Goal: Task Accomplishment & Management: Manage account settings

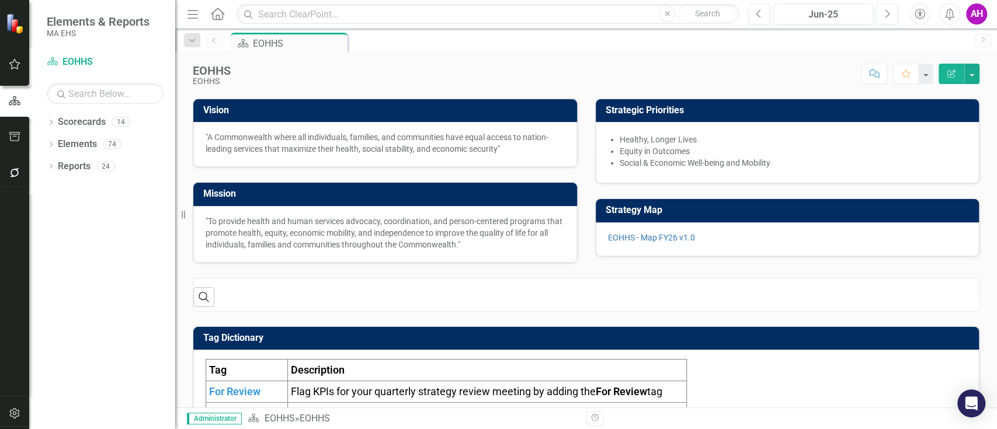
scroll to position [293, 0]
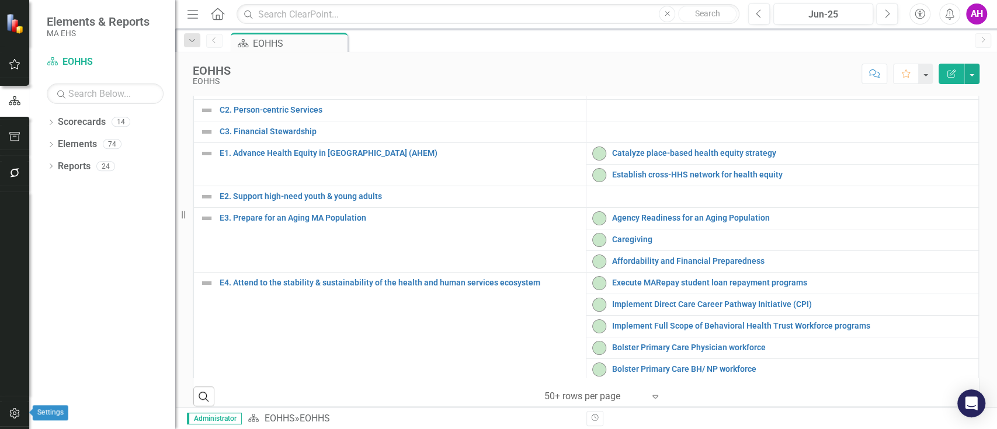
click at [20, 415] on button "button" at bounding box center [15, 414] width 26 height 25
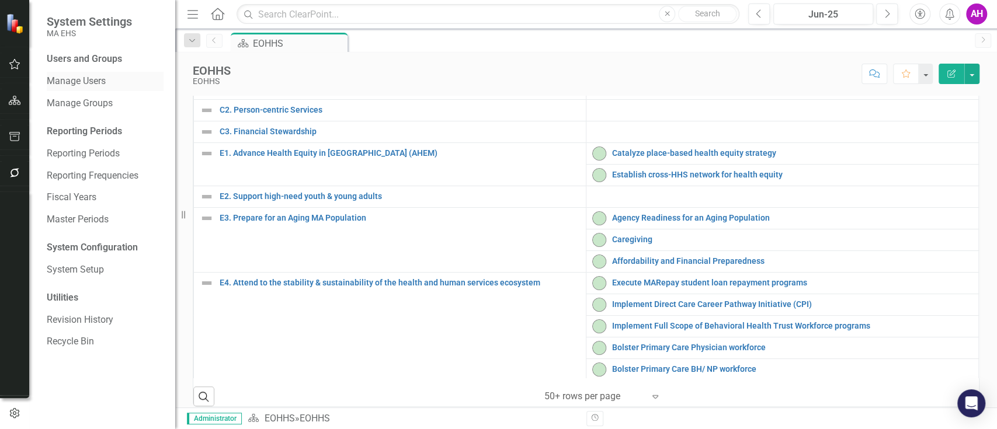
click at [89, 76] on link "Manage Users" at bounding box center [105, 81] width 117 height 13
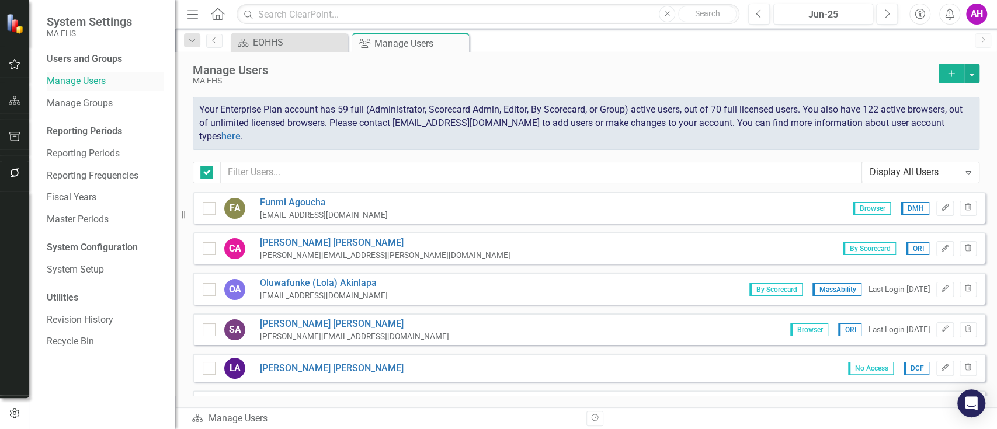
checkbox input "false"
click at [955, 75] on icon "Add" at bounding box center [951, 73] width 11 height 8
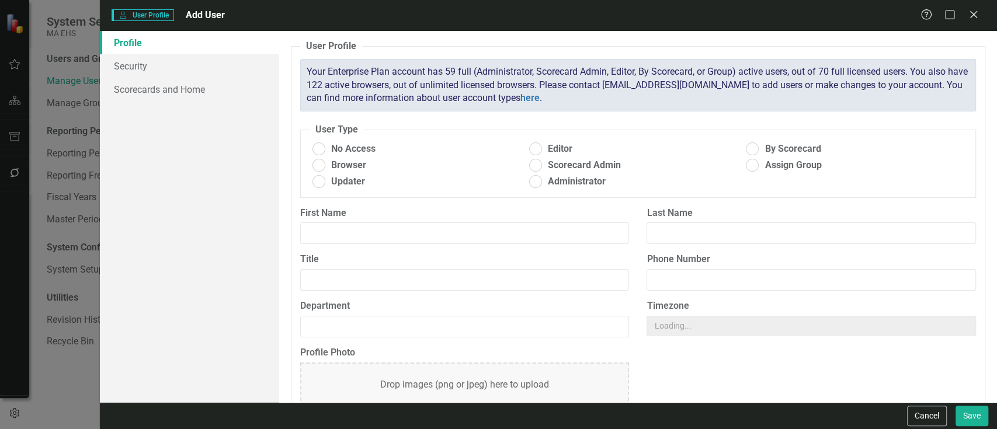
radio input "true"
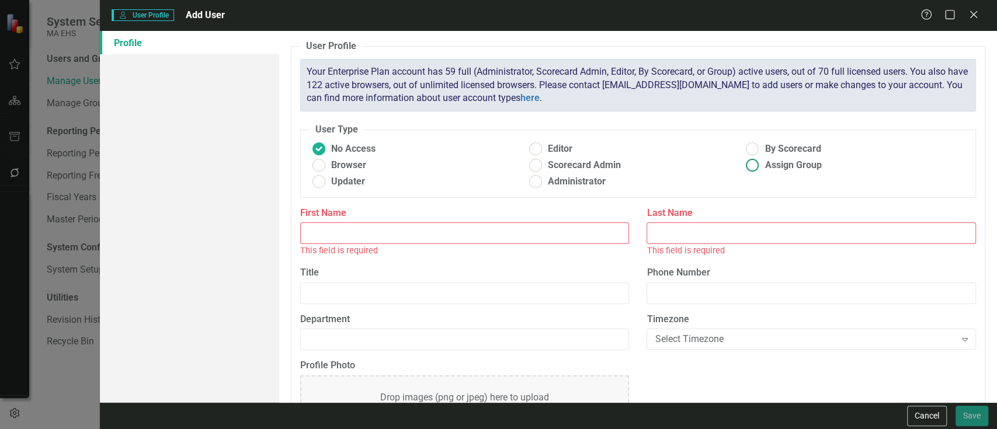
click at [743, 165] on ins at bounding box center [752, 166] width 18 height 18
click at [743, 165] on input "Assign Group" at bounding box center [752, 166] width 18 height 18
radio input "true"
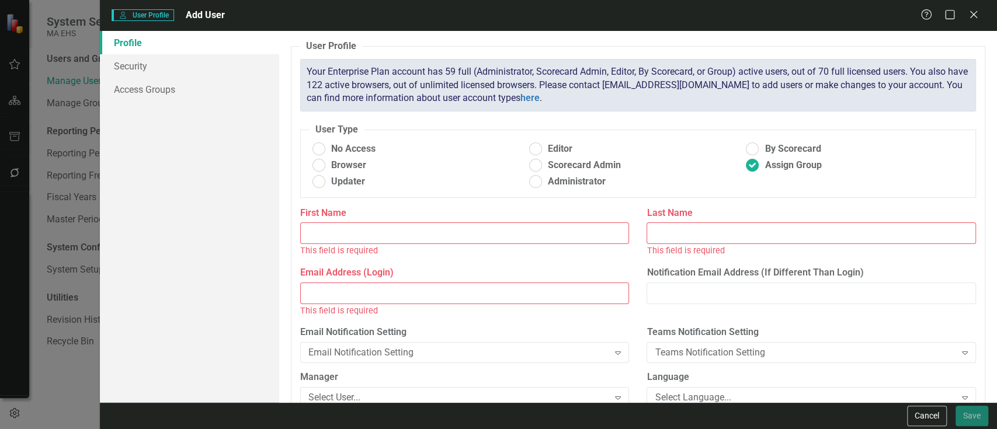
click at [402, 227] on input "First Name" at bounding box center [464, 233] width 329 height 22
click at [370, 292] on input "Email Address (Login)" at bounding box center [464, 294] width 329 height 22
paste input "[PERSON_NAME][EMAIL_ADDRESS][PERSON_NAME][DOMAIN_NAME]"
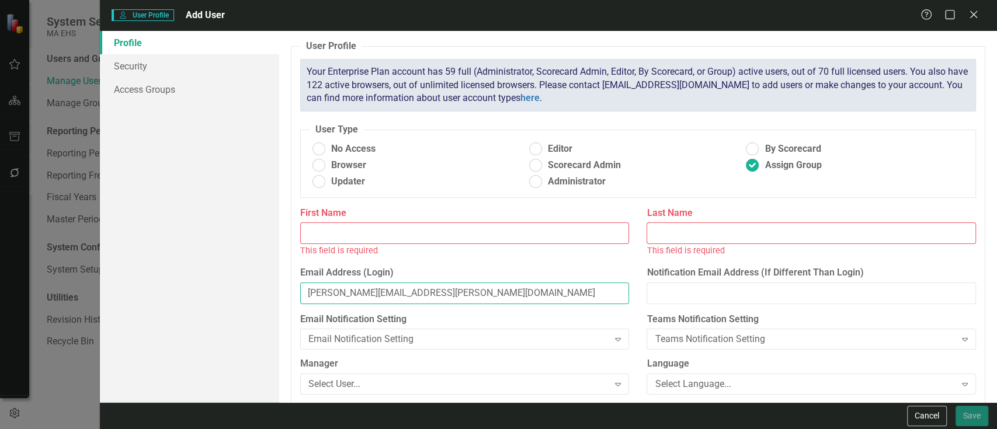
type input "[PERSON_NAME][EMAIL_ADDRESS][PERSON_NAME][DOMAIN_NAME]"
click at [361, 228] on input "First Name" at bounding box center [464, 233] width 329 height 22
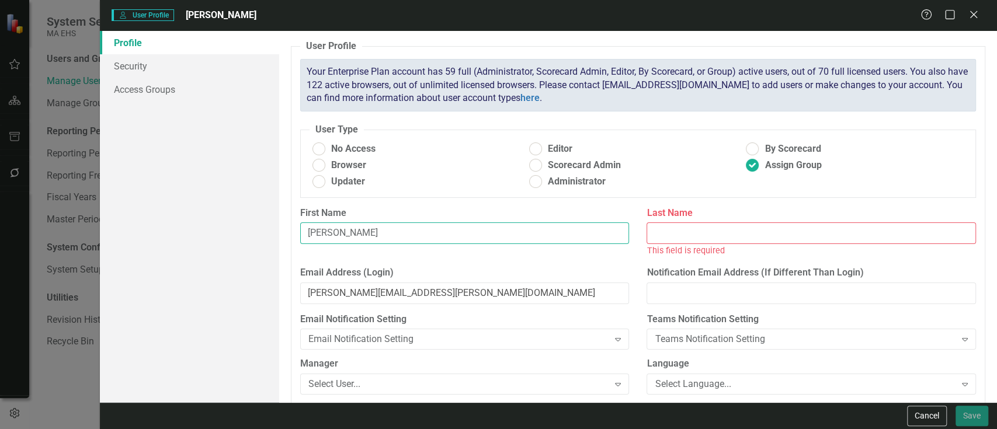
type input "[PERSON_NAME]"
click at [667, 228] on input "Last Name" at bounding box center [810, 233] width 329 height 22
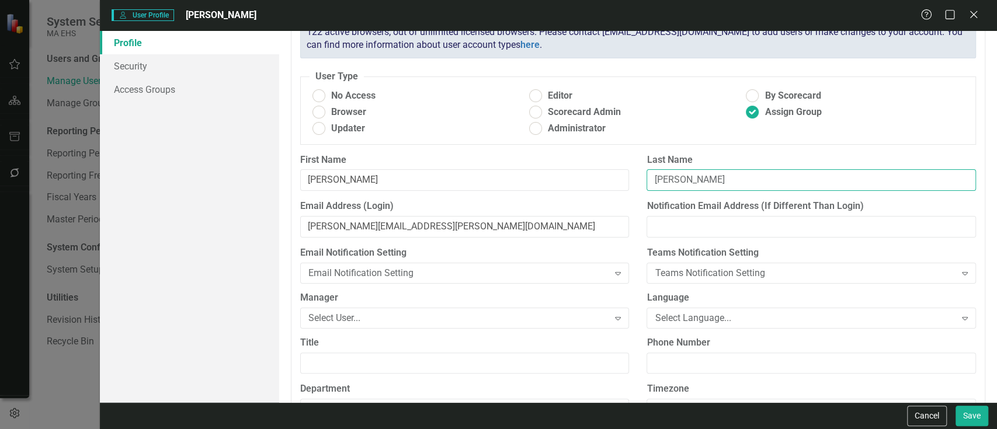
scroll to position [78, 0]
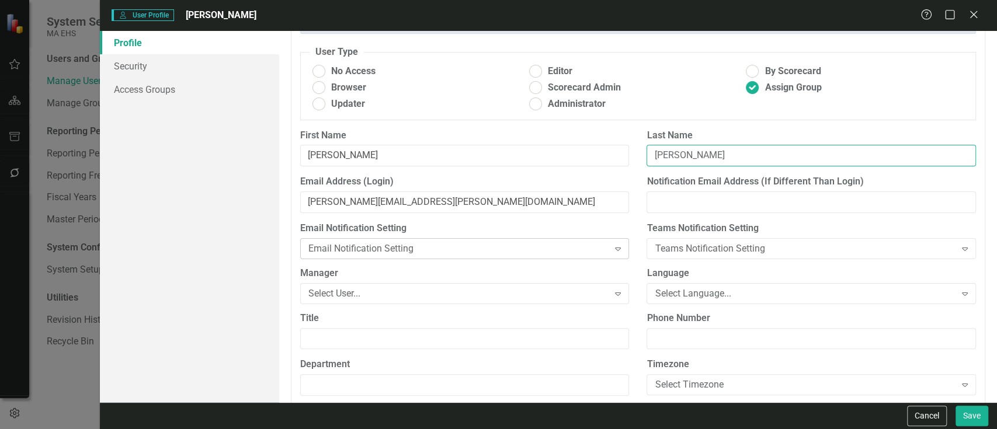
type input "[PERSON_NAME]"
click at [598, 248] on div "Email Notification Setting" at bounding box center [458, 248] width 300 height 13
click at [752, 243] on div "Teams Notification Setting" at bounding box center [805, 248] width 300 height 13
click at [500, 294] on div "Select User..." at bounding box center [458, 293] width 300 height 13
click at [741, 295] on div "Select Language..." at bounding box center [805, 293] width 300 height 13
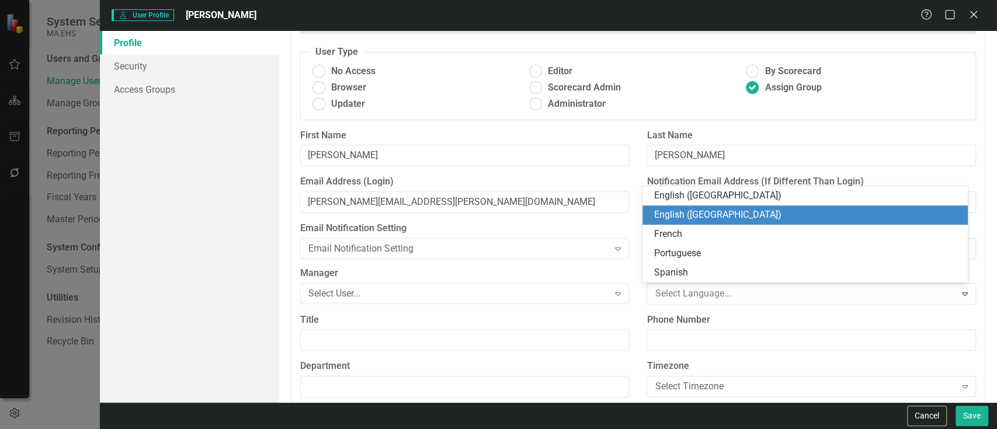
click at [686, 216] on div "English ([GEOGRAPHIC_DATA])" at bounding box center [807, 214] width 306 height 13
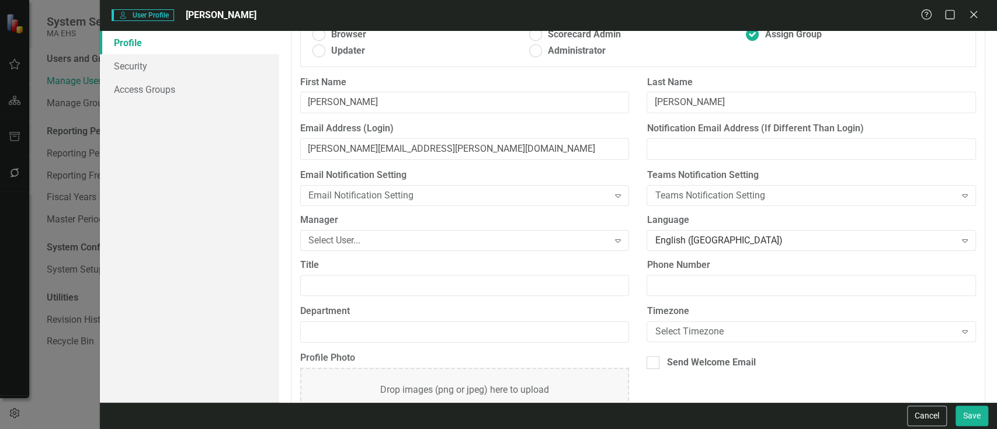
scroll to position [178, 0]
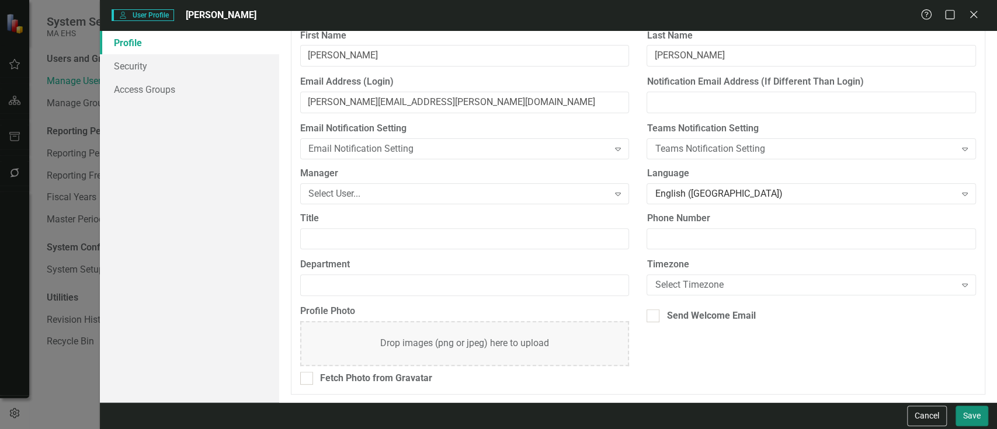
click at [977, 415] on button "Save" at bounding box center [971, 416] width 33 height 20
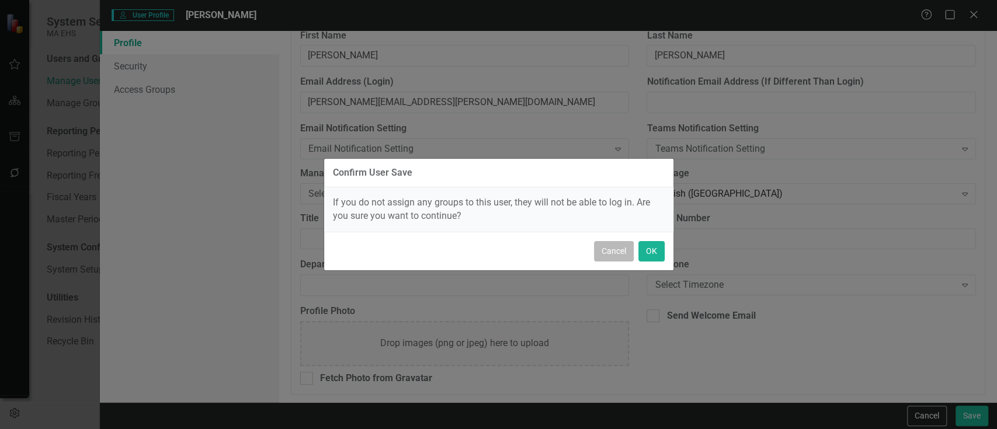
click at [625, 250] on button "Cancel" at bounding box center [614, 251] width 40 height 20
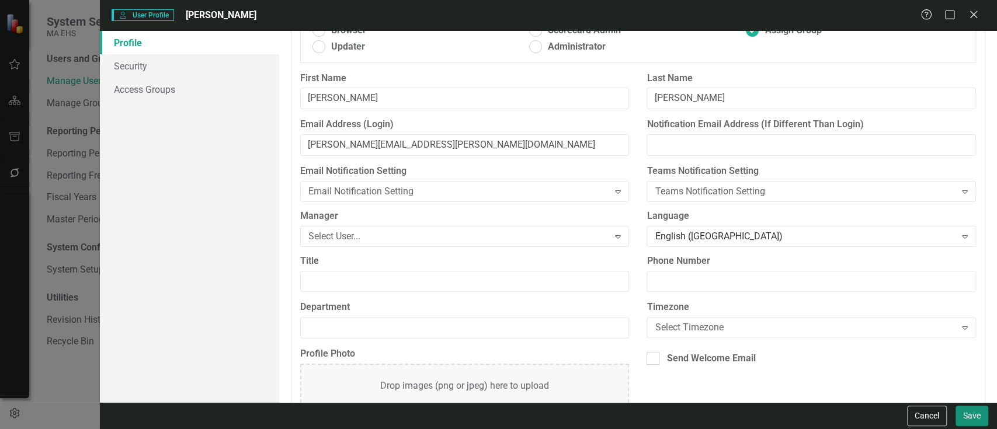
scroll to position [99, 0]
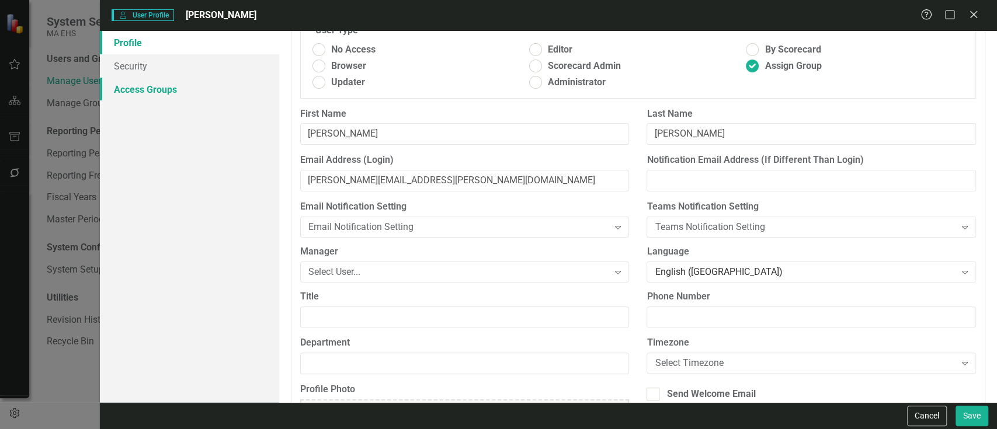
click at [140, 89] on link "Access Groups" at bounding box center [189, 89] width 179 height 23
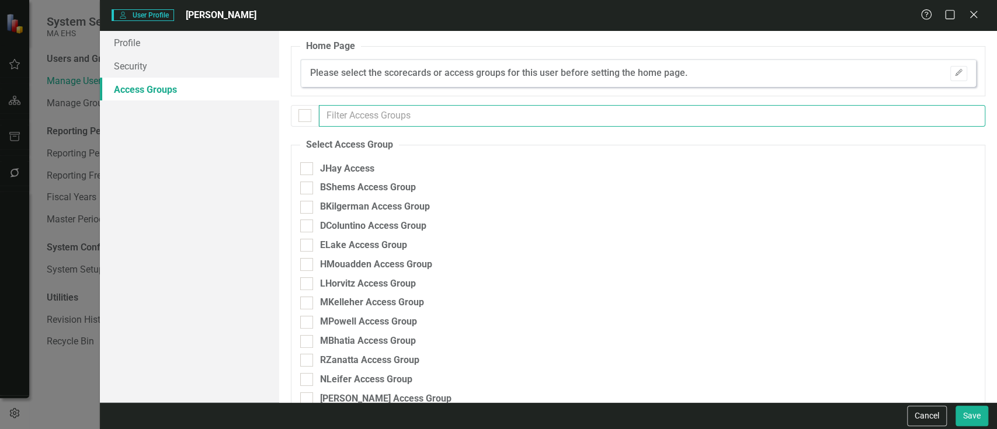
click at [391, 111] on input "text" at bounding box center [652, 116] width 666 height 22
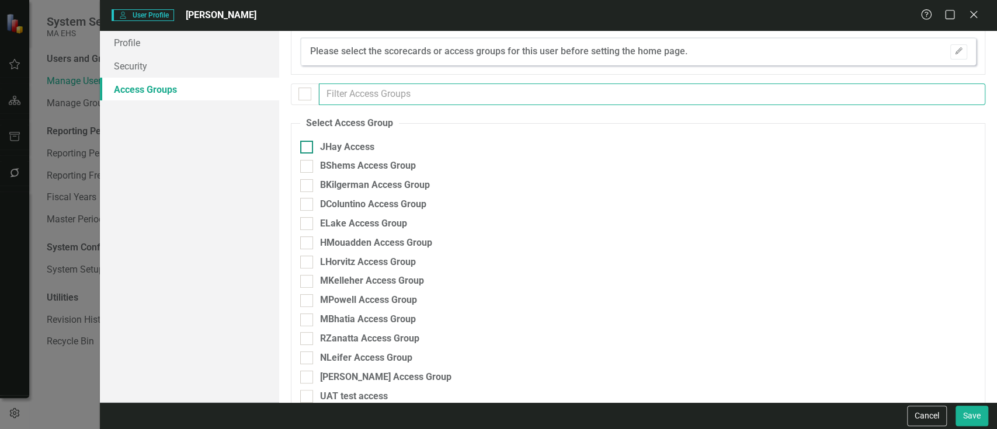
scroll to position [0, 0]
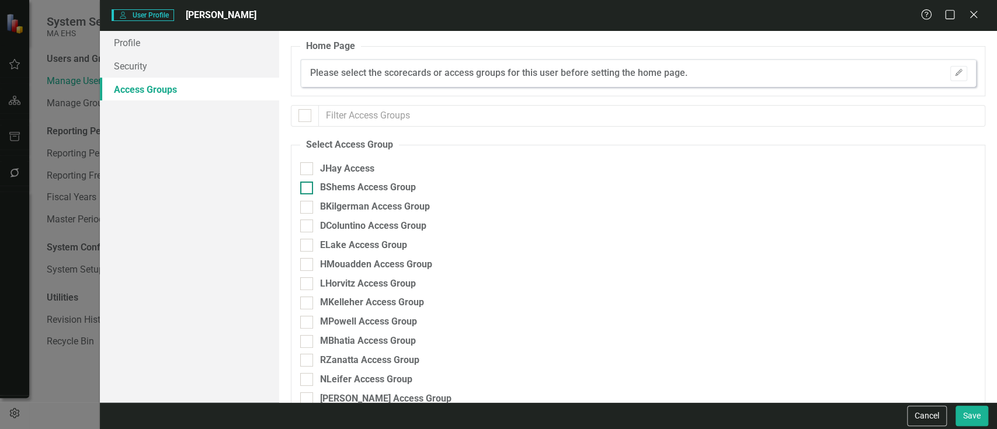
click at [394, 183] on div "BShems Access Group" at bounding box center [368, 187] width 96 height 13
click at [308, 183] on input "BShems Access Group" at bounding box center [304, 186] width 8 height 8
checkbox input "true"
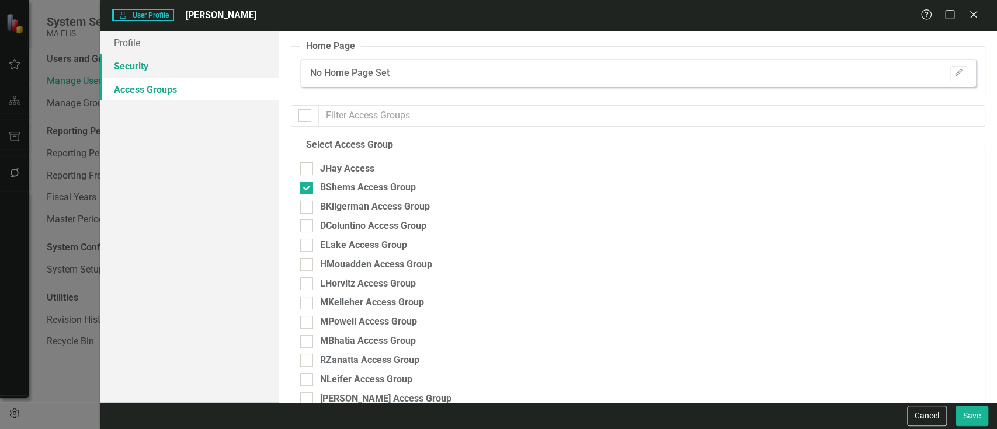
click at [157, 69] on link "Security" at bounding box center [189, 65] width 179 height 23
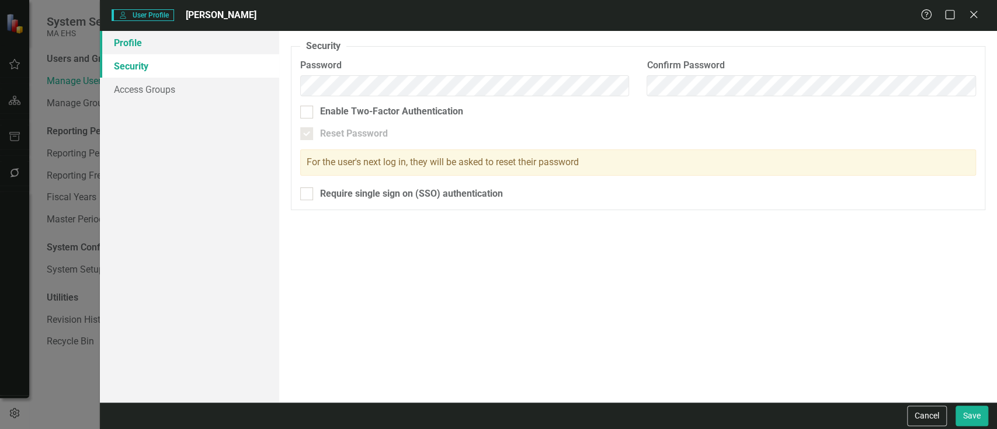
click at [159, 32] on link "Profile" at bounding box center [189, 42] width 179 height 23
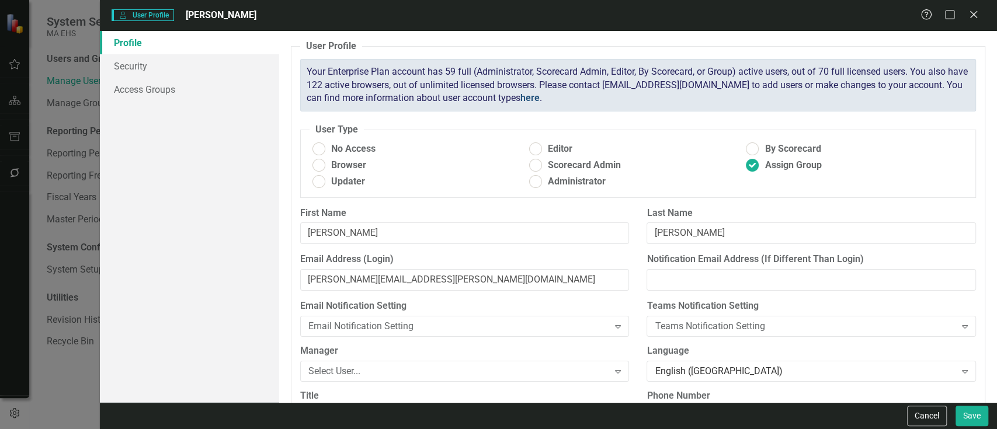
click at [540, 96] on link "here" at bounding box center [529, 97] width 19 height 11
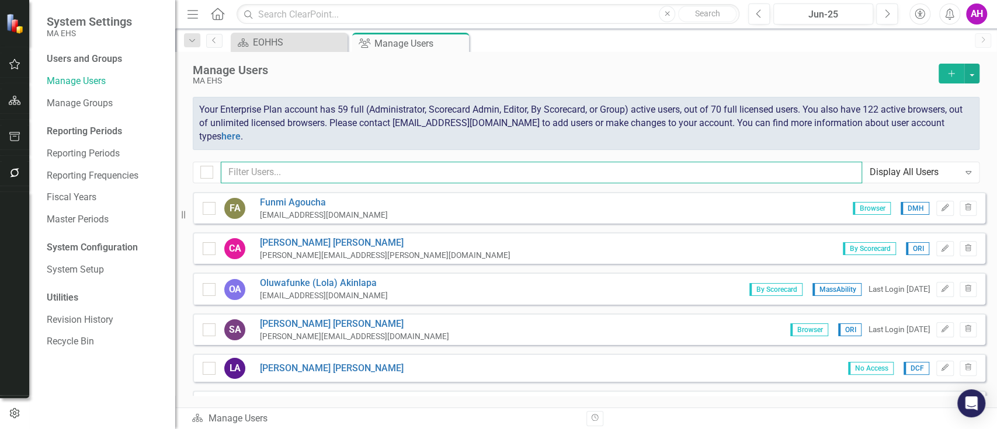
click at [260, 171] on input "text" at bounding box center [541, 173] width 641 height 22
click at [341, 172] on input "text" at bounding box center [541, 173] width 641 height 22
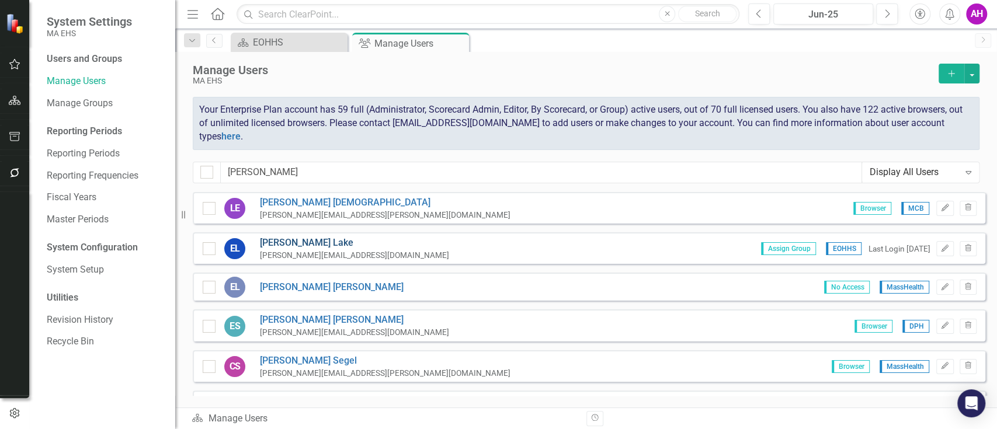
click at [301, 241] on link "Eliza Lake" at bounding box center [354, 243] width 189 height 13
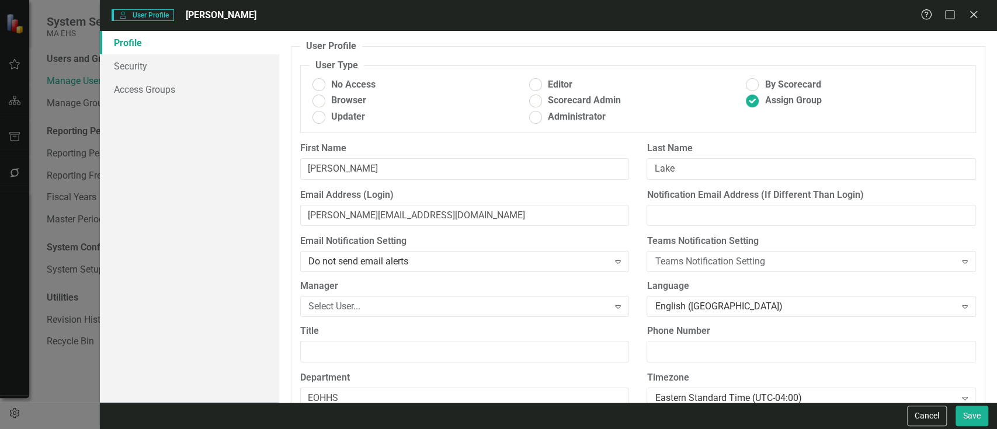
scroll to position [112, 0]
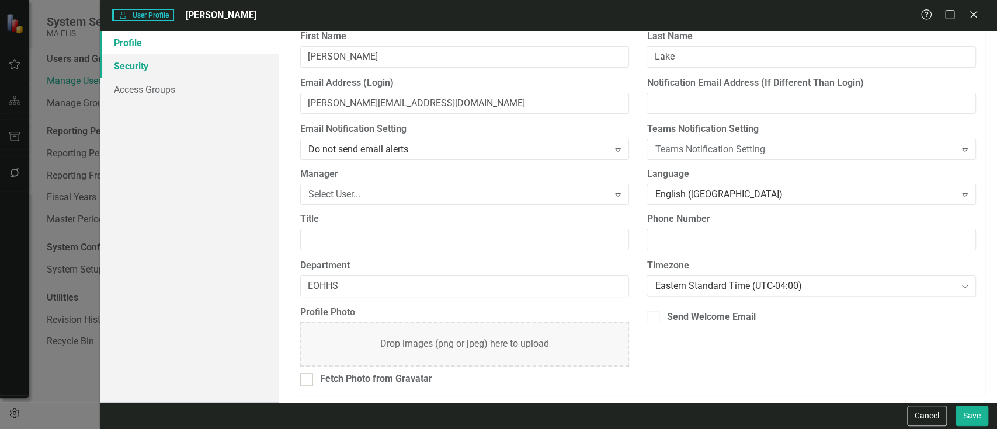
click at [126, 65] on link "Security" at bounding box center [189, 65] width 179 height 23
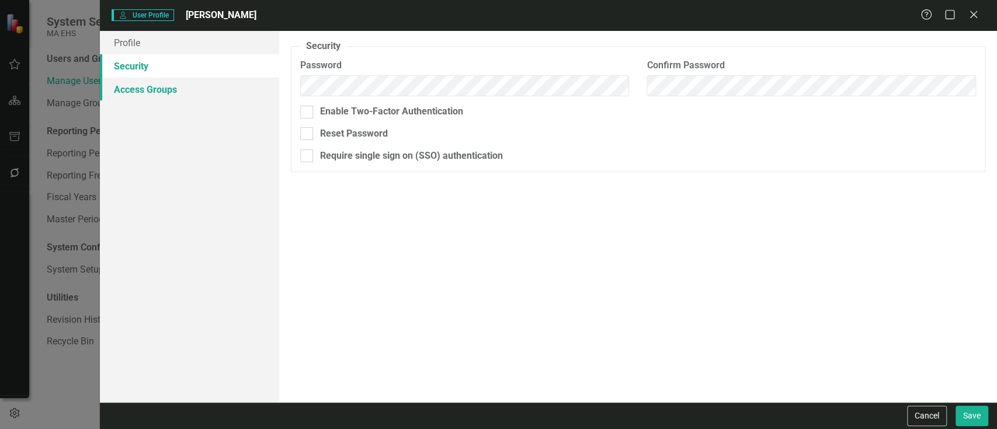
click at [130, 86] on link "Access Groups" at bounding box center [189, 89] width 179 height 23
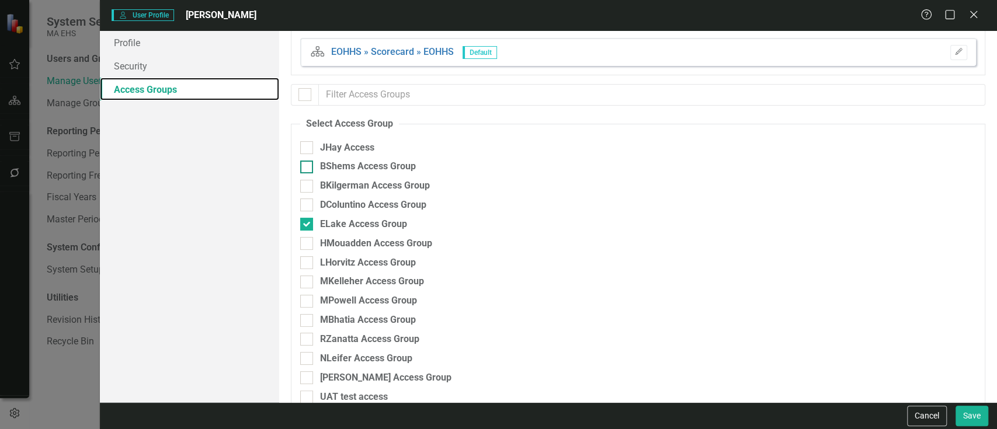
scroll to position [0, 0]
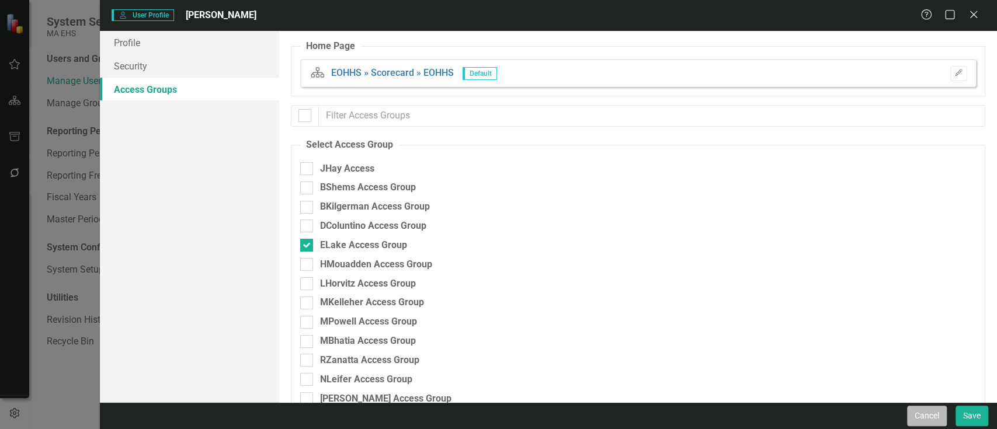
click at [930, 413] on button "Cancel" at bounding box center [927, 416] width 40 height 20
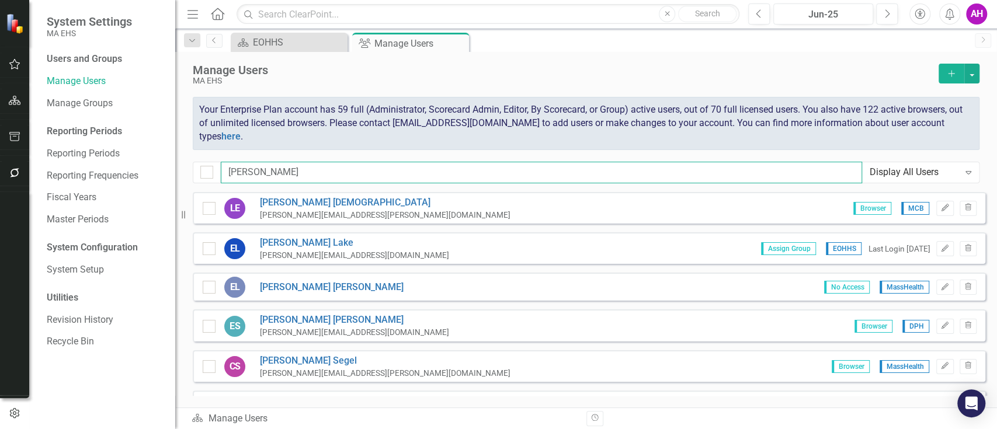
click at [277, 170] on input "eli" at bounding box center [541, 173] width 641 height 22
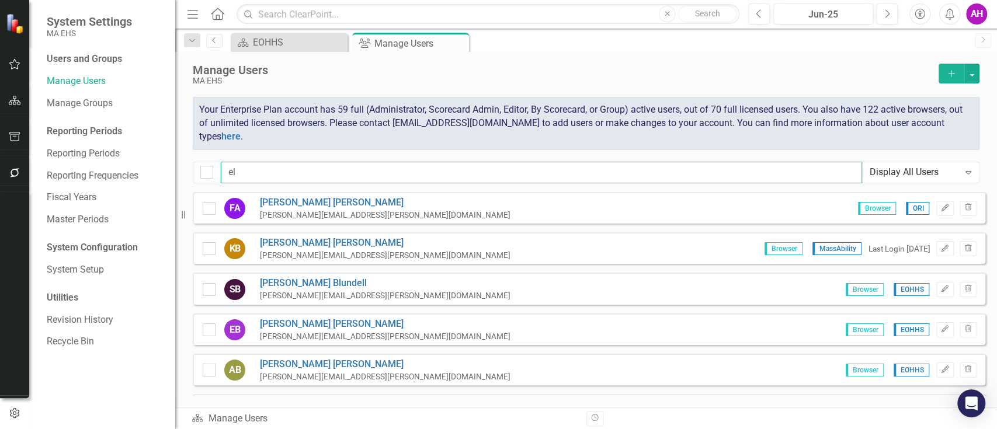
type input "e"
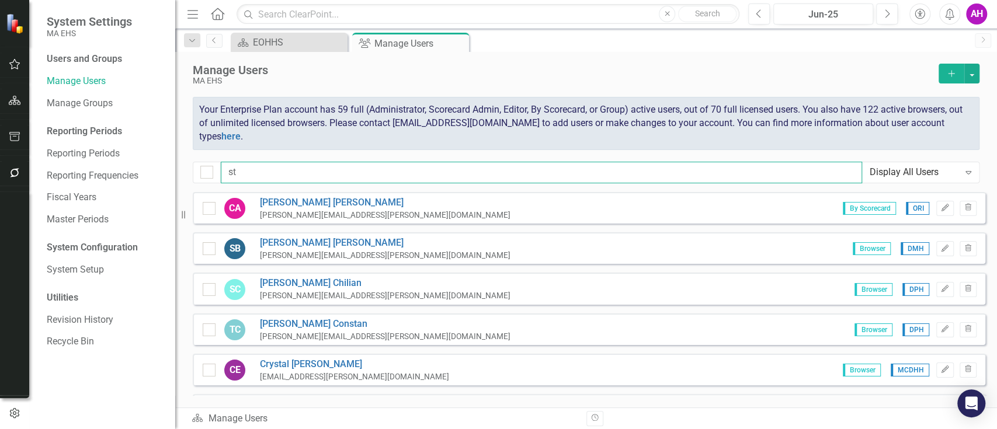
type input "s"
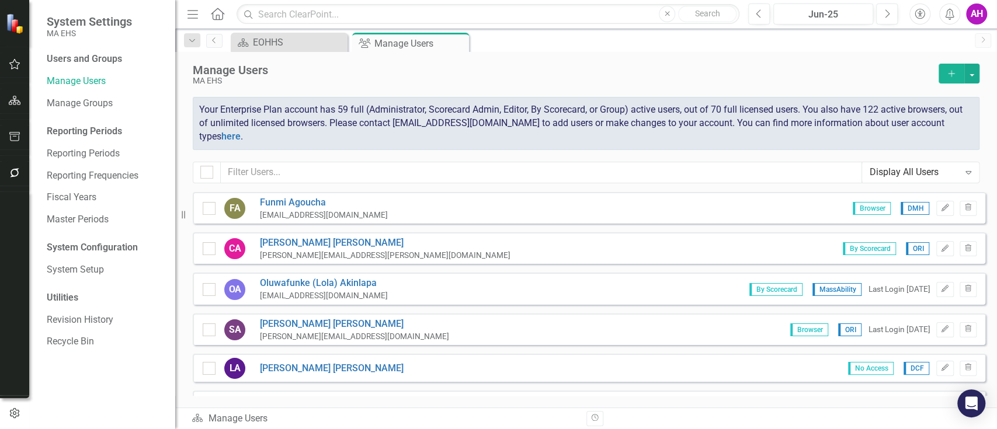
click at [955, 75] on icon "Add" at bounding box center [951, 73] width 11 height 8
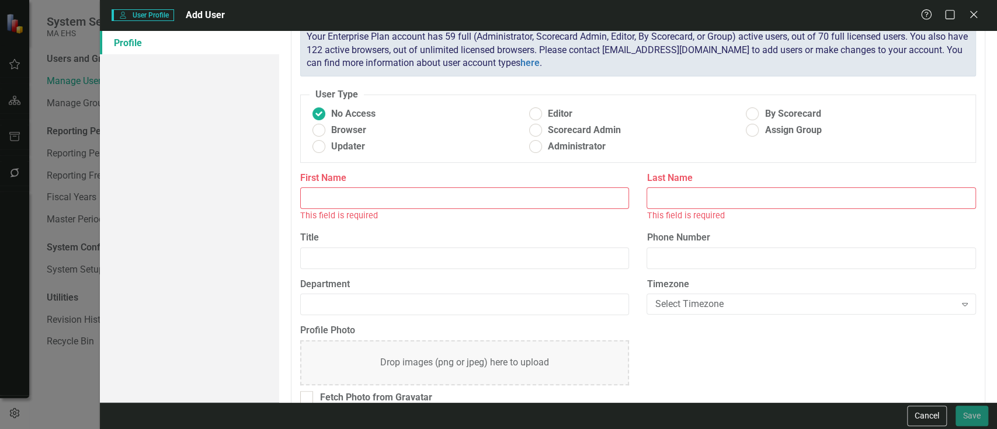
scroll to position [54, 0]
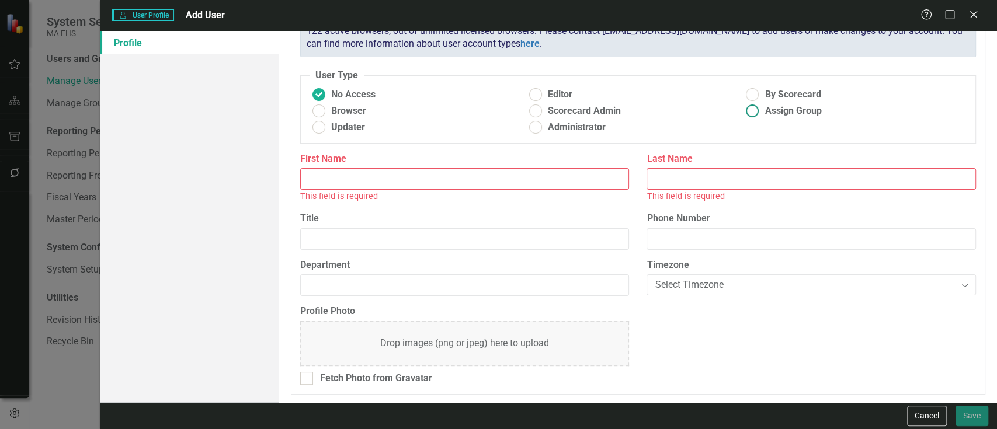
click at [752, 110] on ins at bounding box center [752, 111] width 18 height 18
click at [752, 110] on input "Assign Group" at bounding box center [752, 111] width 18 height 18
radio input "true"
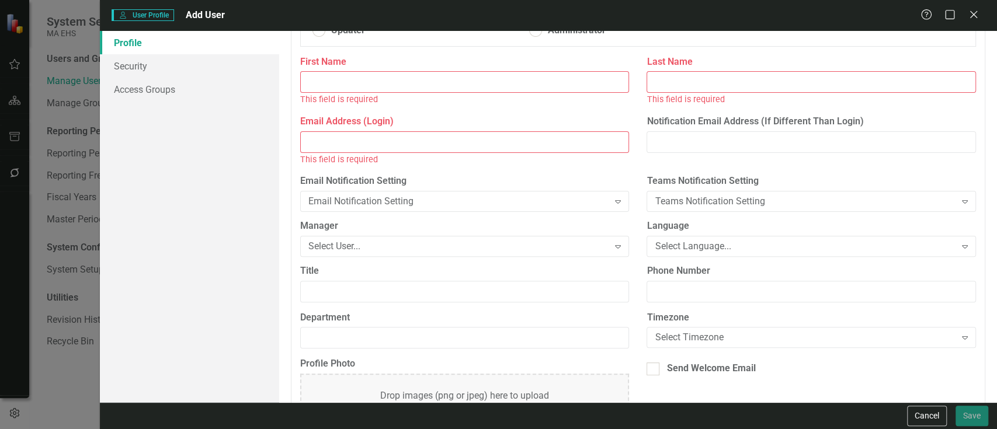
scroll to position [203, 0]
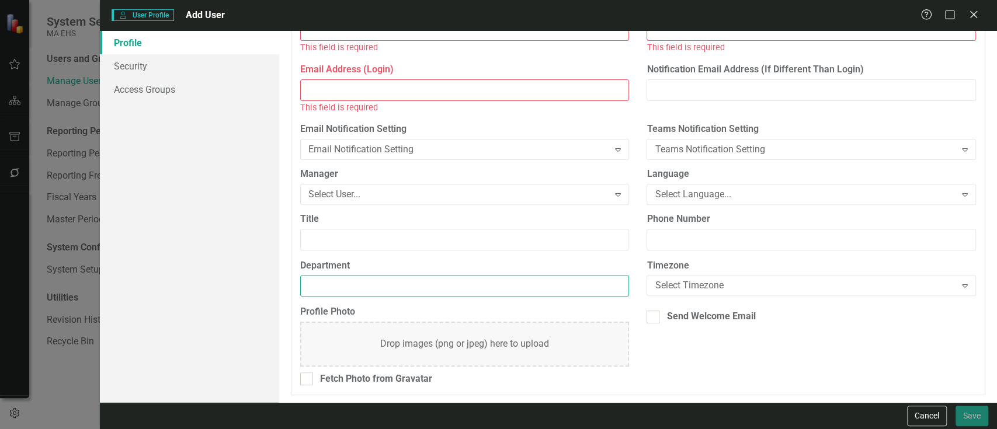
click at [394, 284] on input "Department" at bounding box center [464, 286] width 329 height 22
type input "EOHHS"
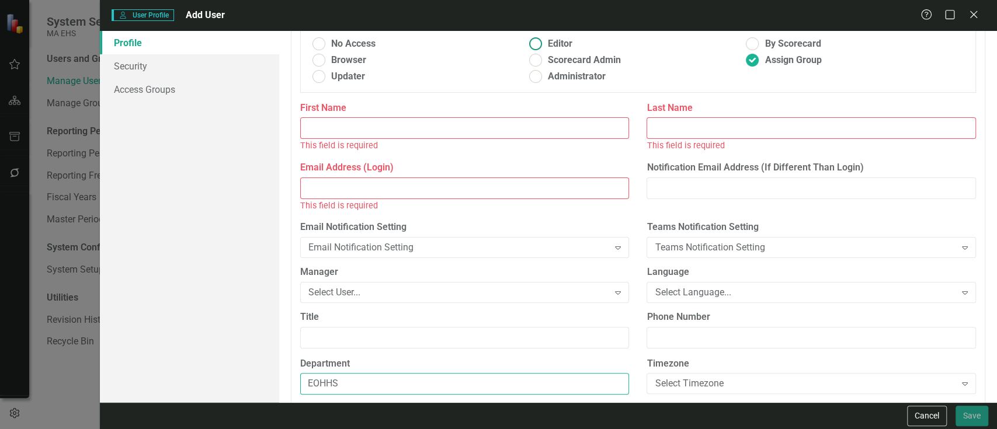
scroll to position [0, 0]
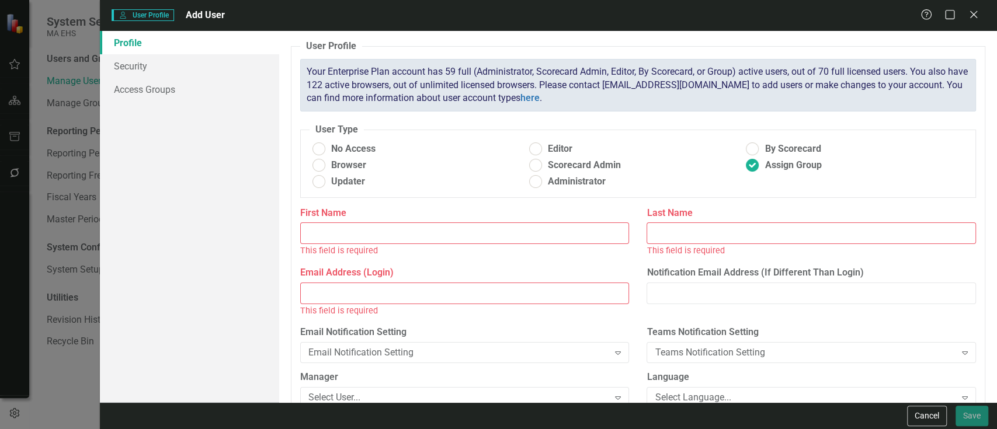
click at [316, 288] on input "Email Address (Login)" at bounding box center [464, 294] width 329 height 22
paste input "mailto:[PERSON_NAME][EMAIL_ADDRESS][PERSON_NAME][DOMAIN_NAME]"
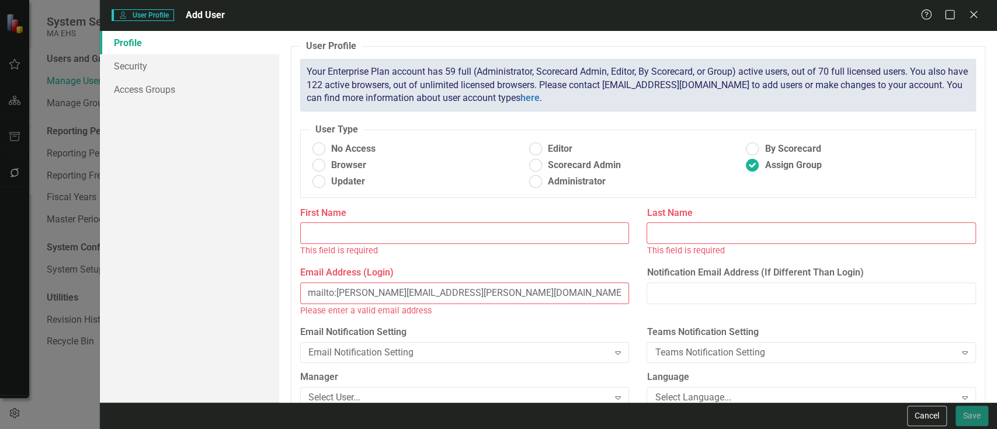
drag, startPoint x: 335, startPoint y: 287, endPoint x: 252, endPoint y: 300, distance: 84.0
click at [252, 300] on div "Profile Security Access Groups User Profile ClearPoint has a wealth of options …" at bounding box center [548, 216] width 897 height 371
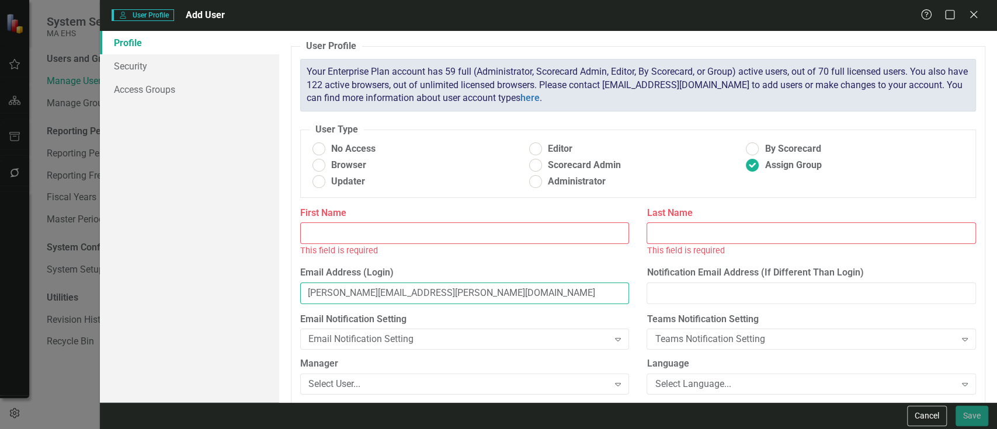
type input "[PERSON_NAME][EMAIL_ADDRESS][PERSON_NAME][DOMAIN_NAME]"
click at [333, 235] on input "First Name" at bounding box center [464, 233] width 329 height 22
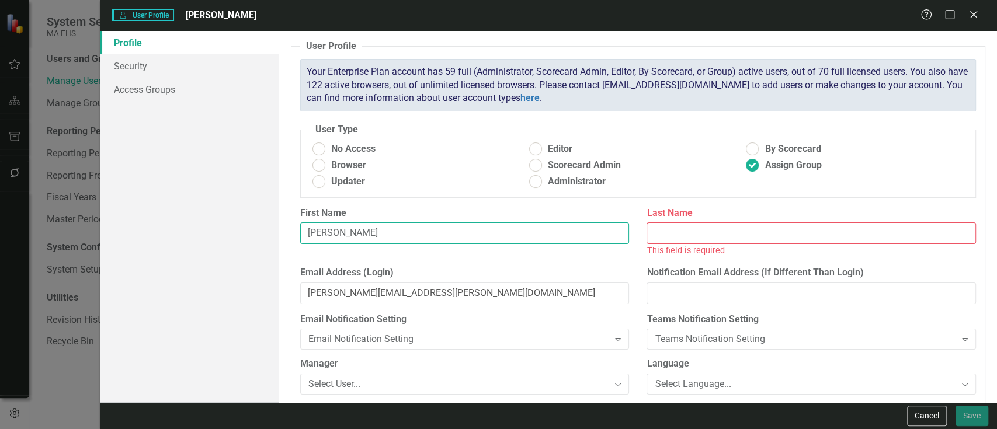
type input "[PERSON_NAME]"
click at [724, 224] on input "Last Name" at bounding box center [810, 233] width 329 height 22
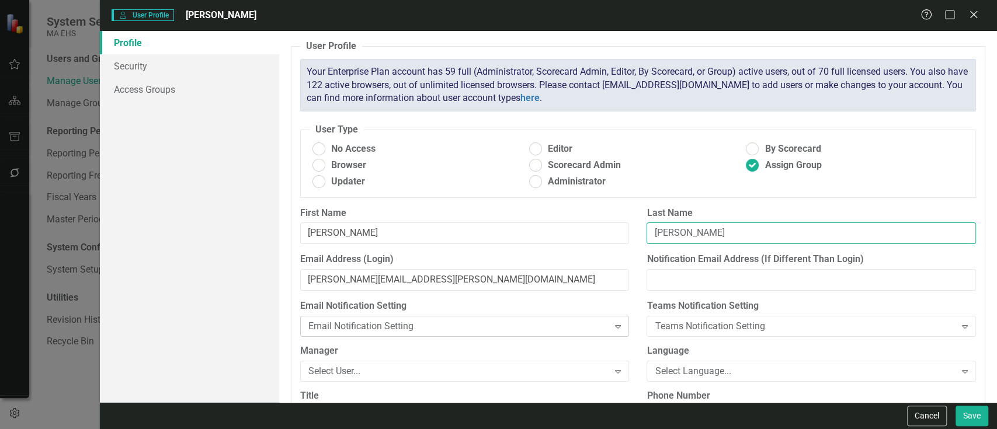
type input "[PERSON_NAME]"
click at [410, 325] on div "Email Notification Setting" at bounding box center [458, 325] width 300 height 13
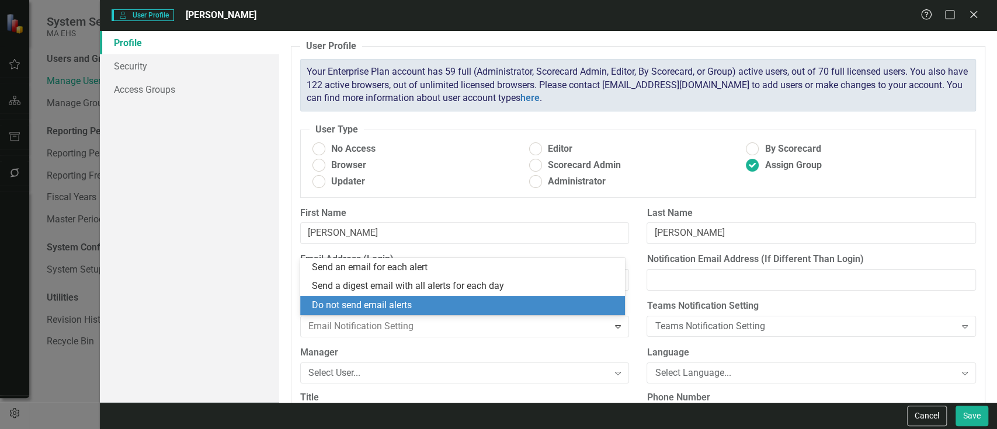
click at [411, 300] on div "Do not send email alerts" at bounding box center [465, 305] width 306 height 13
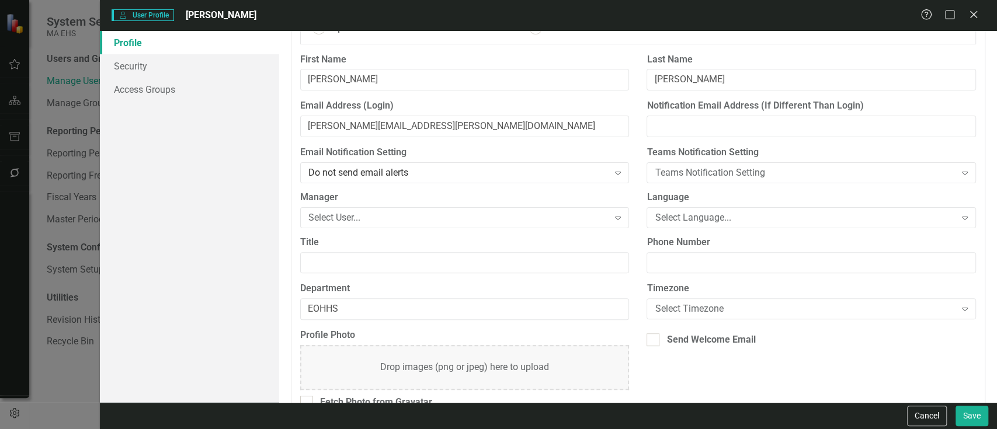
scroll to position [155, 0]
click at [730, 213] on div "Select Language..." at bounding box center [805, 215] width 300 height 13
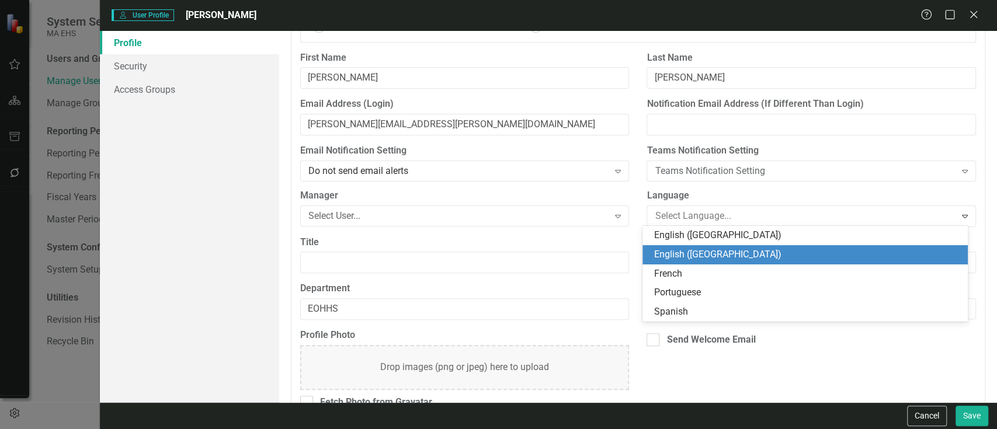
click at [690, 252] on div "English ([GEOGRAPHIC_DATA])" at bounding box center [807, 254] width 306 height 13
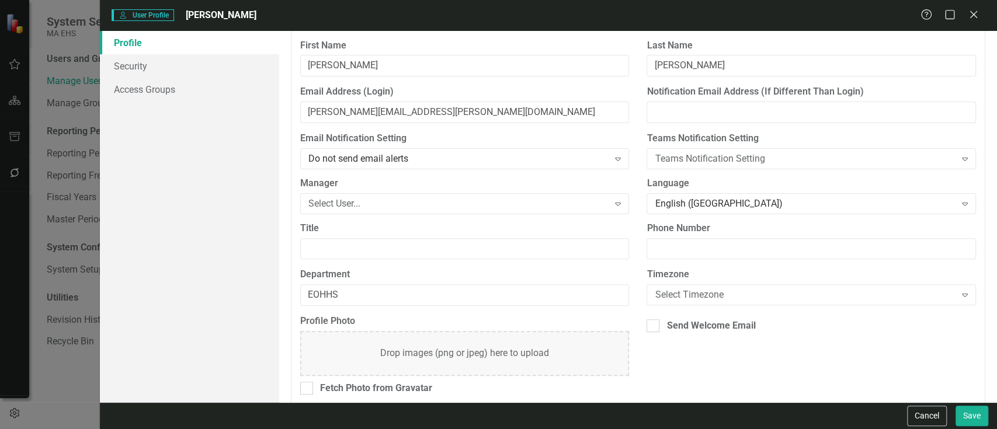
scroll to position [178, 0]
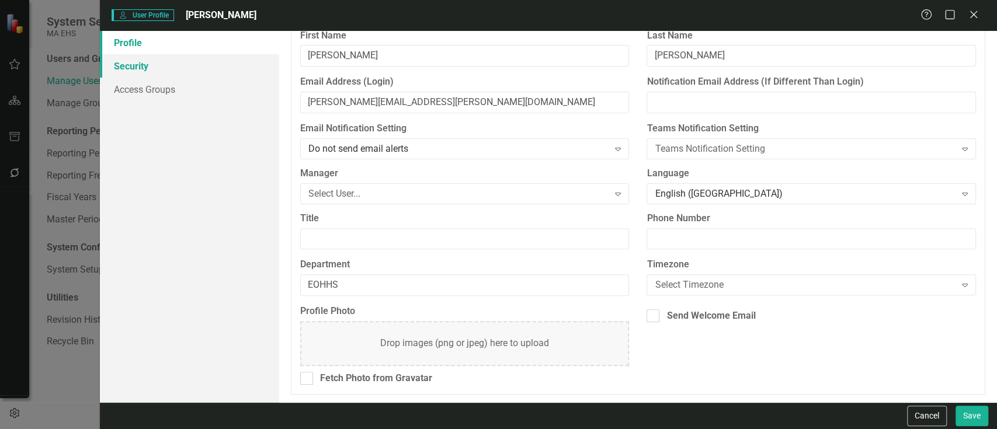
click at [135, 68] on link "Security" at bounding box center [189, 65] width 179 height 23
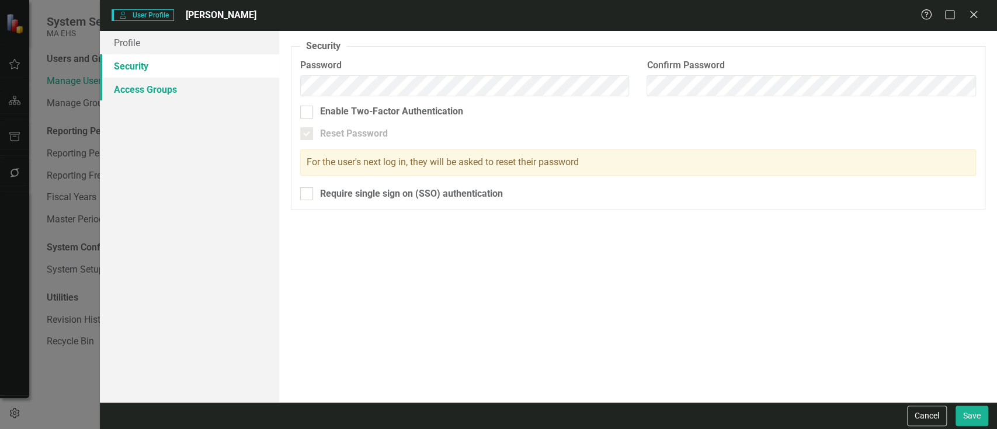
click at [140, 86] on link "Access Groups" at bounding box center [189, 89] width 179 height 23
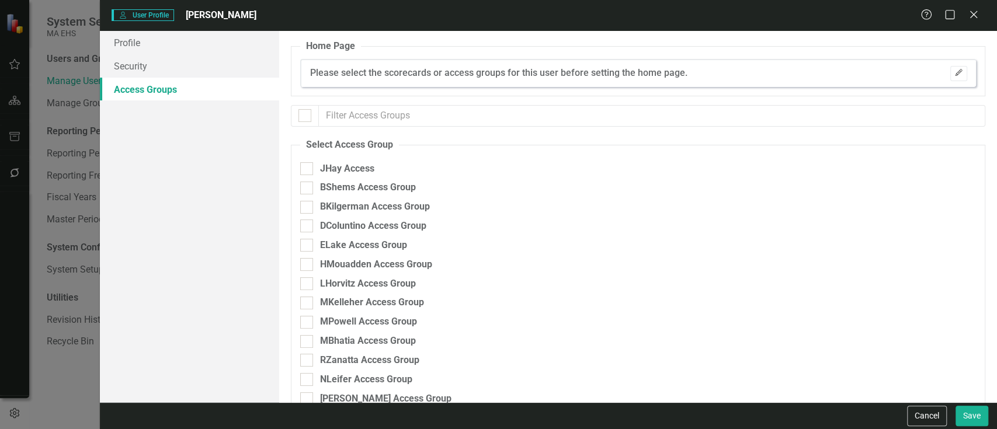
click at [954, 74] on icon "Edit" at bounding box center [958, 72] width 9 height 7
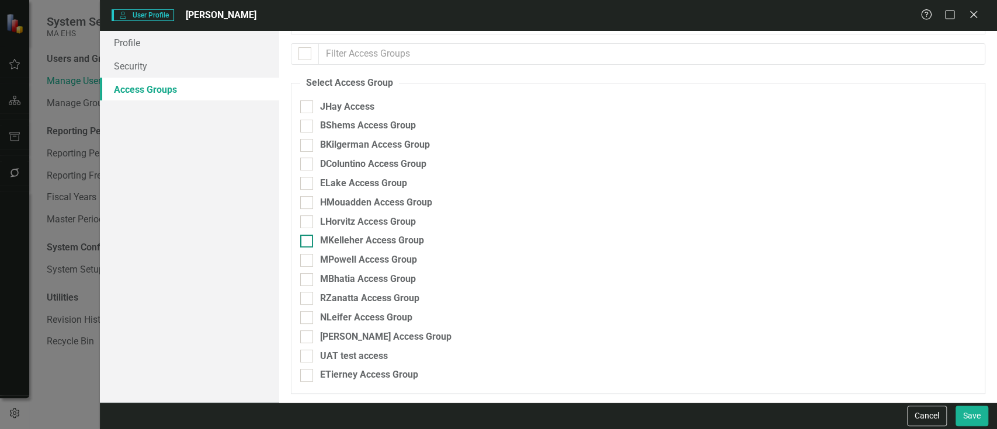
scroll to position [0, 0]
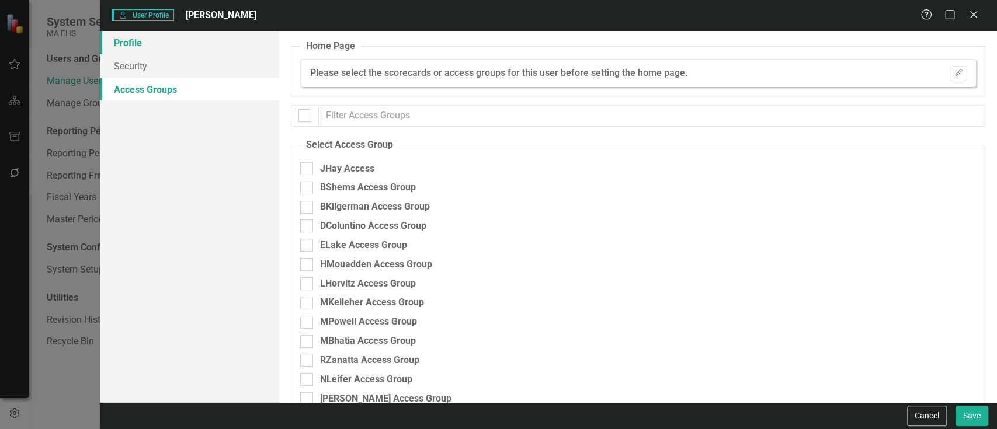
click at [136, 43] on link "Profile" at bounding box center [189, 42] width 179 height 23
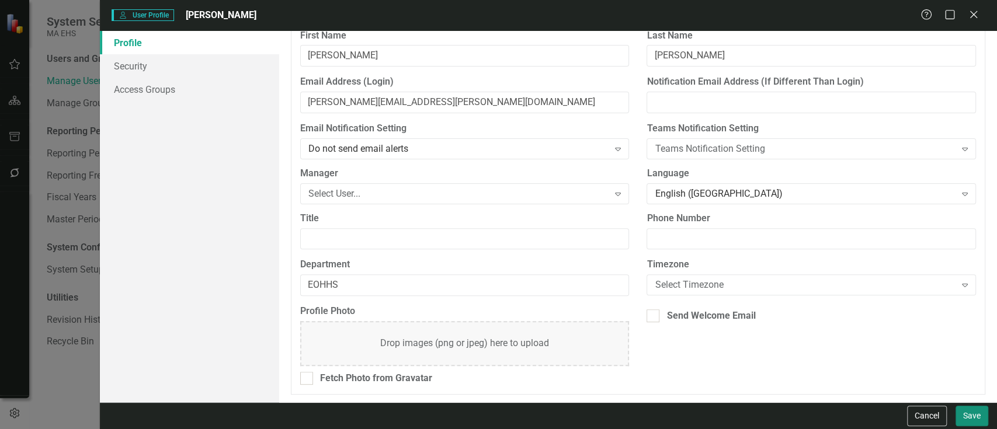
click at [970, 416] on button "Save" at bounding box center [971, 416] width 33 height 20
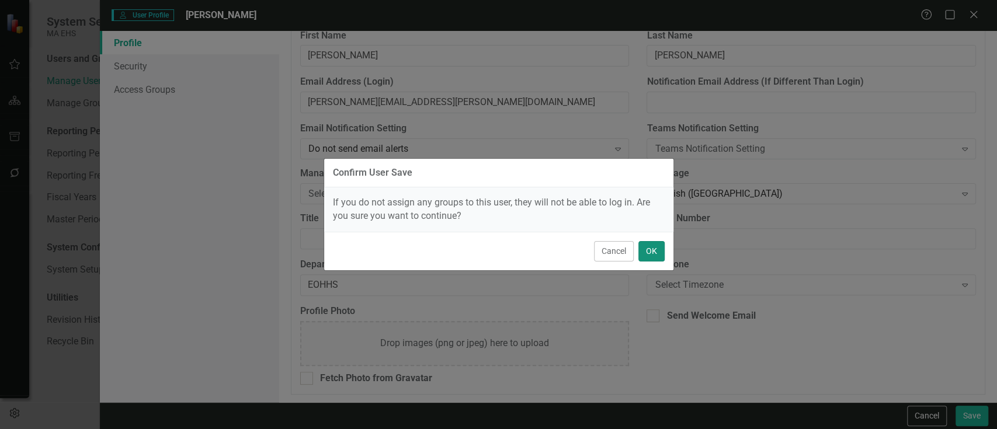
click at [653, 246] on button "OK" at bounding box center [651, 251] width 26 height 20
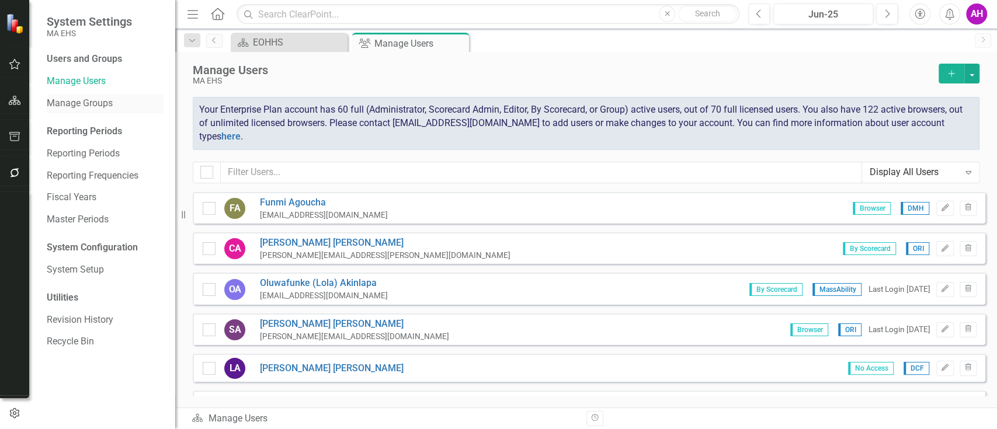
click at [82, 104] on link "Manage Groups" at bounding box center [105, 103] width 117 height 13
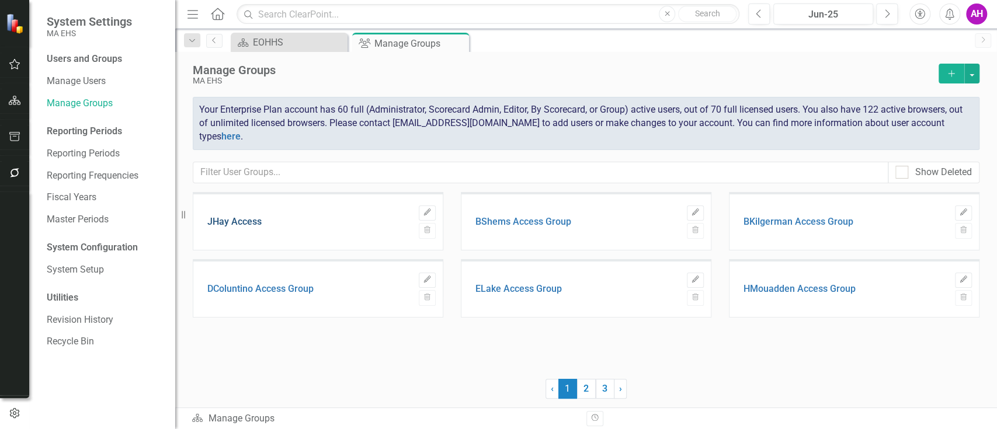
click at [238, 222] on link "JHay Access" at bounding box center [234, 222] width 54 height 11
click at [262, 221] on div "JHay Access" at bounding box center [310, 222] width 206 height 11
click at [207, 220] on link "JHay Access" at bounding box center [234, 222] width 54 height 11
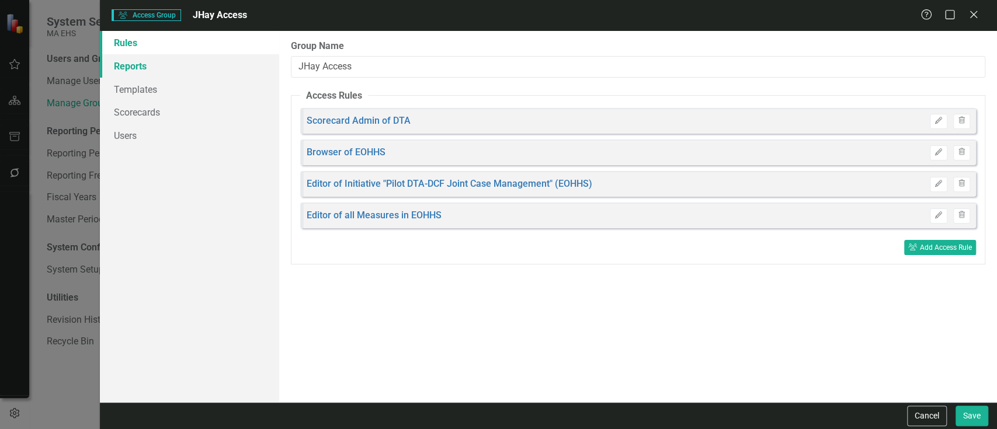
click at [131, 64] on link "Reports" at bounding box center [189, 65] width 179 height 23
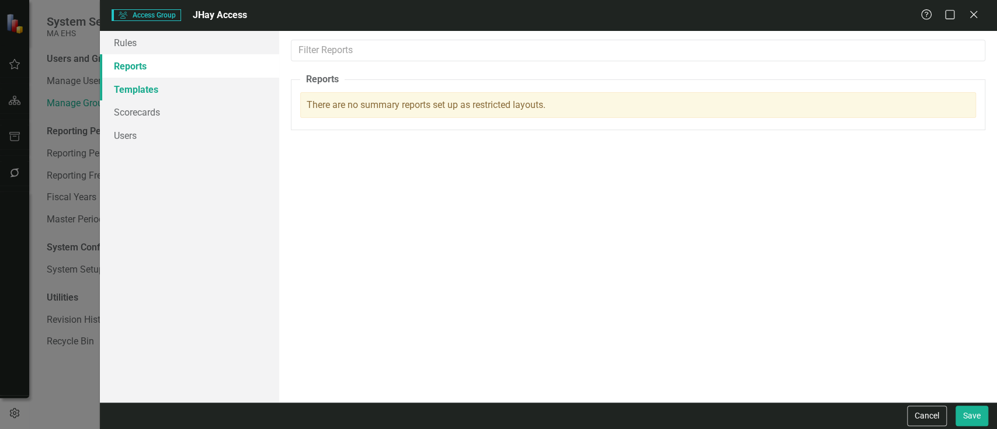
click at [138, 86] on link "Templates" at bounding box center [189, 89] width 179 height 23
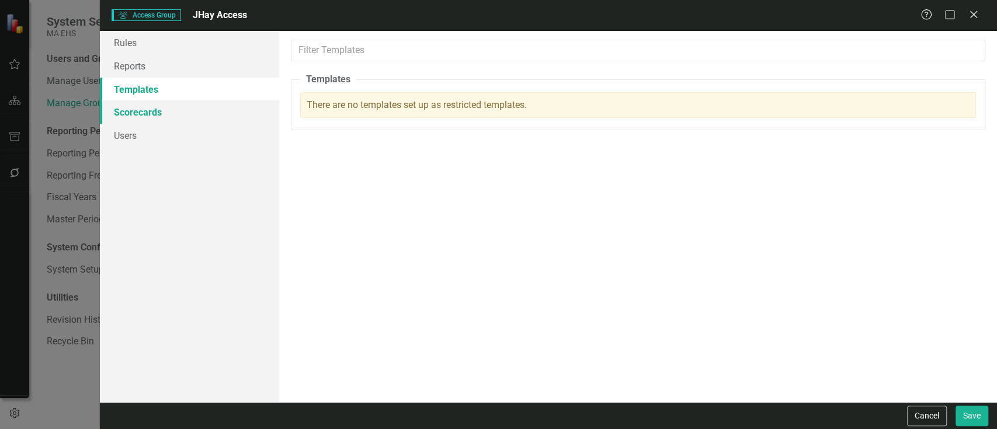
click at [146, 110] on link "Scorecards" at bounding box center [189, 111] width 179 height 23
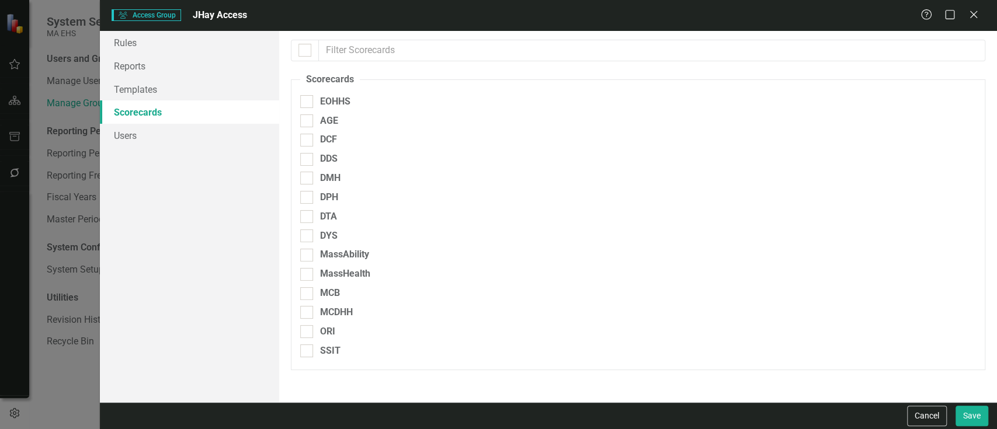
checkbox input "false"
click at [130, 137] on link "Users" at bounding box center [189, 135] width 179 height 23
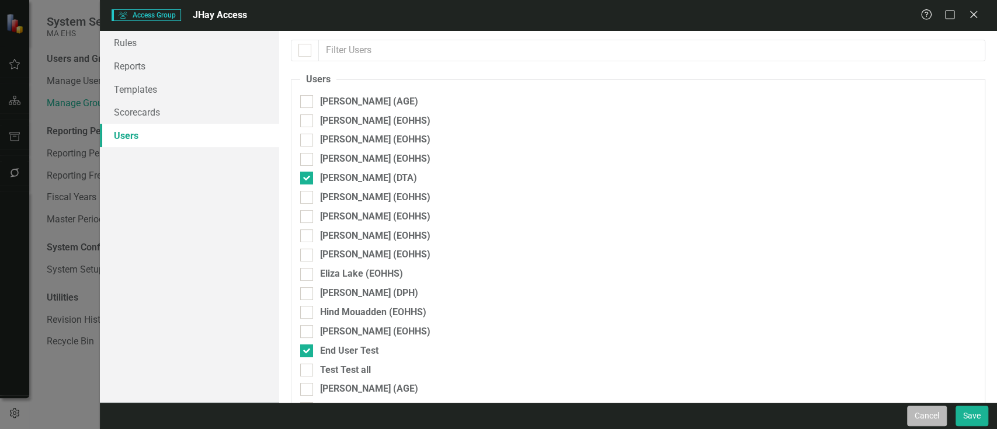
click at [917, 420] on button "Cancel" at bounding box center [927, 416] width 40 height 20
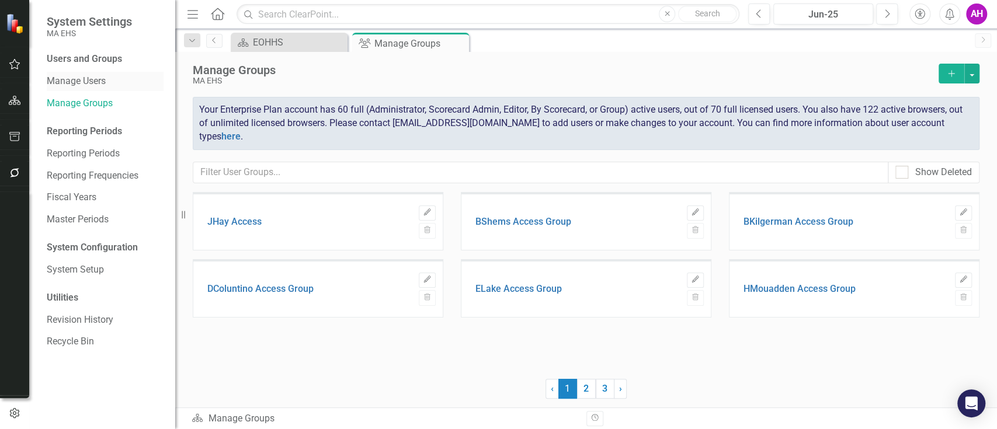
click at [74, 82] on link "Manage Users" at bounding box center [105, 81] width 117 height 13
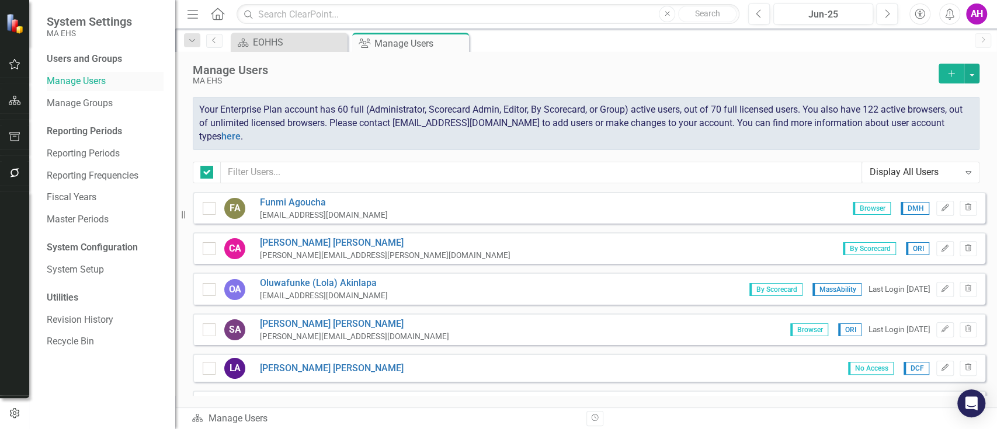
checkbox input "false"
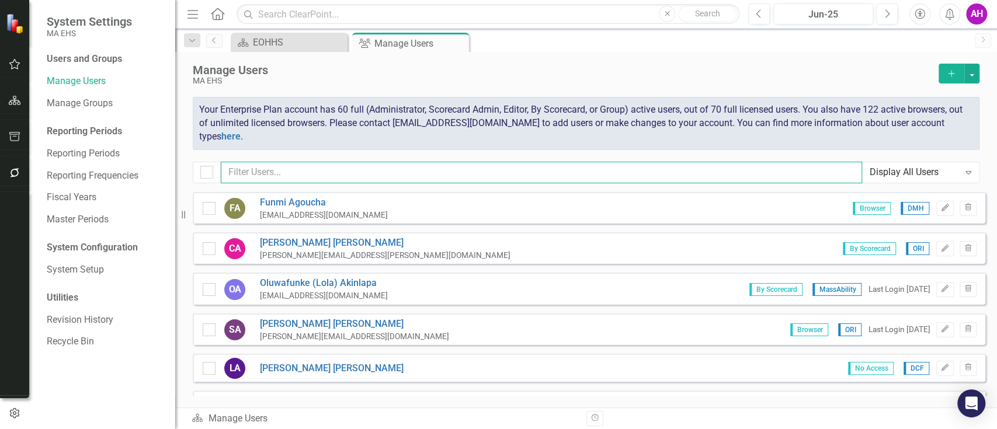
click at [293, 179] on input "text" at bounding box center [541, 173] width 641 height 22
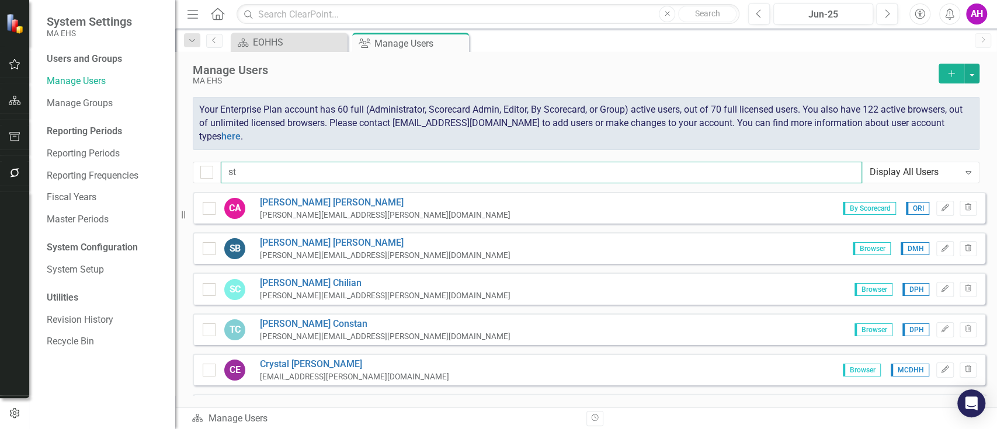
type input "s"
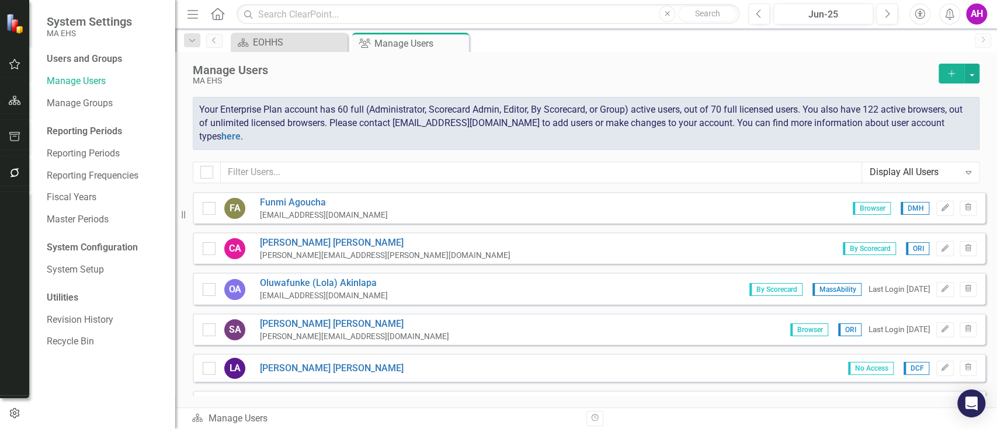
click at [952, 78] on button "Add" at bounding box center [951, 74] width 26 height 20
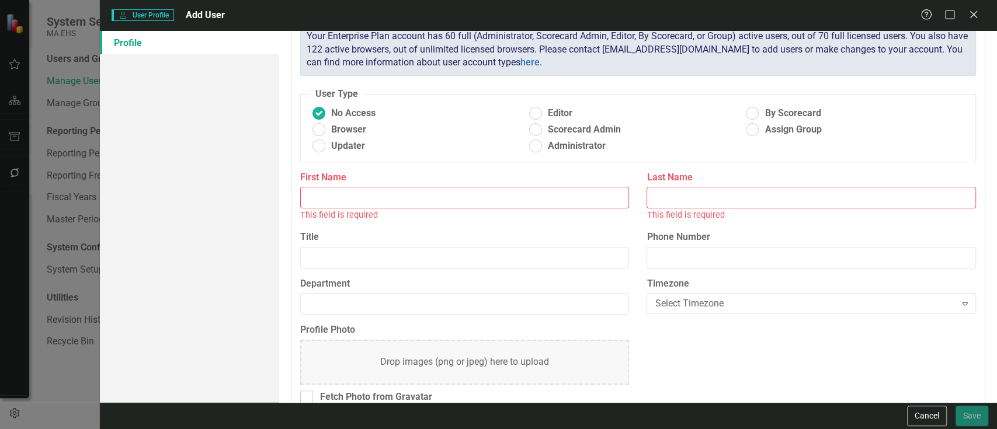
scroll to position [54, 0]
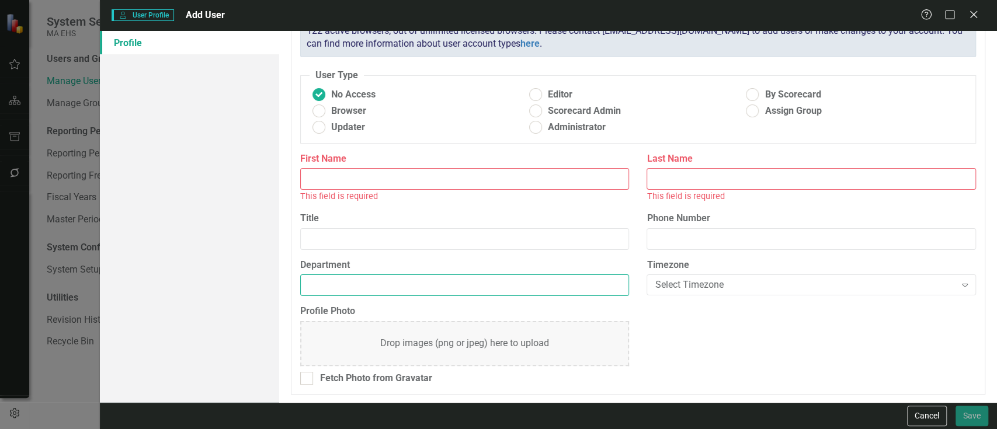
click at [355, 288] on input "Department" at bounding box center [464, 285] width 329 height 22
type input "EOHHS"
click at [341, 166] on div "First Name This field is required" at bounding box center [464, 177] width 329 height 51
click at [341, 174] on input "First Name" at bounding box center [464, 179] width 329 height 22
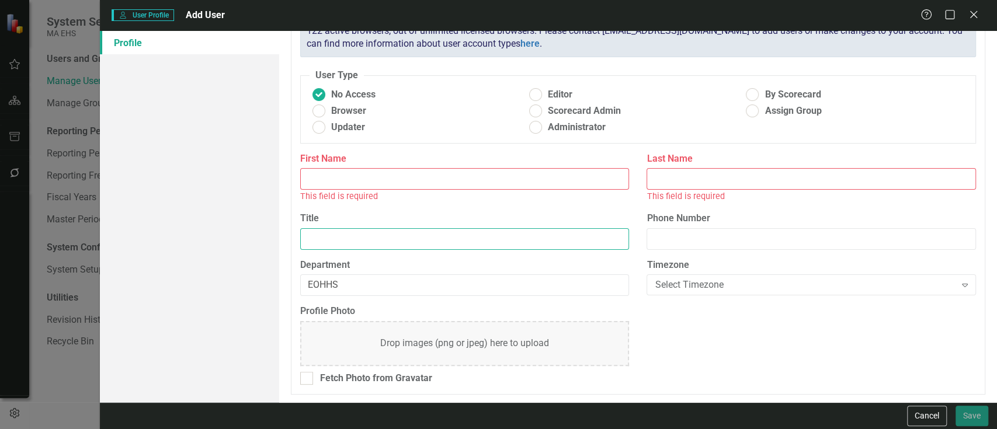
click at [330, 235] on input "Title" at bounding box center [464, 239] width 329 height 22
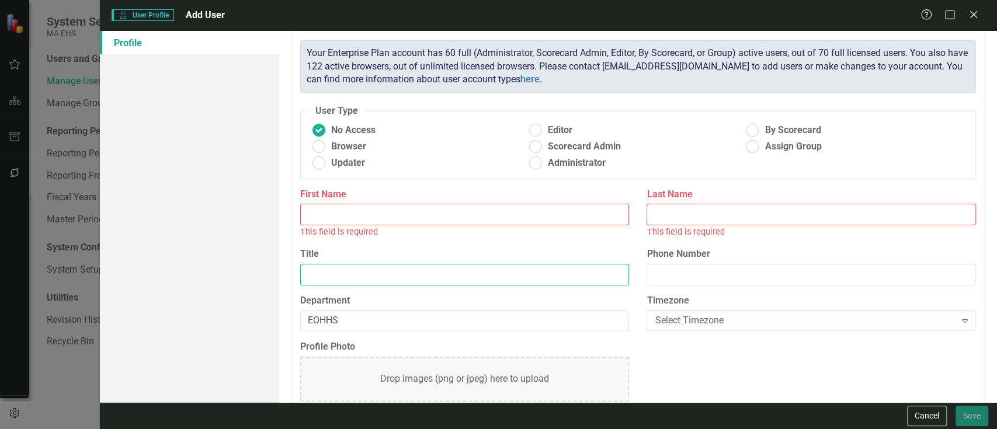
scroll to position [0, 0]
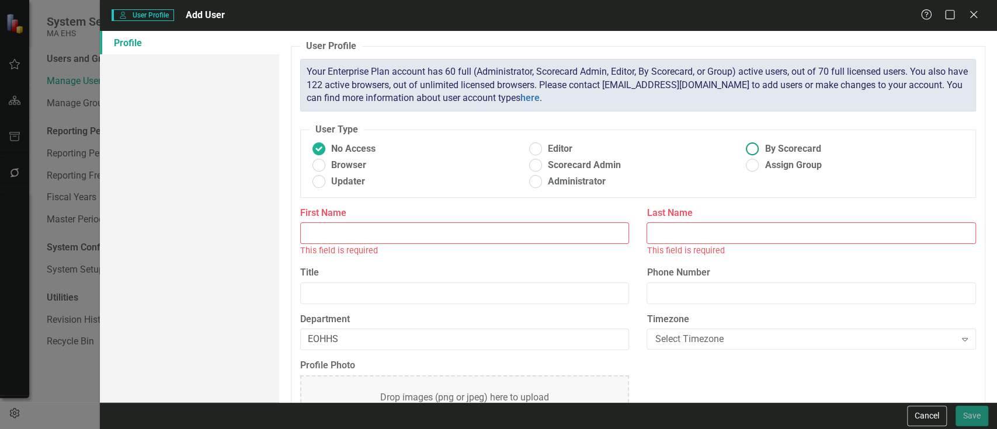
click at [746, 148] on ins at bounding box center [752, 149] width 18 height 18
click at [746, 148] on input "By Scorecard" at bounding box center [752, 149] width 18 height 18
radio input "true"
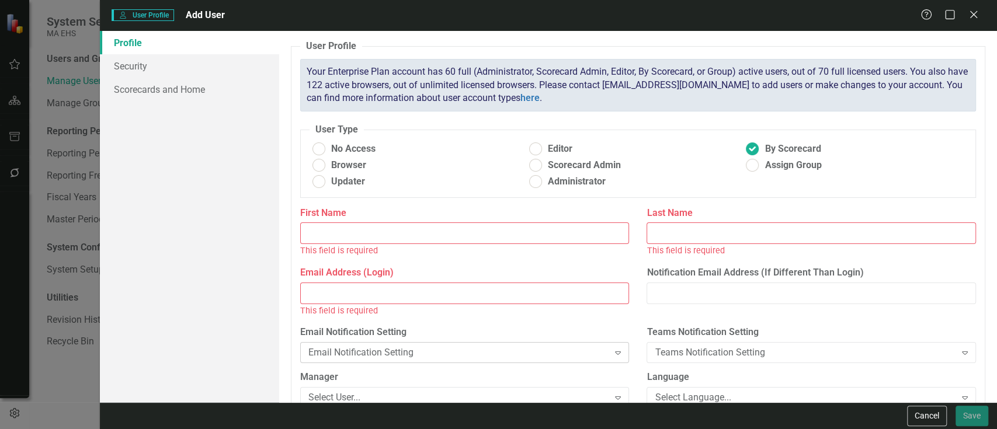
click at [437, 343] on div "Email Notification Setting Expand" at bounding box center [464, 352] width 329 height 21
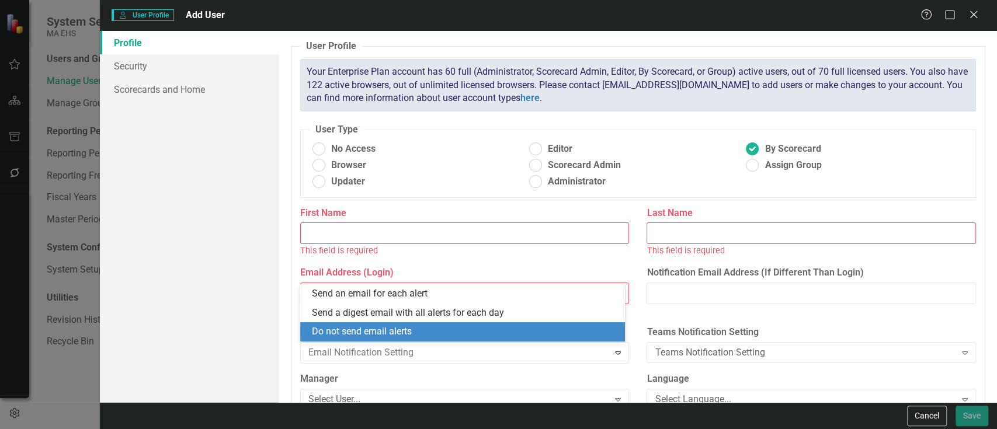
click at [433, 330] on div "Do not send email alerts" at bounding box center [465, 331] width 306 height 13
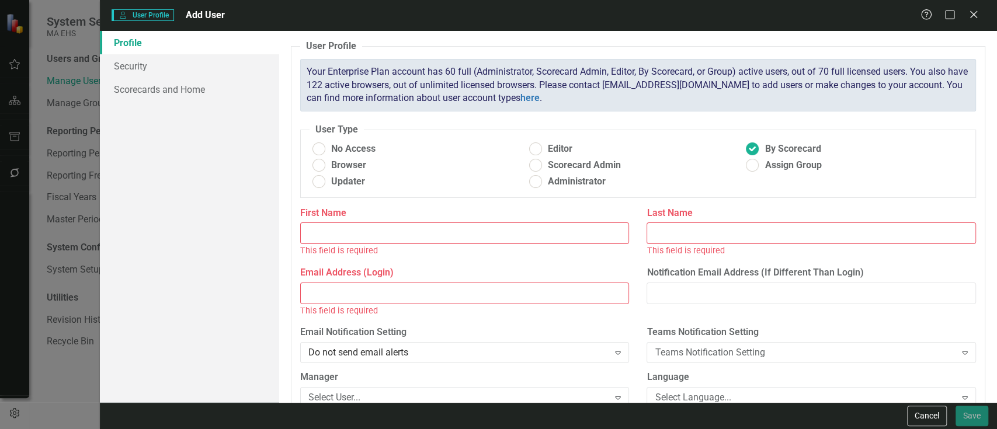
click at [356, 297] on input "Email Address (Login)" at bounding box center [464, 294] width 329 height 22
paste input "mailto:[PERSON_NAME][EMAIL_ADDRESS][PERSON_NAME][DOMAIN_NAME]"
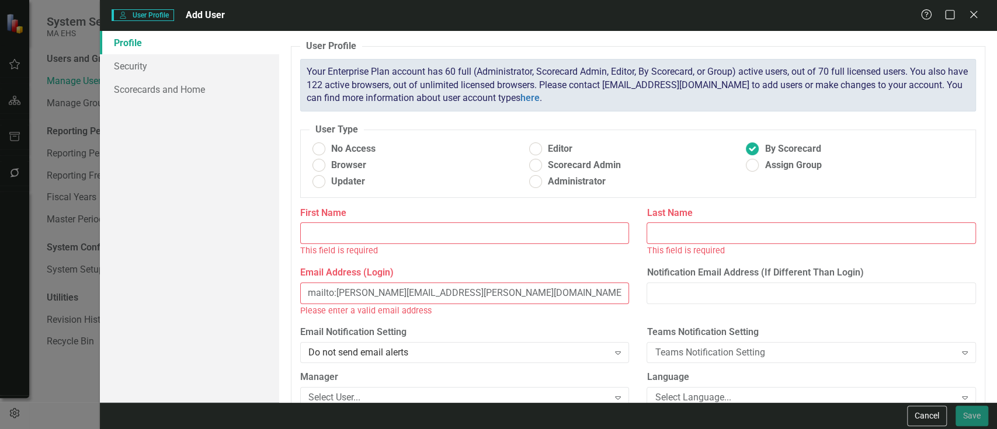
drag, startPoint x: 335, startPoint y: 292, endPoint x: 218, endPoint y: 305, distance: 117.5
click at [220, 287] on div "Profile Security Scorecards and Home User Profile ClearPoint has a wealth of op…" at bounding box center [548, 216] width 897 height 371
type input "[PERSON_NAME][EMAIL_ADDRESS][PERSON_NAME][DOMAIN_NAME]"
click at [371, 241] on input "First Name" at bounding box center [464, 233] width 329 height 22
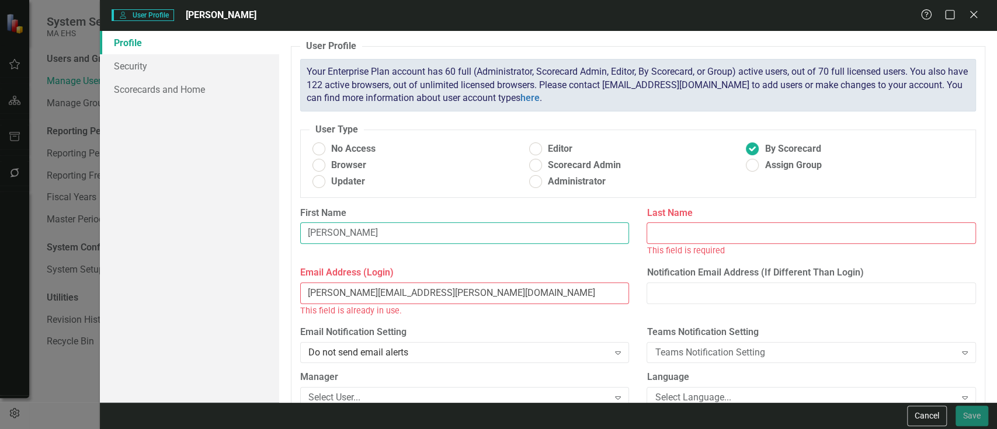
type input "[PERSON_NAME]"
click at [749, 232] on input "Last Name" at bounding box center [810, 233] width 329 height 22
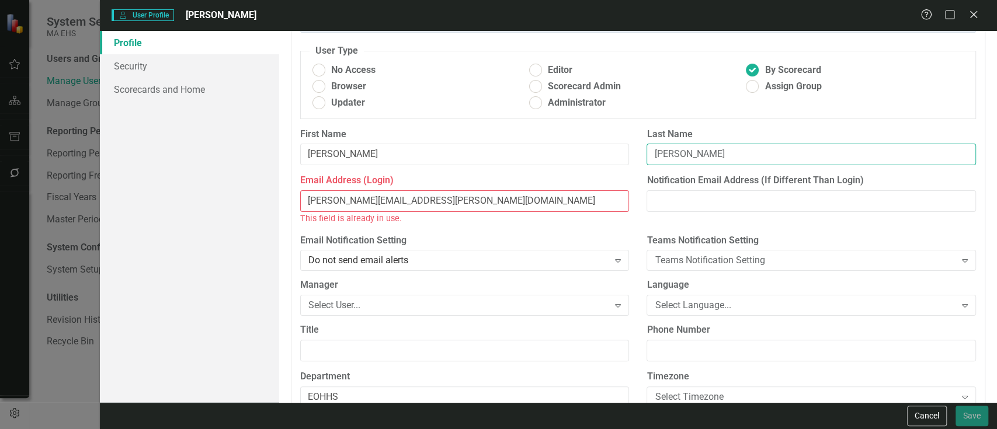
scroll to position [155, 0]
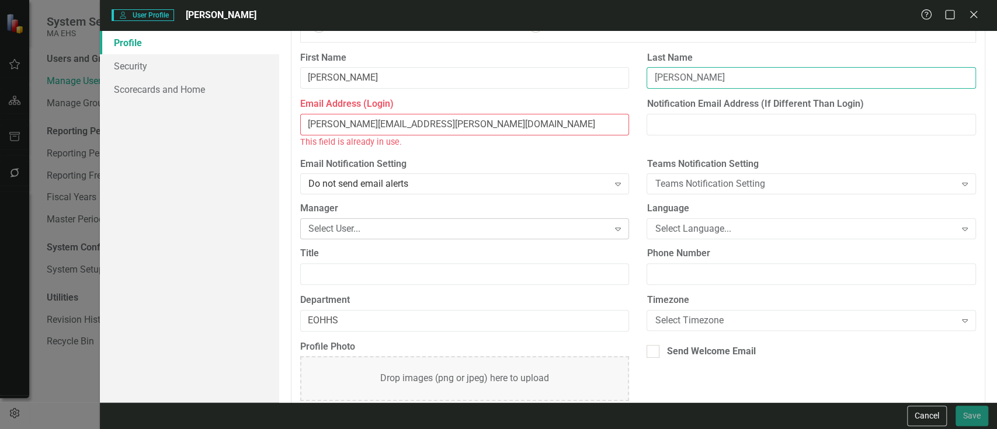
type input "[PERSON_NAME]"
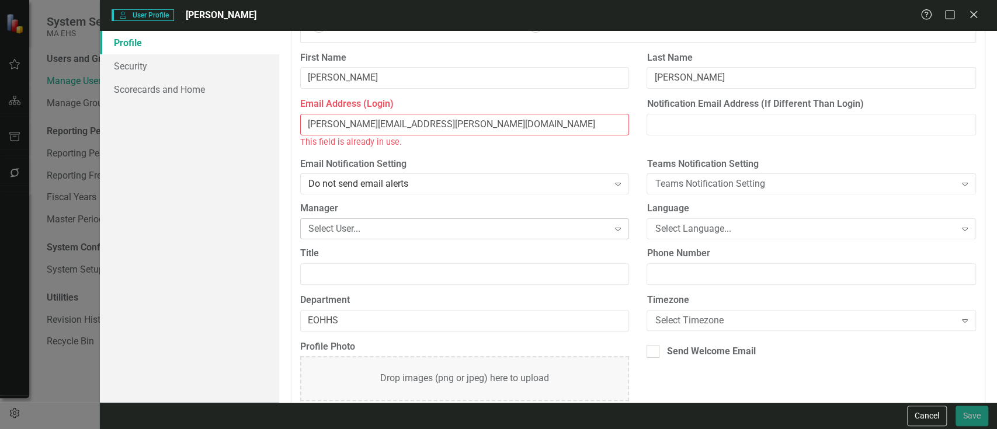
click at [408, 229] on div "Select User..." at bounding box center [458, 228] width 300 height 13
click at [725, 225] on div "Select Language..." at bounding box center [805, 228] width 300 height 13
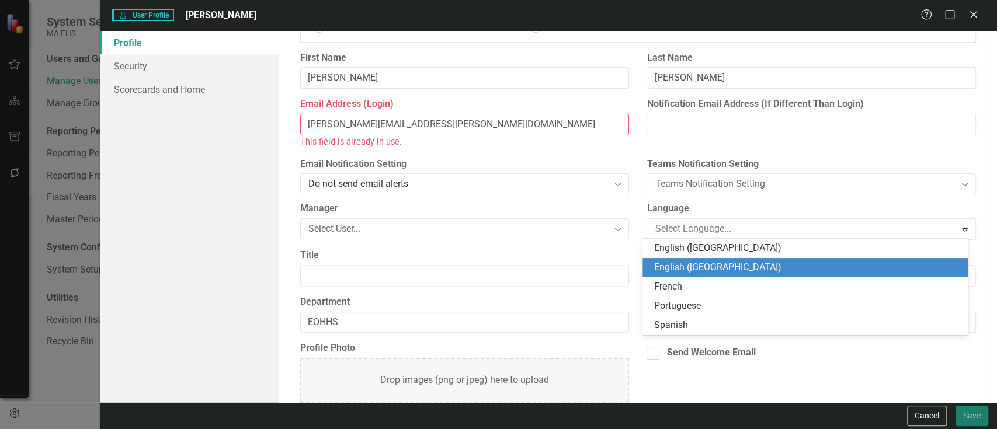
click at [663, 271] on div "English ([GEOGRAPHIC_DATA])" at bounding box center [807, 267] width 306 height 13
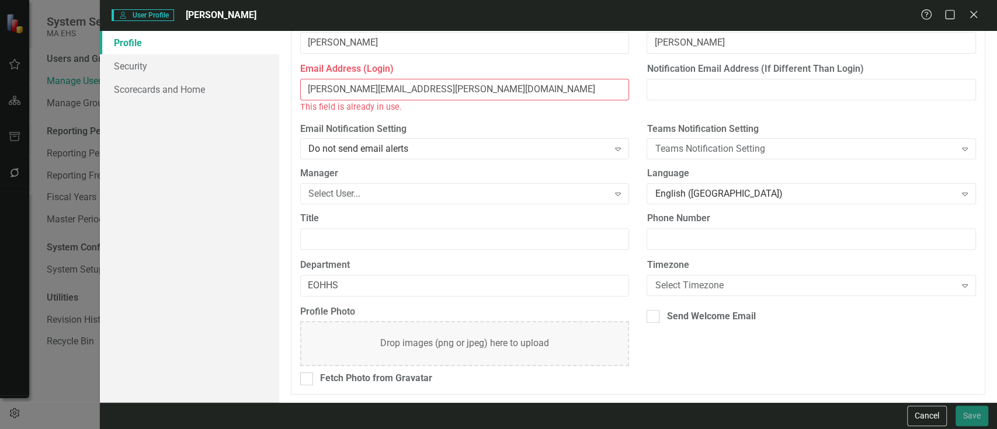
scroll to position [0, 0]
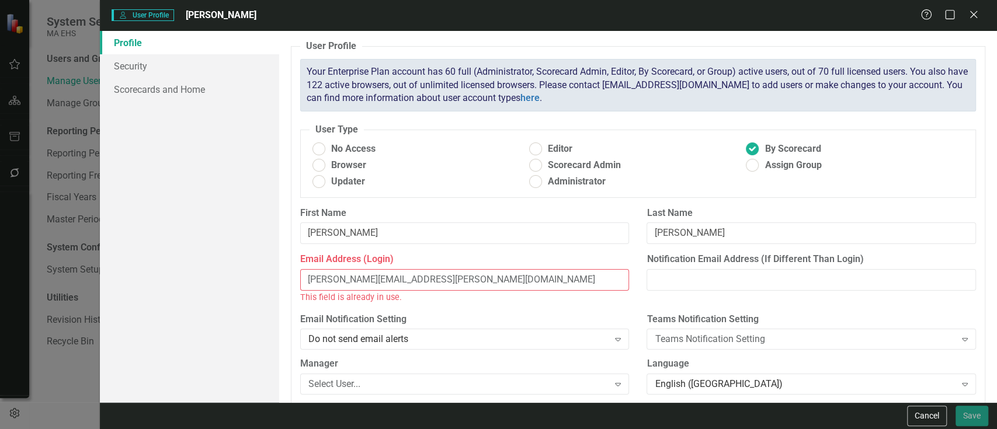
click at [304, 277] on input "[PERSON_NAME][EMAIL_ADDRESS][PERSON_NAME][DOMAIN_NAME]" at bounding box center [464, 280] width 329 height 22
click at [591, 314] on label "Email Notification Setting" at bounding box center [464, 319] width 329 height 13
click at [745, 145] on ins at bounding box center [752, 149] width 18 height 18
click at [745, 145] on input "By Scorecard" at bounding box center [752, 149] width 18 height 18
click at [753, 166] on ins at bounding box center [752, 166] width 18 height 18
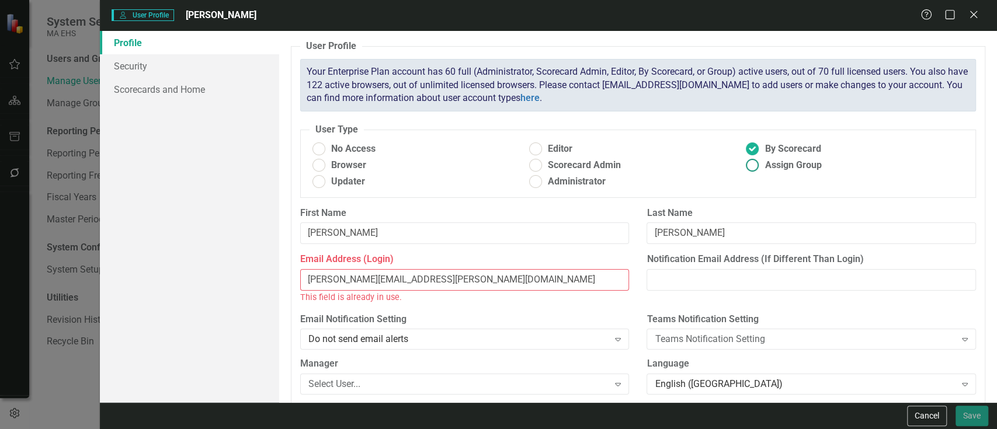
click at [753, 166] on input "Assign Group" at bounding box center [752, 166] width 18 height 18
radio input "true"
click at [746, 148] on ins at bounding box center [752, 149] width 18 height 18
click at [746, 148] on input "By Scorecard" at bounding box center [752, 149] width 18 height 18
radio input "true"
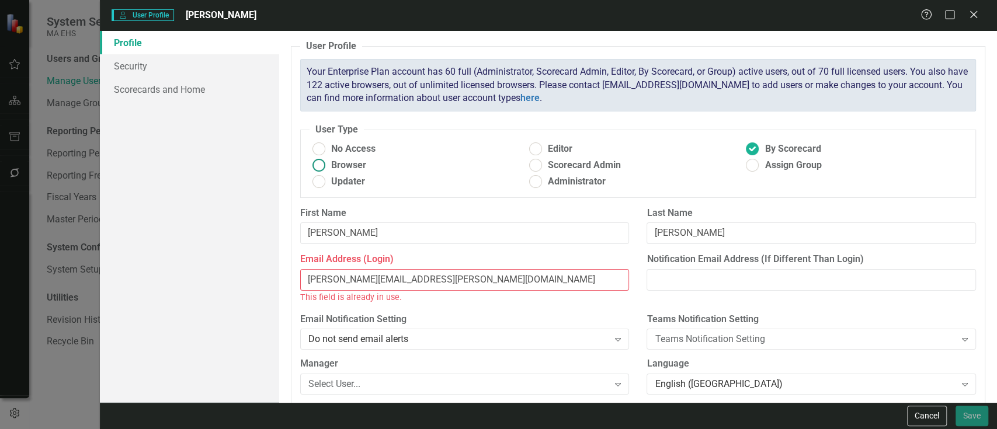
click at [316, 162] on ins at bounding box center [319, 166] width 18 height 18
click at [316, 162] on input "Browser" at bounding box center [319, 166] width 18 height 18
radio input "true"
drag, startPoint x: 455, startPoint y: 280, endPoint x: 135, endPoint y: 277, distance: 319.4
click at [135, 277] on div "Profile Security Scorecards and Home User Profile ClearPoint has a wealth of op…" at bounding box center [548, 216] width 897 height 371
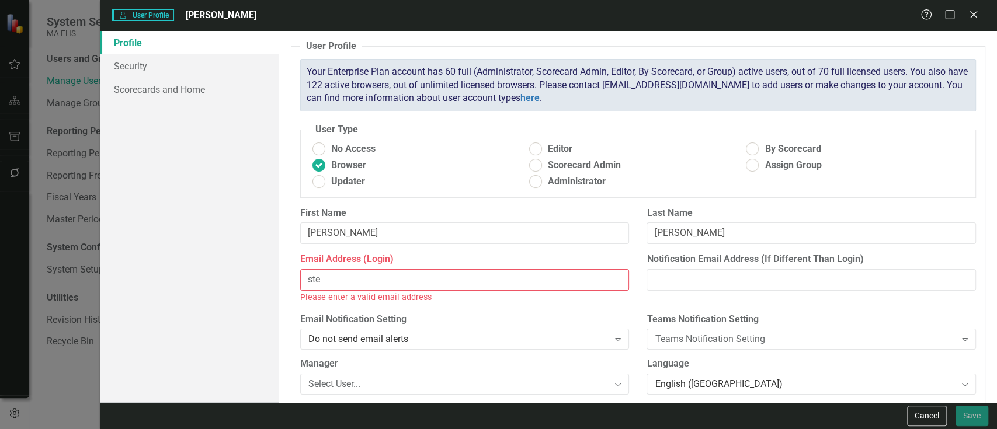
type input "[PERSON_NAME][EMAIL_ADDRESS][PERSON_NAME][DOMAIN_NAME]"
click at [937, 413] on button "Cancel" at bounding box center [927, 416] width 40 height 20
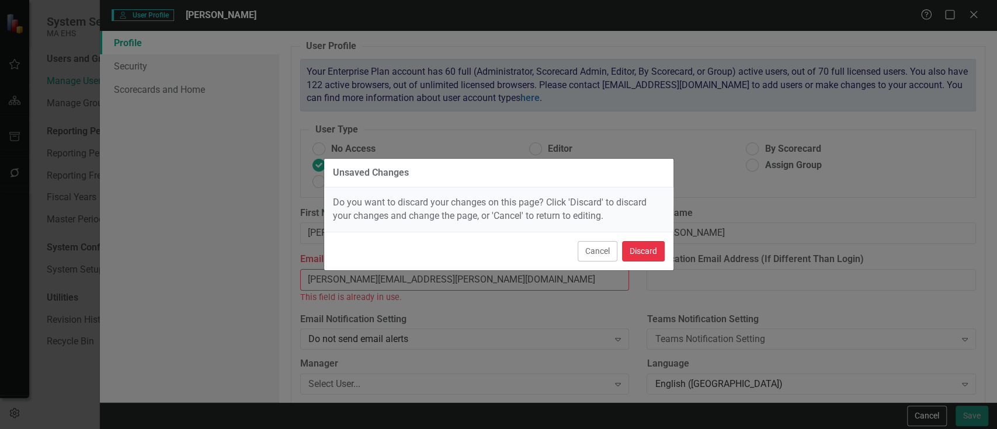
click at [644, 245] on button "Discard" at bounding box center [643, 251] width 43 height 20
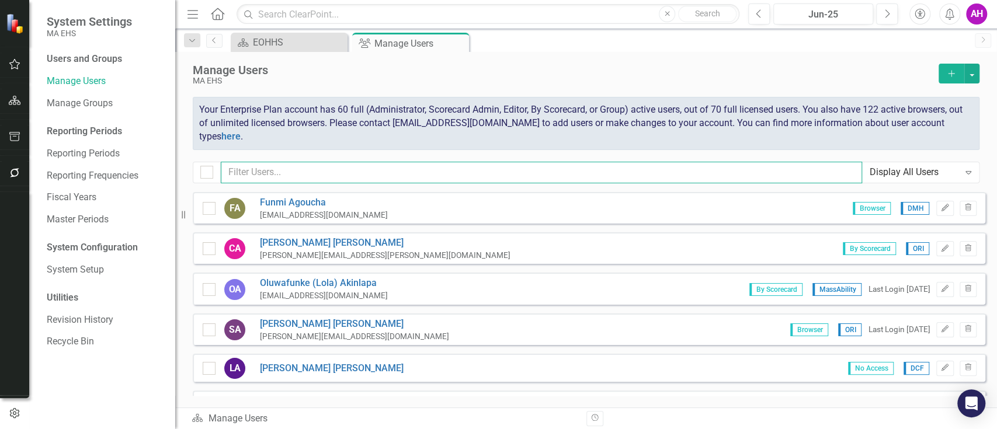
click at [276, 168] on input "text" at bounding box center [541, 173] width 641 height 22
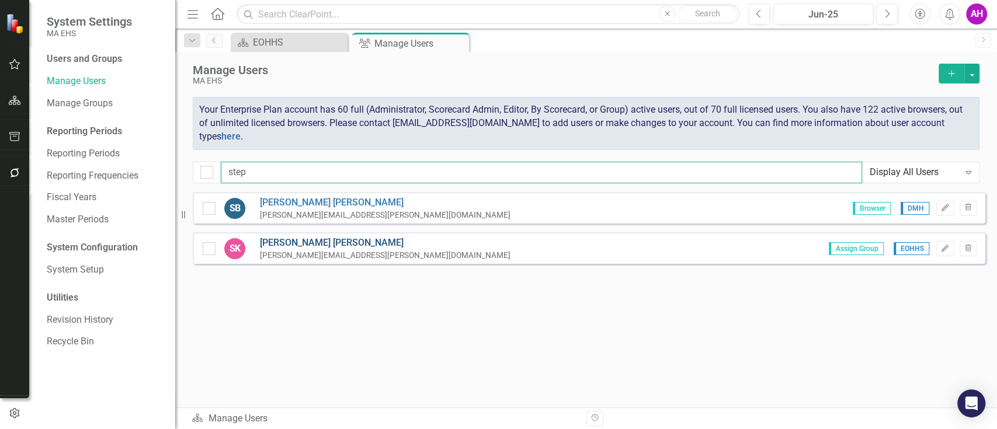
type input "step"
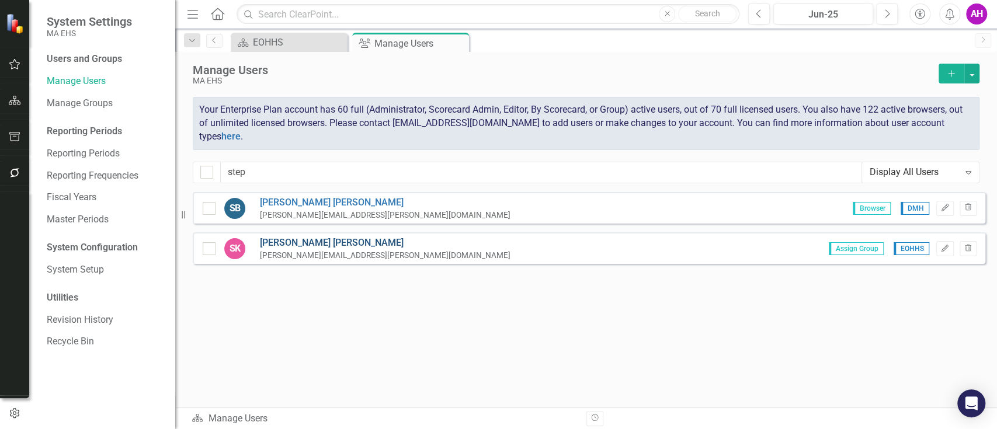
click at [318, 242] on link "[PERSON_NAME]" at bounding box center [385, 243] width 251 height 13
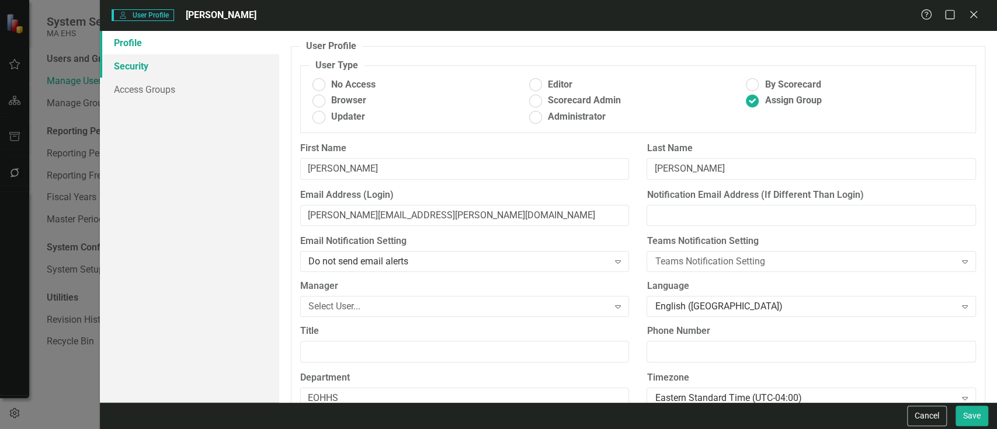
click at [132, 64] on link "Security" at bounding box center [189, 65] width 179 height 23
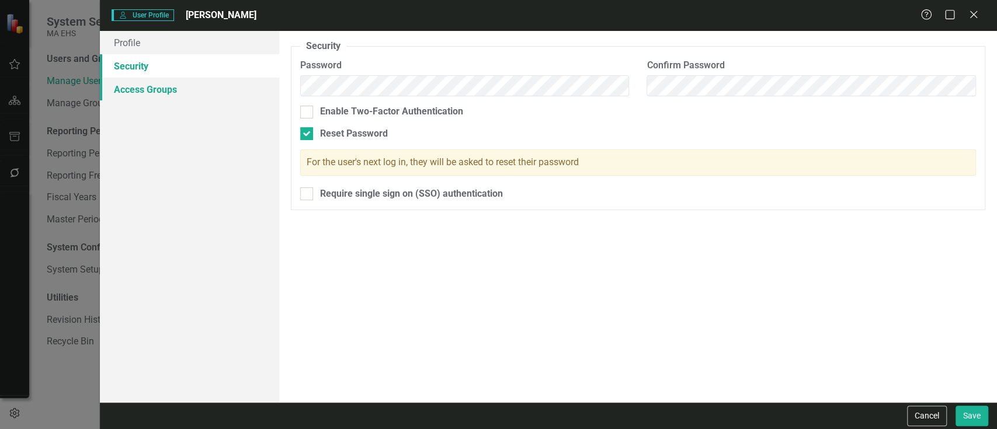
click at [137, 84] on link "Access Groups" at bounding box center [189, 89] width 179 height 23
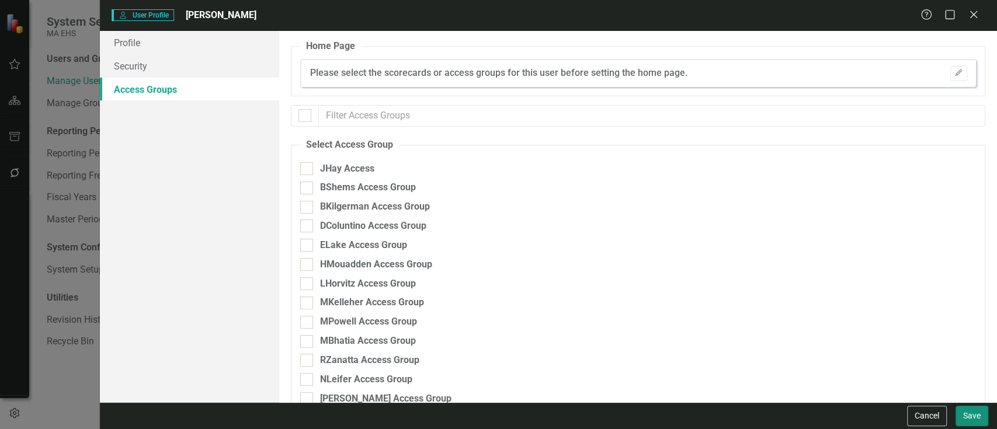
click at [971, 413] on button "Save" at bounding box center [971, 416] width 33 height 20
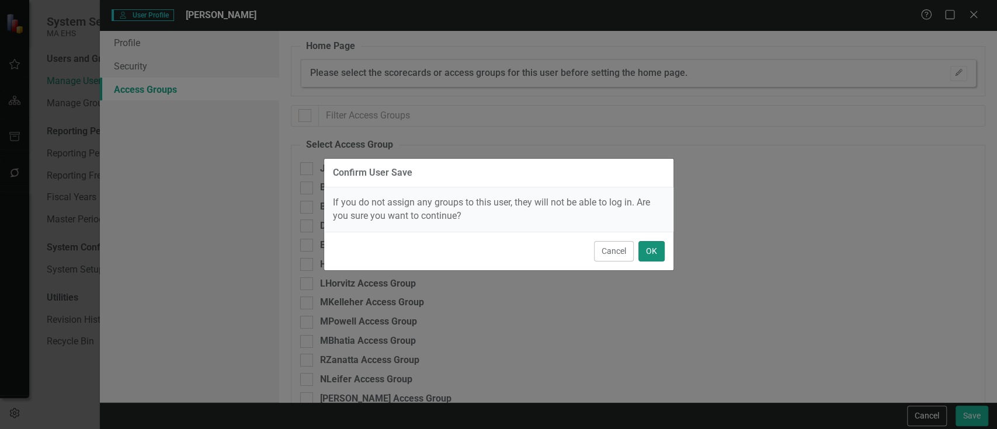
click at [642, 246] on button "OK" at bounding box center [651, 251] width 26 height 20
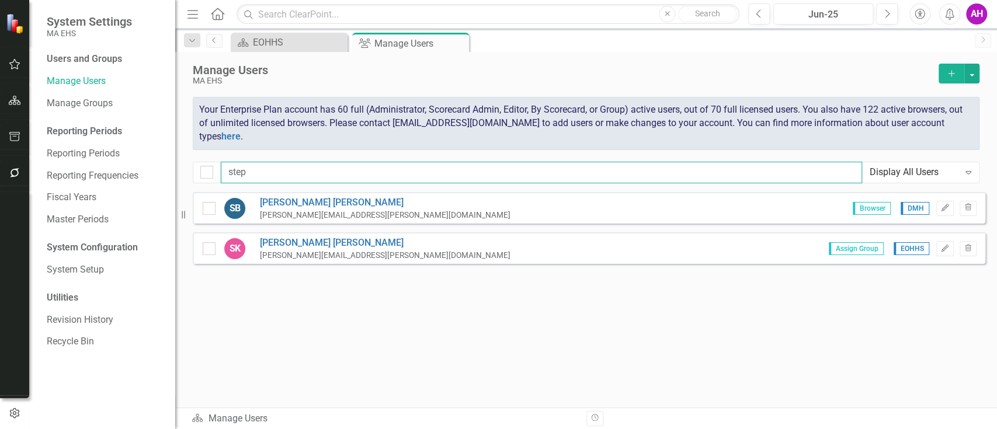
click at [250, 169] on input "step" at bounding box center [541, 173] width 641 height 22
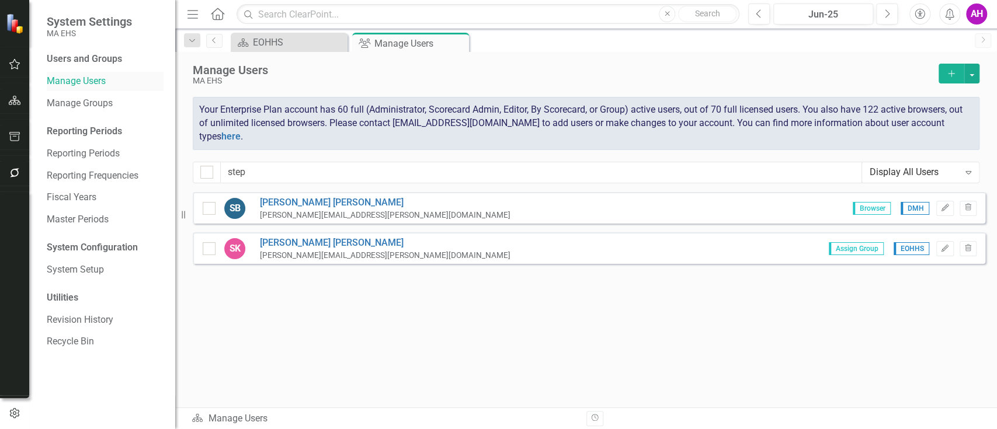
click at [58, 80] on link "Manage Users" at bounding box center [105, 81] width 117 height 13
click at [947, 69] on icon "Add" at bounding box center [951, 73] width 11 height 8
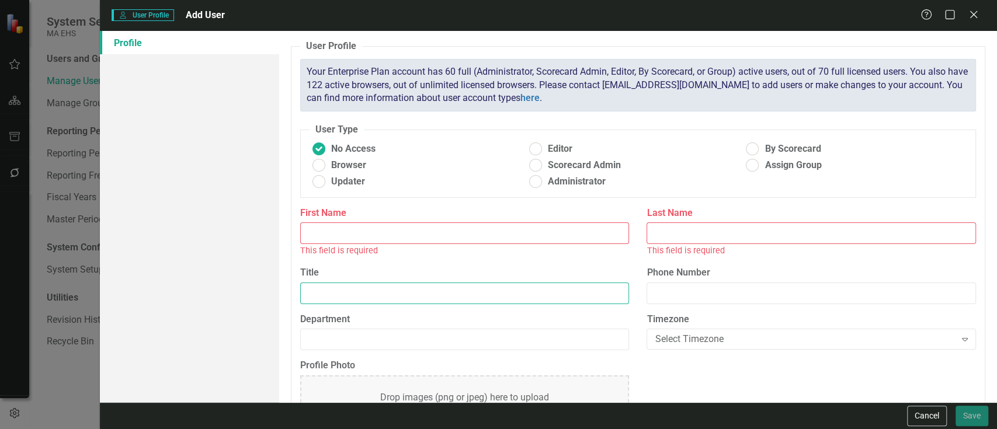
click at [335, 294] on input "Title" at bounding box center [464, 294] width 329 height 22
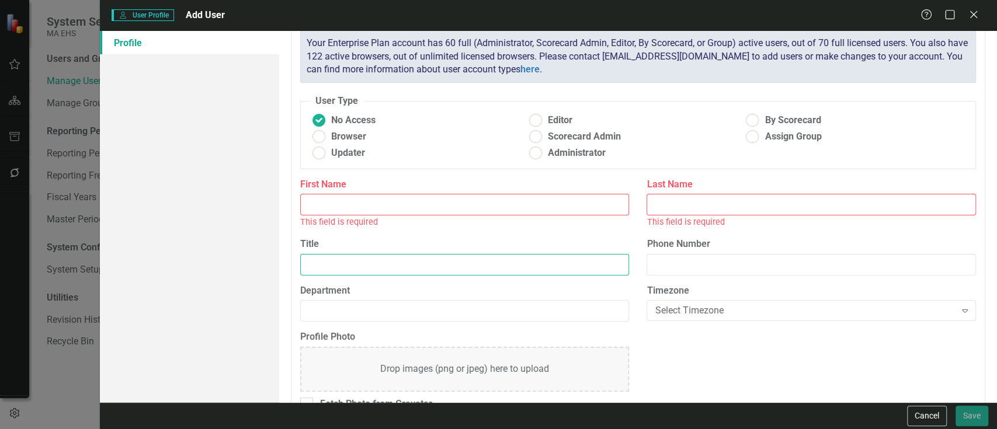
scroll to position [54, 0]
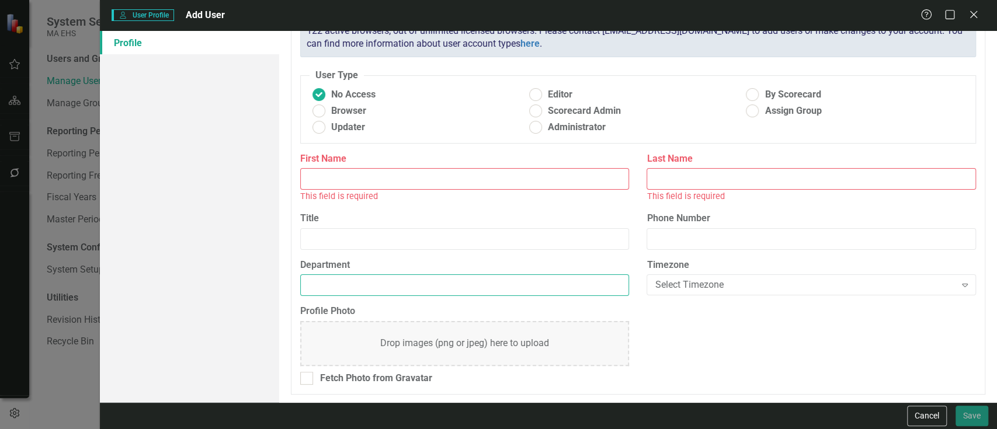
click at [371, 282] on input "Department" at bounding box center [464, 285] width 329 height 22
type input "EOHHS"
click at [745, 110] on ins at bounding box center [752, 111] width 18 height 18
click at [745, 110] on input "Assign Group" at bounding box center [752, 111] width 18 height 18
radio input "true"
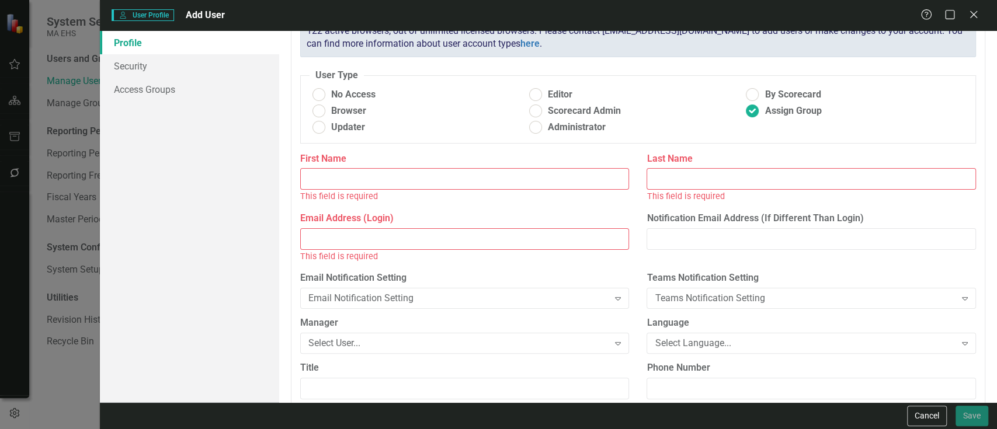
click at [330, 233] on input "Email Address (Login)" at bounding box center [464, 239] width 329 height 22
click at [330, 234] on input "Email Address (Login)" at bounding box center [464, 239] width 329 height 22
paste input "mailto:[PERSON_NAME][EMAIL_ADDRESS][PERSON_NAME][DOMAIN_NAME]"
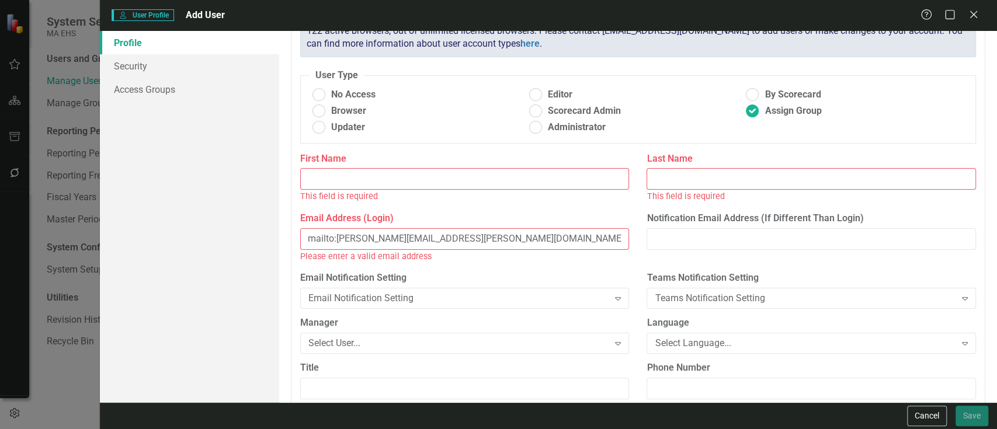
drag, startPoint x: 335, startPoint y: 240, endPoint x: 284, endPoint y: 238, distance: 50.8
click at [284, 238] on div "User Profile ClearPoint has a wealth of options to help you ensure that people …" at bounding box center [638, 216] width 718 height 371
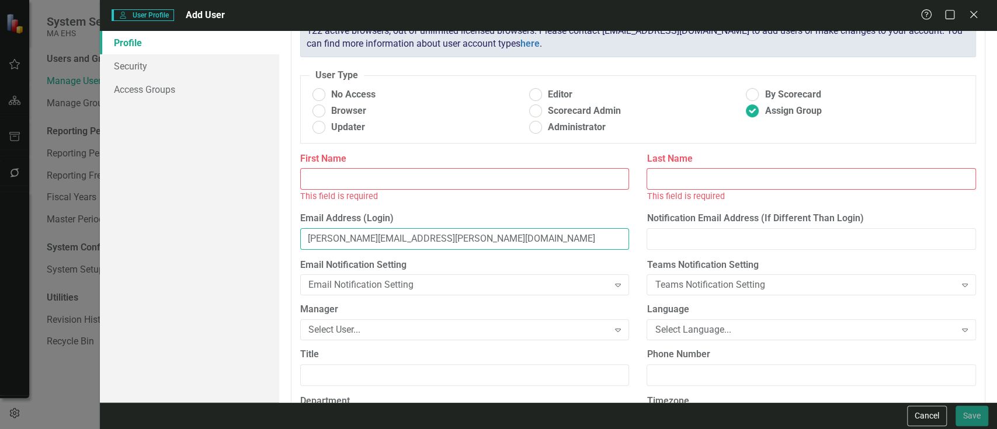
type input "[PERSON_NAME][EMAIL_ADDRESS][PERSON_NAME][DOMAIN_NAME]"
click at [353, 180] on input "First Name" at bounding box center [464, 179] width 329 height 22
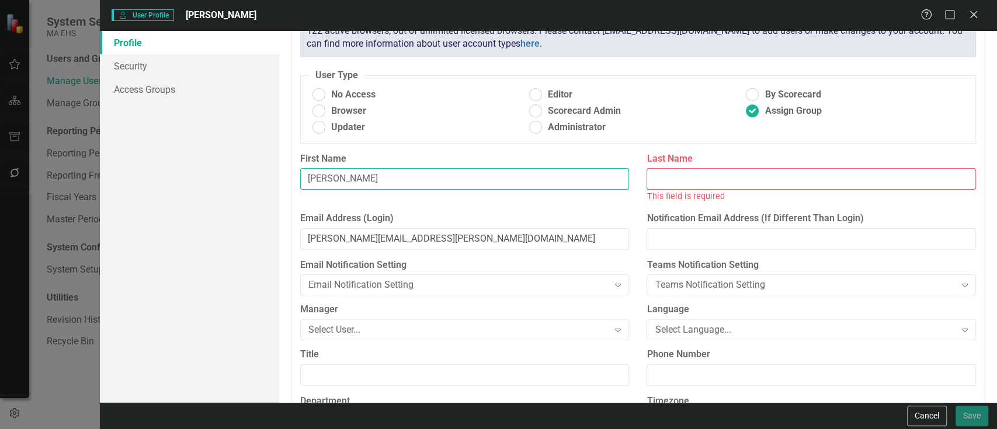
type input "[PERSON_NAME]"
click at [707, 183] on input "Last Name" at bounding box center [810, 179] width 329 height 22
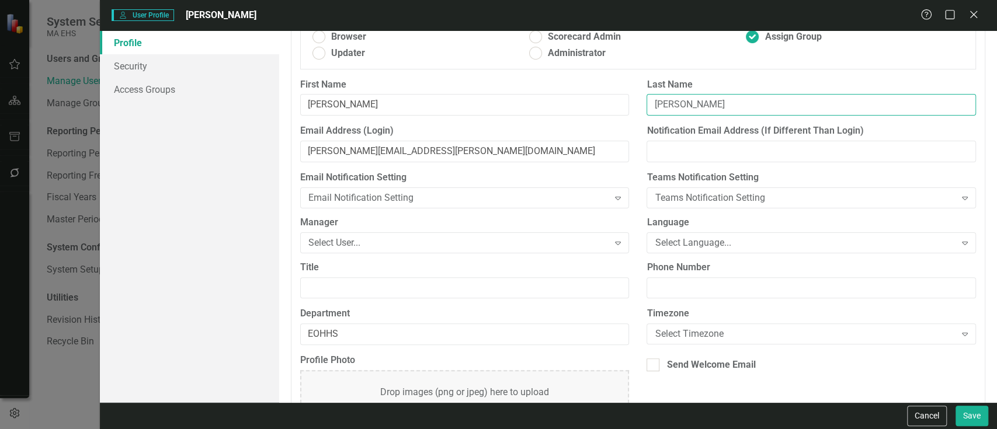
scroll to position [178, 0]
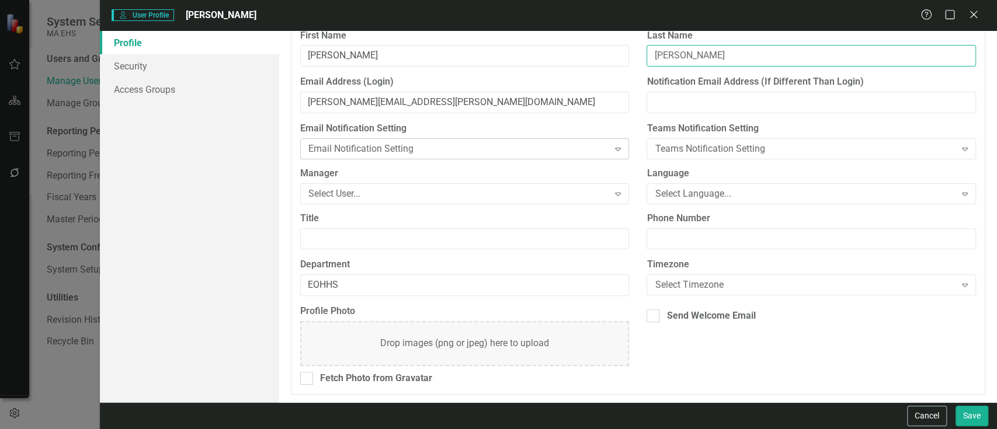
type input "[PERSON_NAME]"
click at [357, 146] on div "Email Notification Setting" at bounding box center [458, 148] width 300 height 13
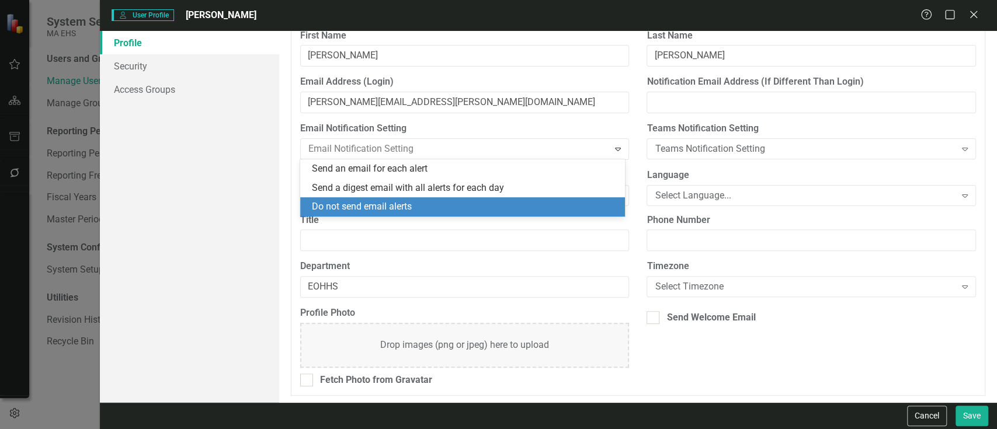
click at [350, 210] on div "Do not send email alerts" at bounding box center [465, 206] width 306 height 13
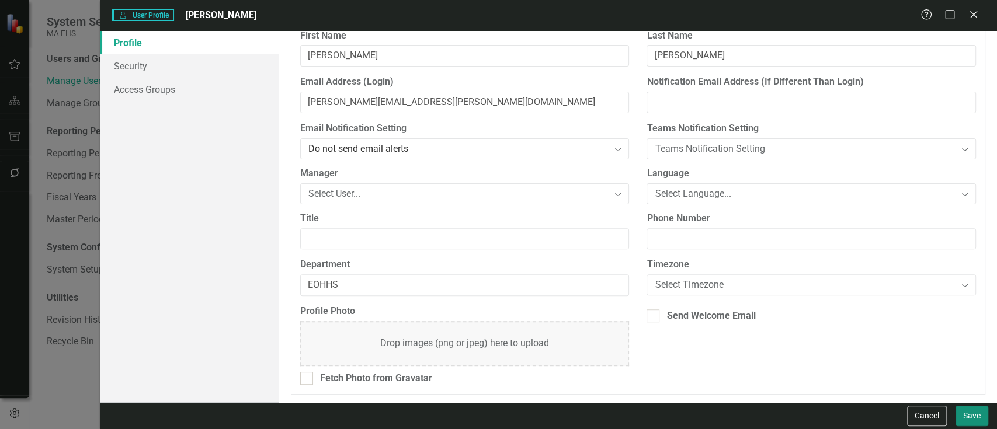
click at [975, 409] on button "Save" at bounding box center [971, 416] width 33 height 20
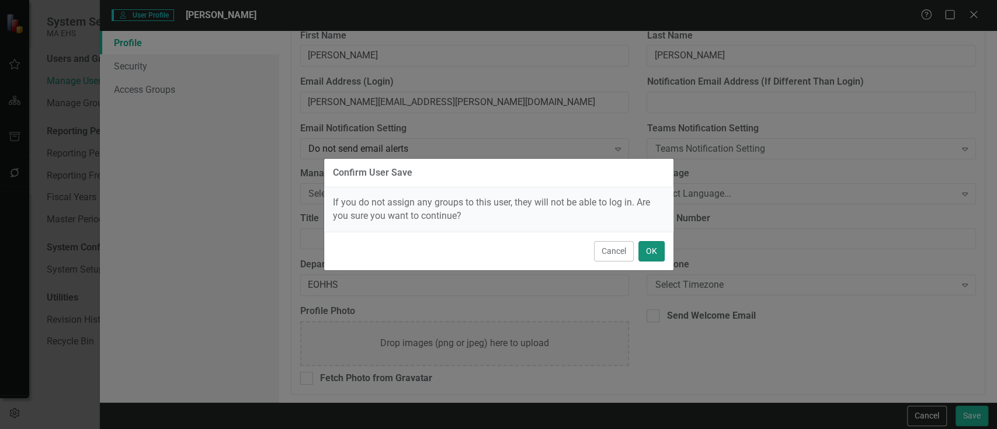
click at [656, 260] on button "OK" at bounding box center [651, 251] width 26 height 20
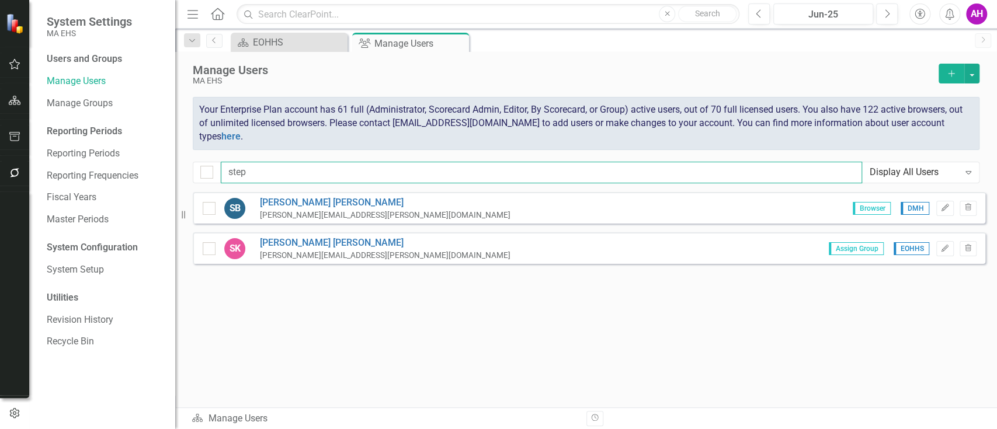
click at [258, 176] on input "step" at bounding box center [541, 173] width 641 height 22
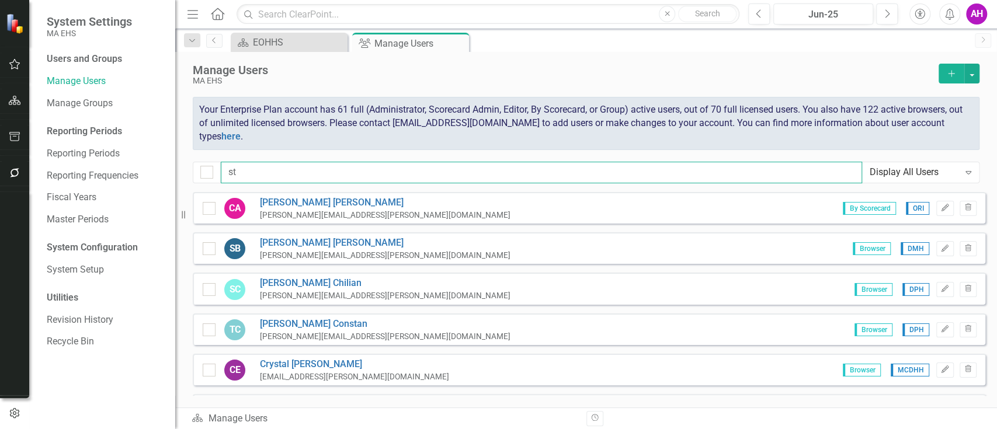
type input "s"
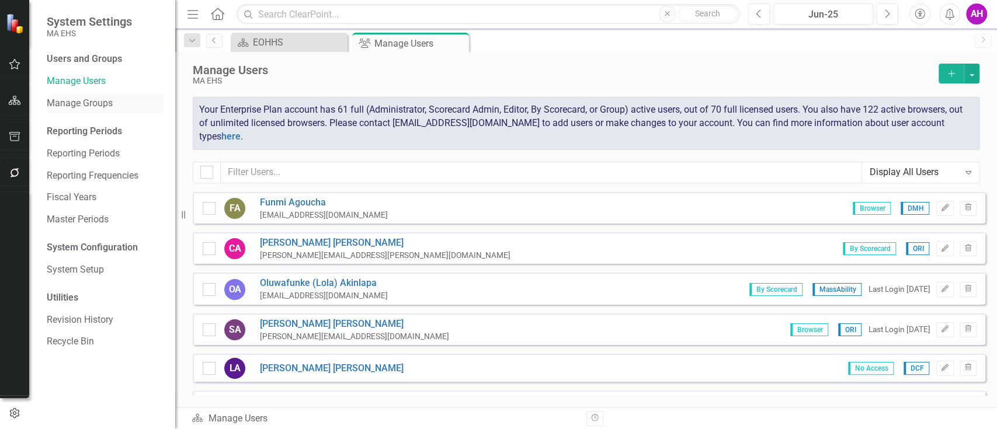
click at [104, 102] on link "Manage Groups" at bounding box center [105, 103] width 117 height 13
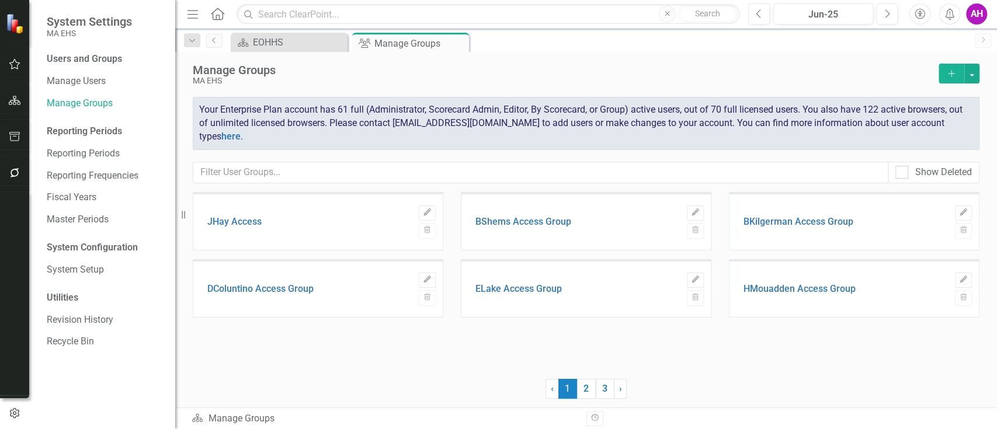
click at [954, 75] on icon "Add" at bounding box center [951, 73] width 11 height 8
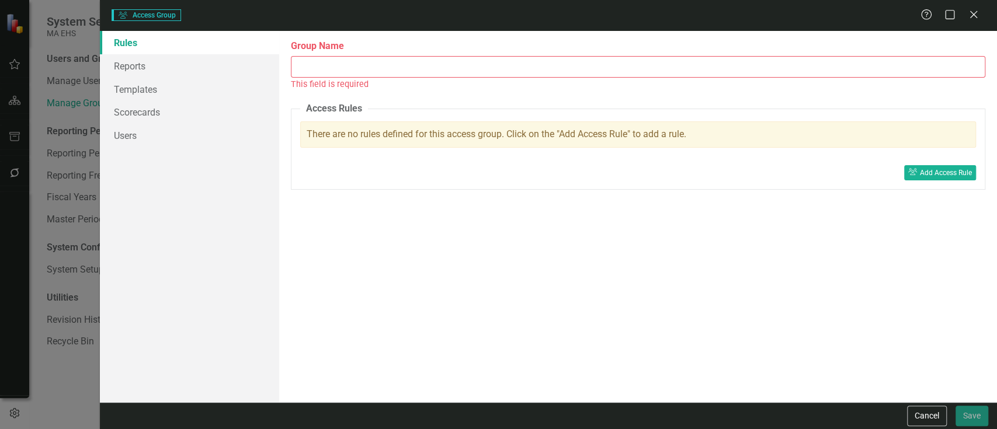
click at [315, 65] on input "Group Name" at bounding box center [638, 67] width 694 height 22
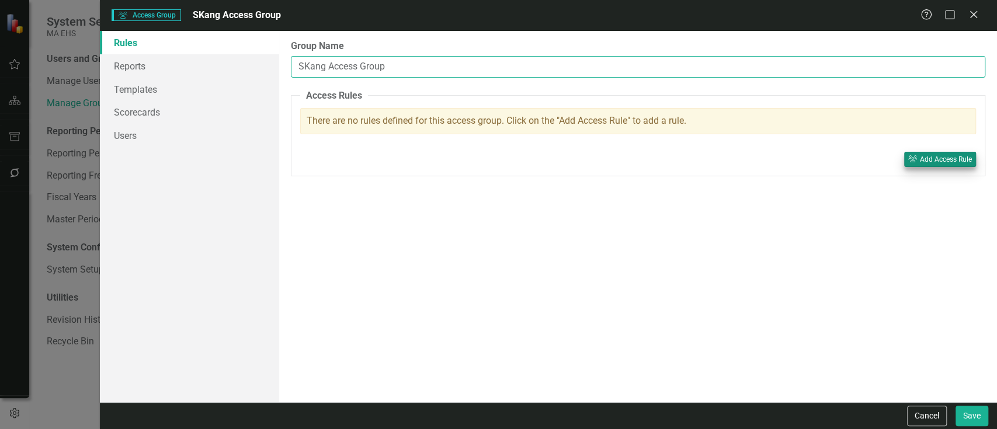
type input "SKang Access Group"
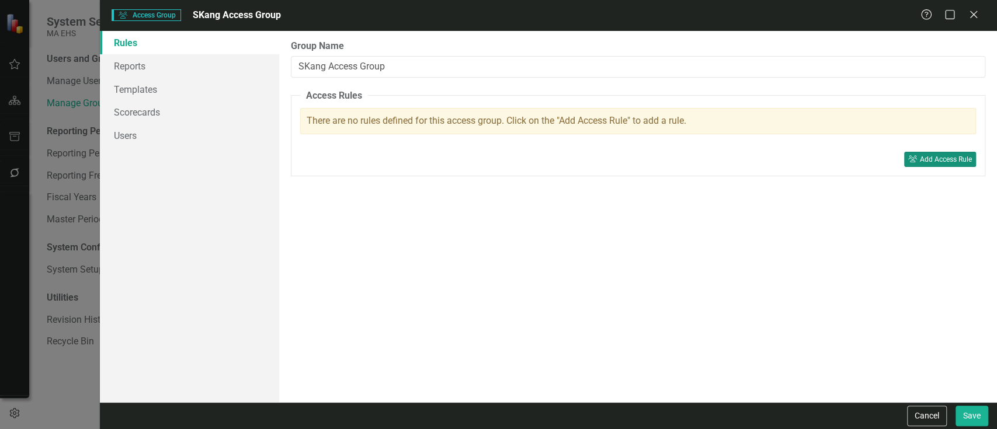
click at [935, 155] on div "Add Access Rule" at bounding box center [946, 159] width 52 height 8
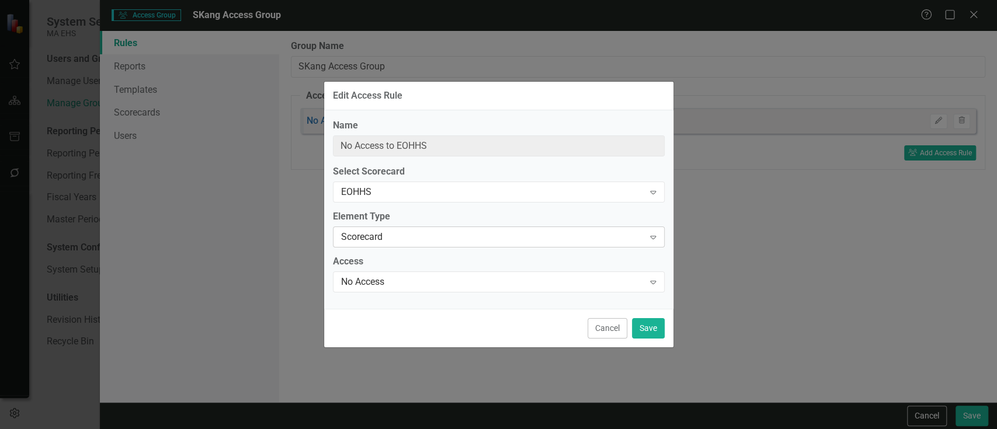
click at [420, 231] on div "Scorecard" at bounding box center [492, 237] width 303 height 13
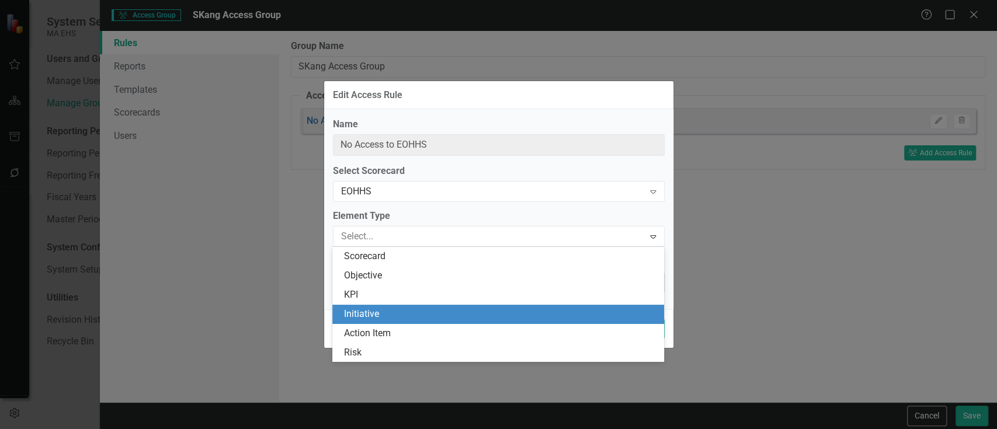
click at [424, 308] on div "Initiative" at bounding box center [498, 314] width 332 height 19
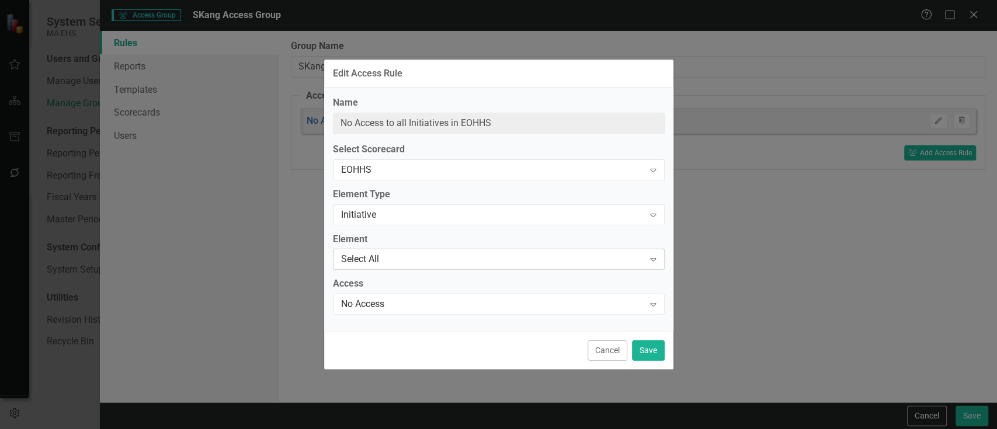
click at [411, 254] on div "Select All" at bounding box center [492, 259] width 303 height 13
click at [384, 260] on div "Select All" at bounding box center [492, 259] width 303 height 13
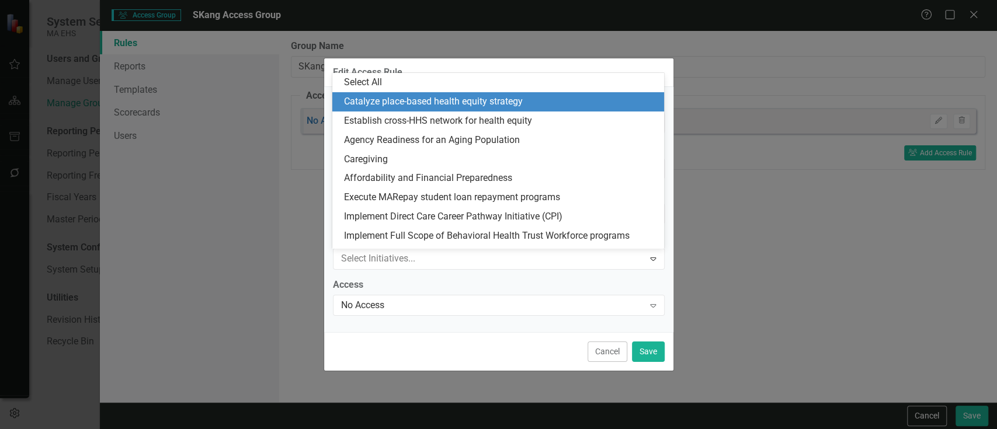
click at [375, 96] on div "Catalyze place-based health equity strategy" at bounding box center [500, 101] width 313 height 13
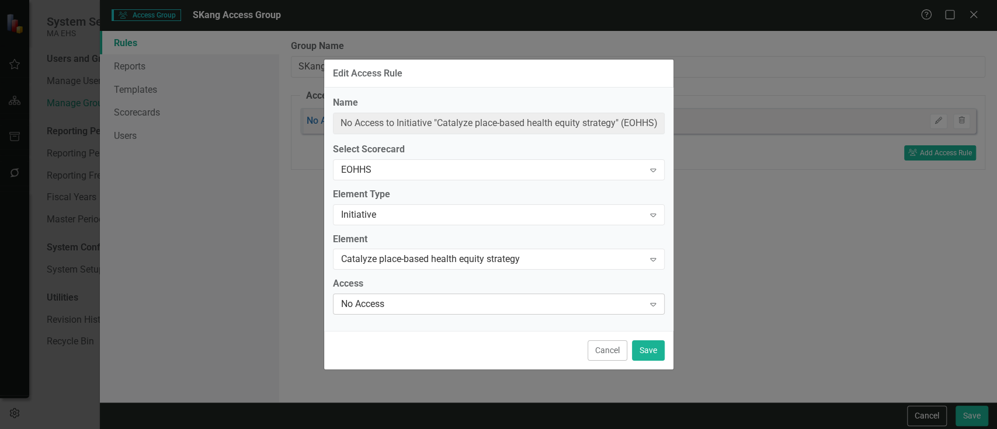
click at [416, 306] on div "No Access" at bounding box center [492, 304] width 303 height 13
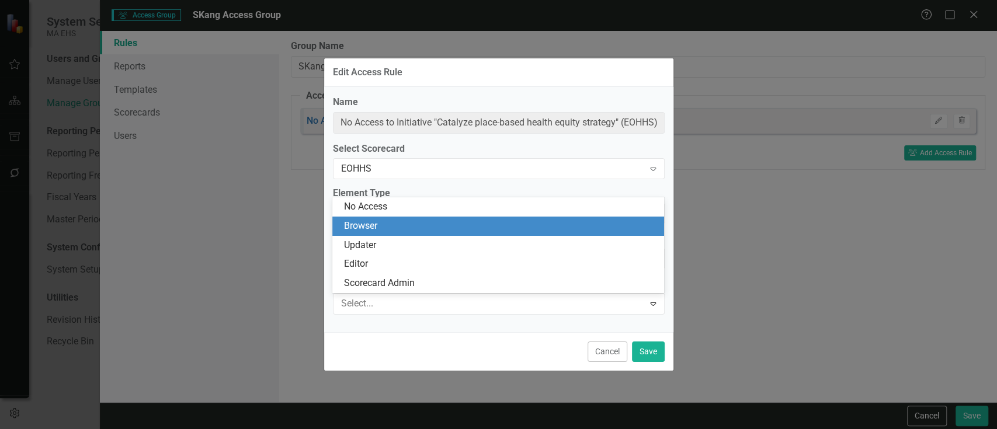
click at [370, 228] on div "Browser" at bounding box center [500, 226] width 313 height 13
type input "Browser of Initiative "Catalyze place-based health equity strategy" (EOHHS)"
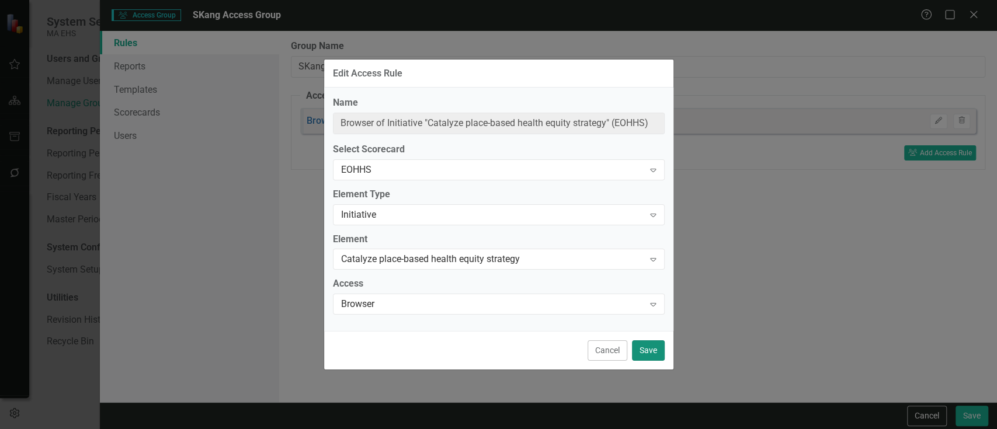
click at [642, 352] on button "Save" at bounding box center [648, 350] width 33 height 20
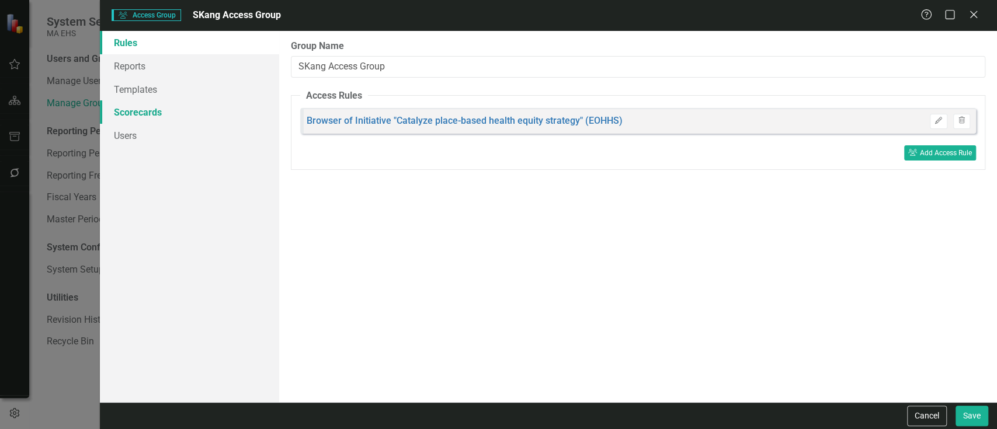
click at [142, 114] on link "Scorecards" at bounding box center [189, 111] width 179 height 23
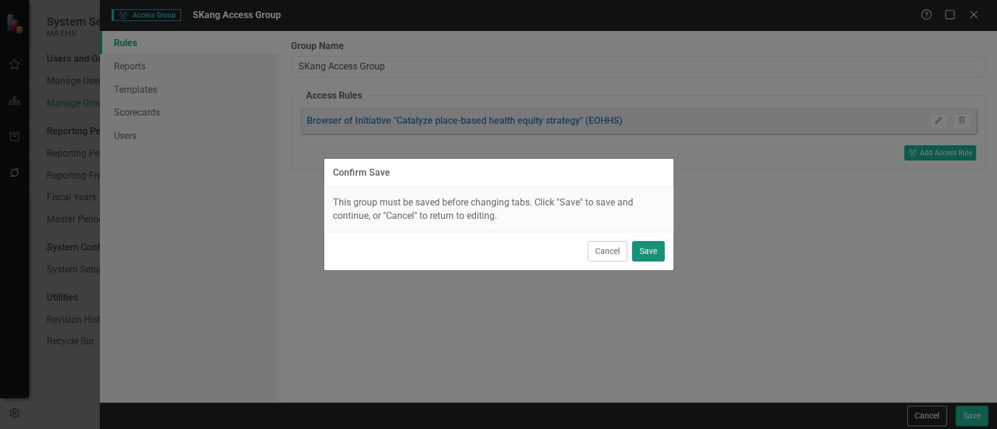
click at [649, 245] on button "Save" at bounding box center [648, 251] width 33 height 20
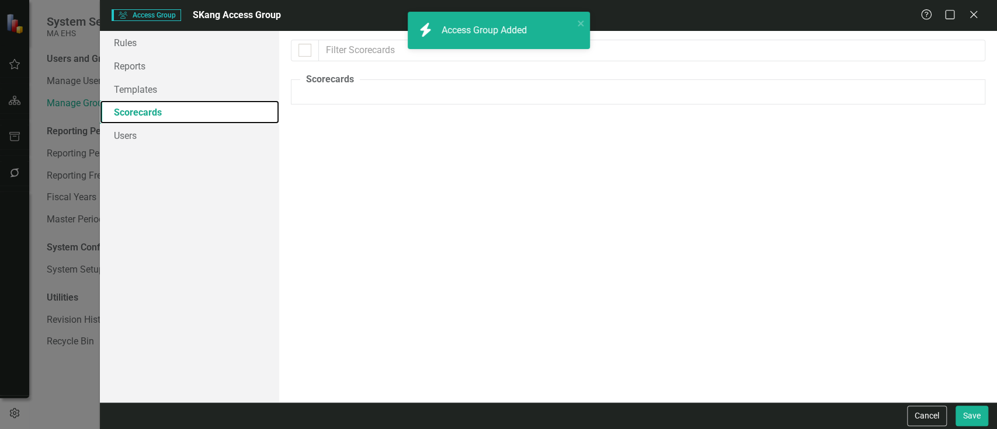
checkbox input "false"
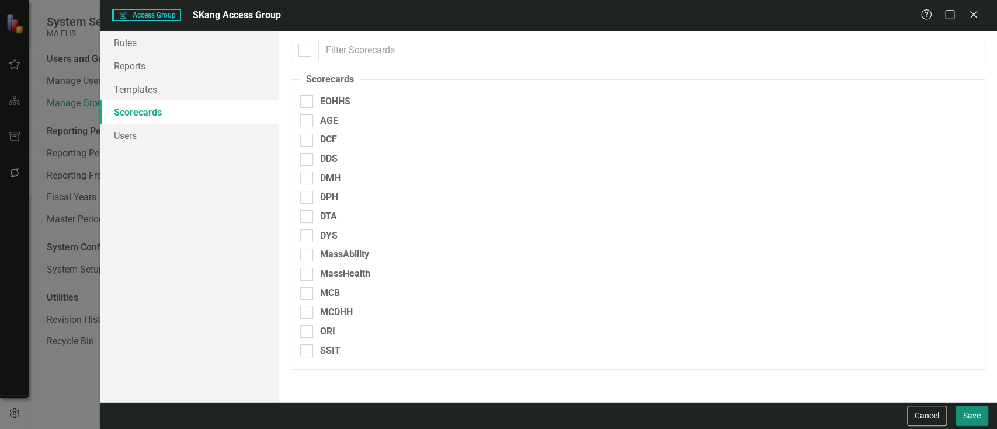
click at [961, 413] on button "Save" at bounding box center [971, 416] width 33 height 20
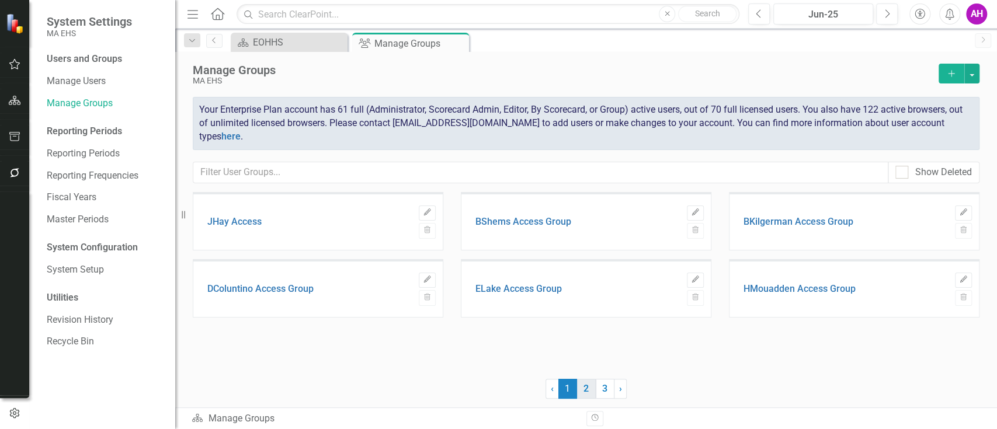
click at [581, 392] on link "2" at bounding box center [586, 389] width 19 height 20
click at [611, 388] on link "3" at bounding box center [605, 389] width 19 height 20
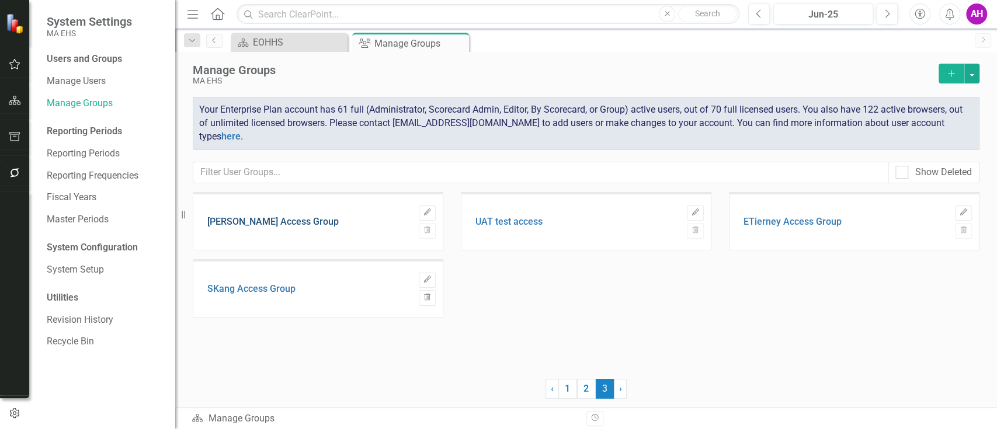
click at [235, 221] on link "[PERSON_NAME] Access Group" at bounding box center [272, 222] width 131 height 11
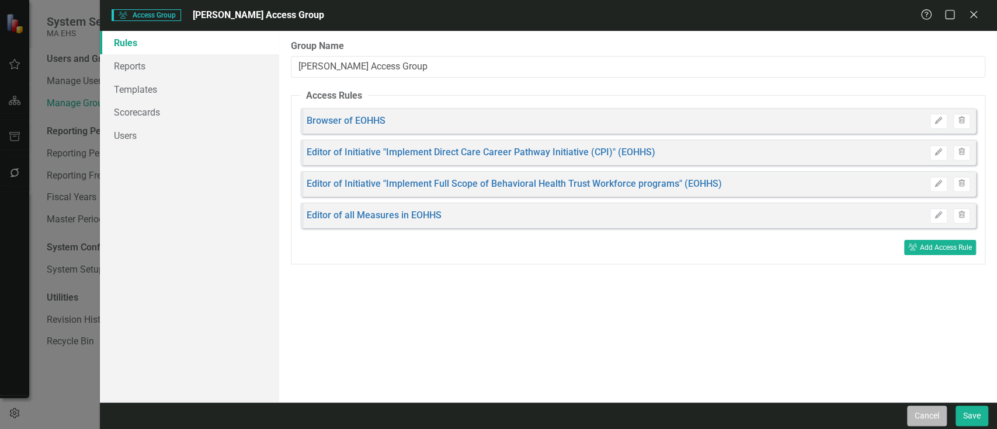
click at [919, 418] on button "Cancel" at bounding box center [927, 416] width 40 height 20
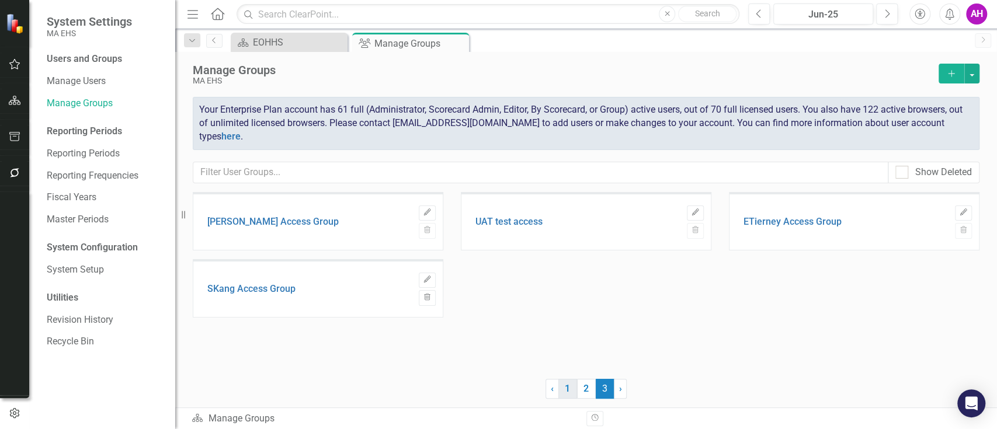
click at [573, 393] on link "1" at bounding box center [567, 389] width 19 height 20
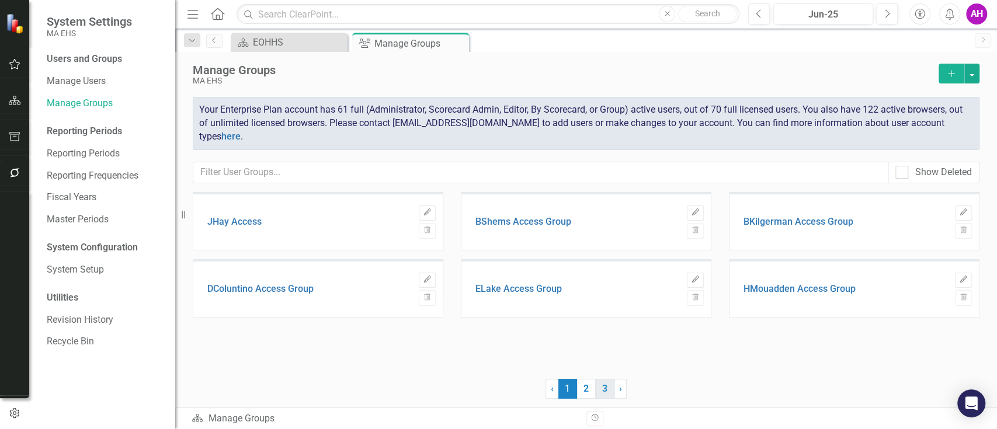
click at [603, 392] on link "3" at bounding box center [605, 389] width 19 height 20
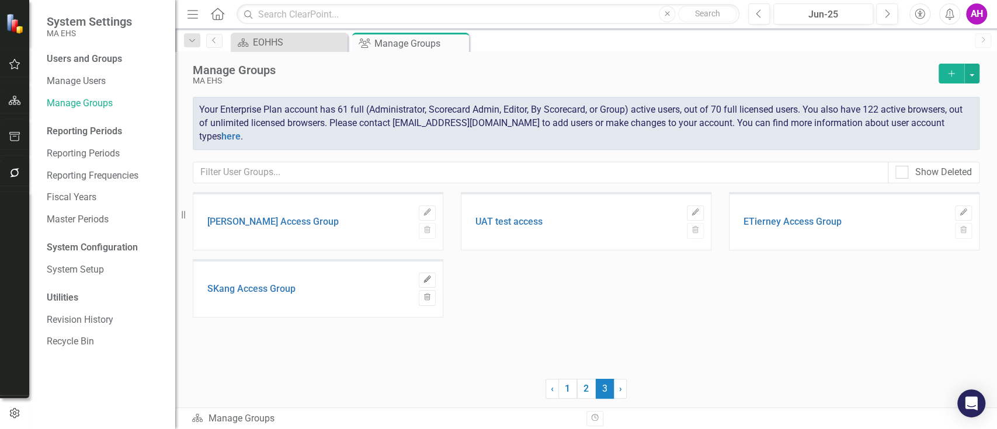
click at [430, 276] on icon "Edit" at bounding box center [427, 279] width 9 height 7
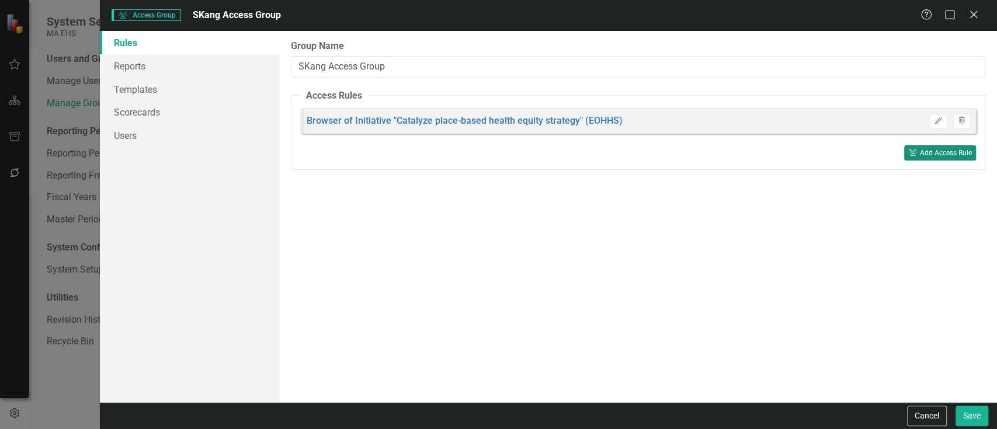
click at [928, 151] on div "Add Access Rule" at bounding box center [946, 153] width 52 height 8
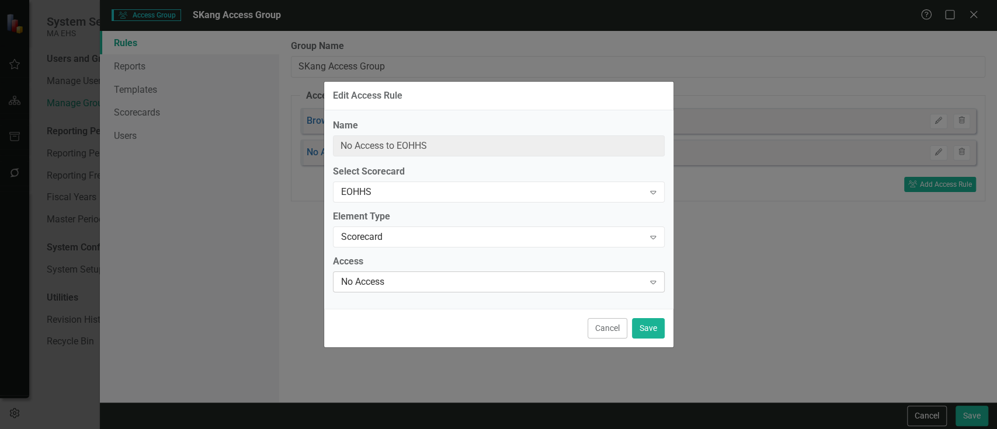
click at [409, 281] on div "No Access" at bounding box center [492, 282] width 303 height 13
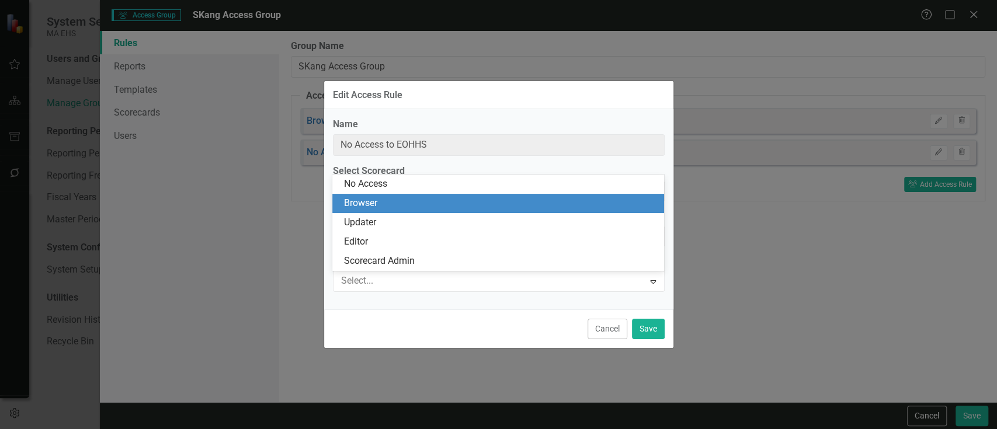
click at [397, 206] on div "Browser" at bounding box center [500, 203] width 313 height 13
type input "Browser of EOHHS"
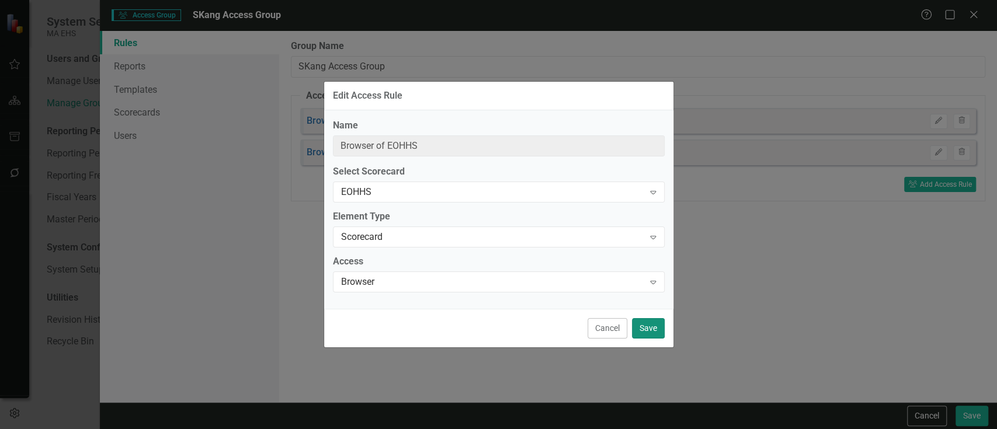
click at [650, 334] on button "Save" at bounding box center [648, 328] width 33 height 20
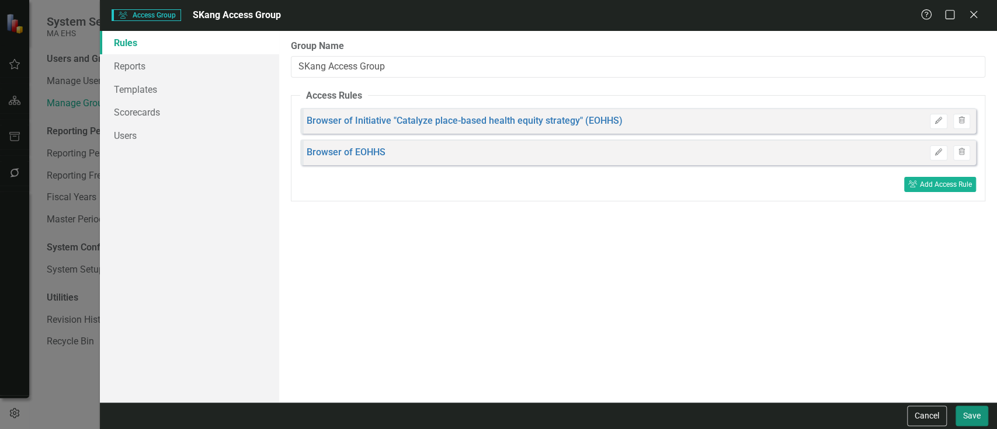
click at [958, 409] on button "Save" at bounding box center [971, 416] width 33 height 20
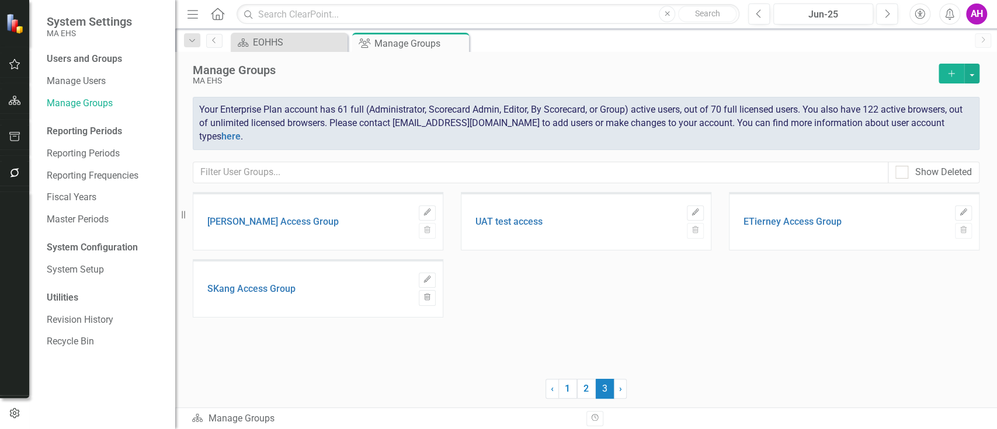
click at [953, 71] on icon "Add" at bounding box center [951, 73] width 11 height 8
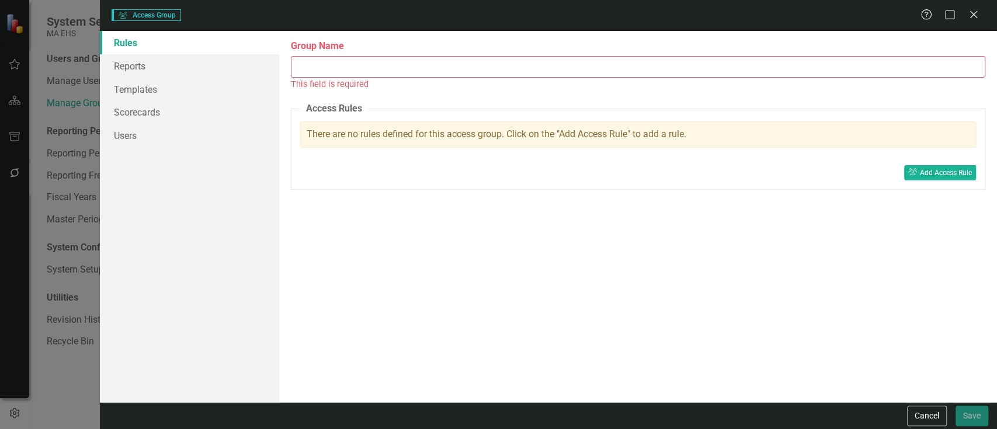
click at [356, 55] on div "Group Name This field is required" at bounding box center [638, 65] width 694 height 51
click at [322, 69] on input "Group Name" at bounding box center [638, 67] width 694 height 22
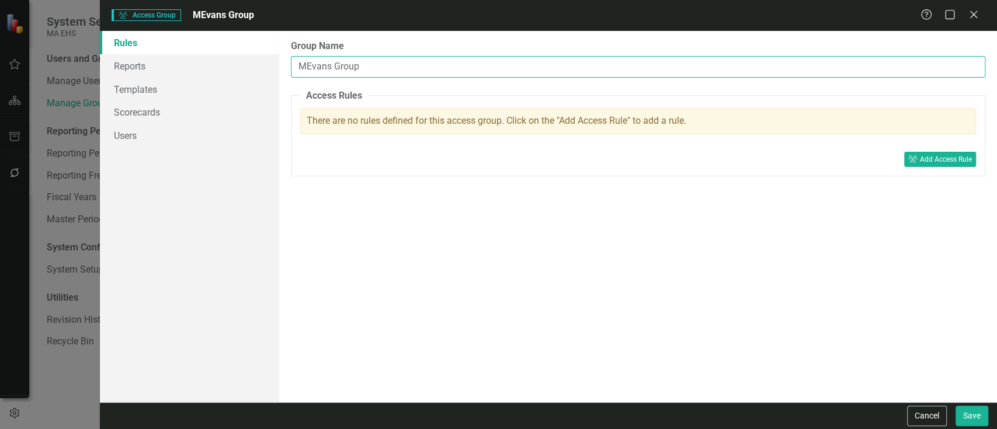
type input "MEvans Group"
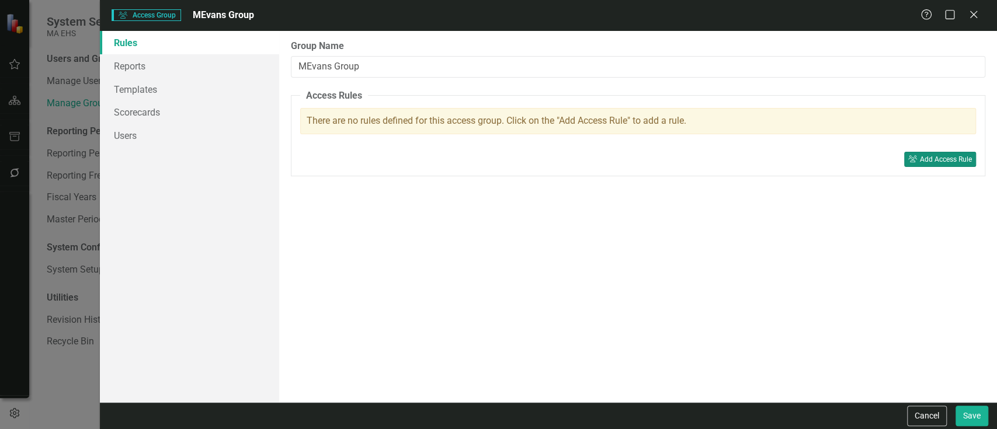
click at [928, 161] on div "Add Access Rule" at bounding box center [946, 159] width 52 height 8
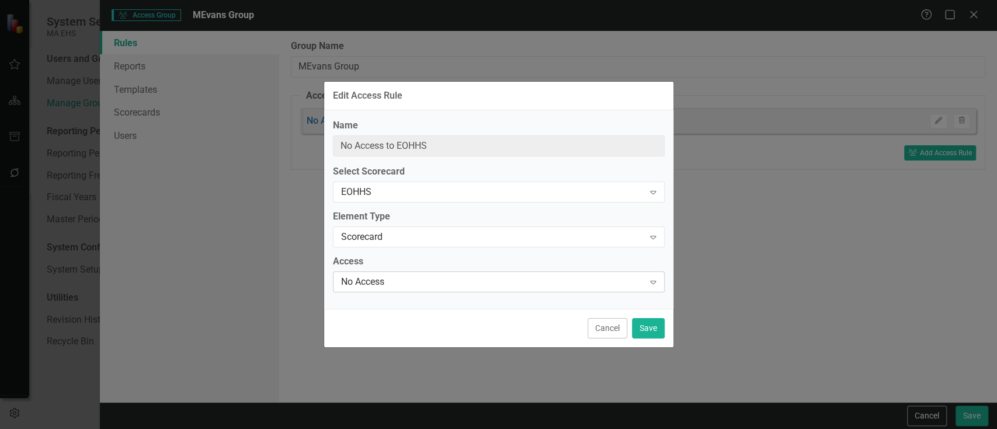
click at [360, 278] on div "No Access" at bounding box center [492, 282] width 303 height 13
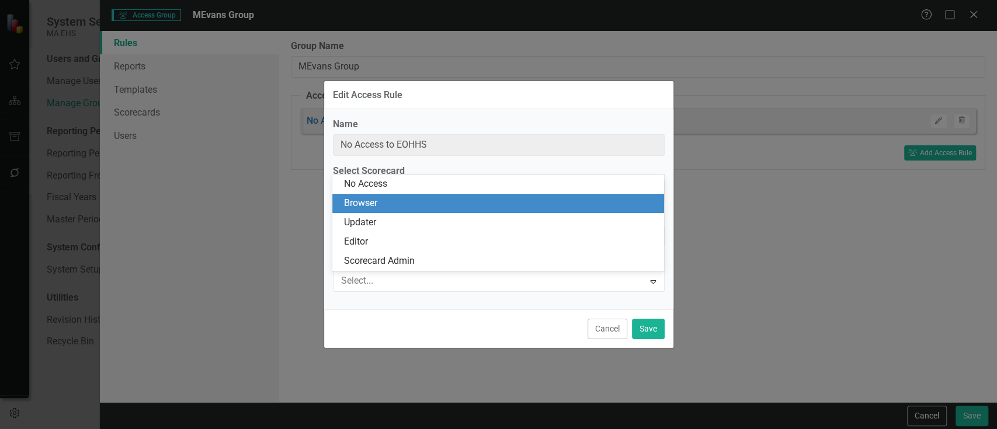
click at [363, 201] on div "Browser" at bounding box center [500, 203] width 313 height 13
type input "Browser of EOHHS"
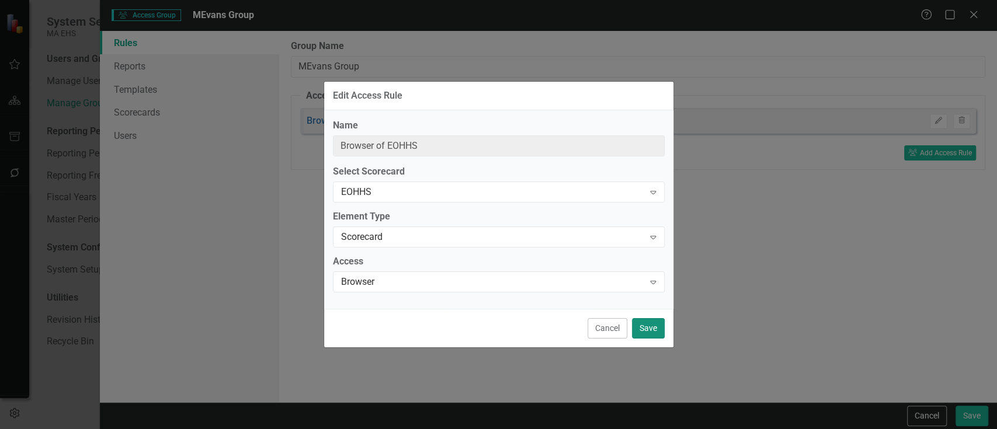
click at [639, 333] on button "Save" at bounding box center [648, 328] width 33 height 20
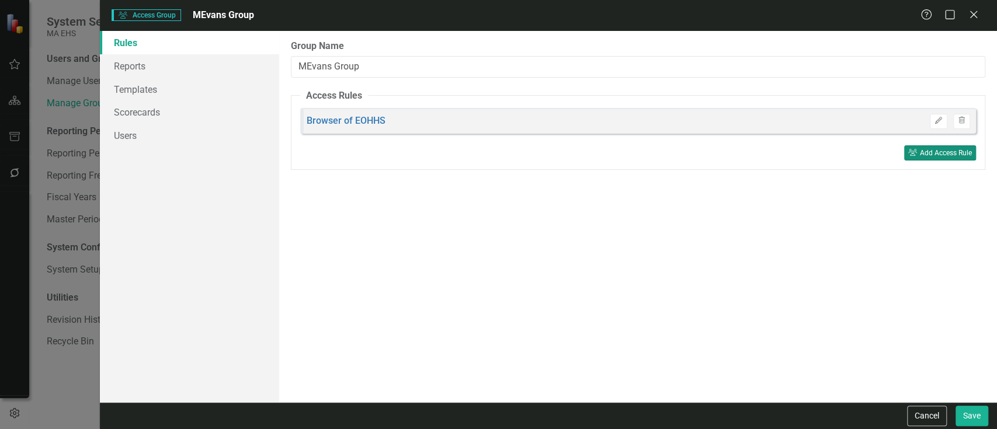
click at [920, 155] on div "Add Access Rule" at bounding box center [946, 153] width 52 height 8
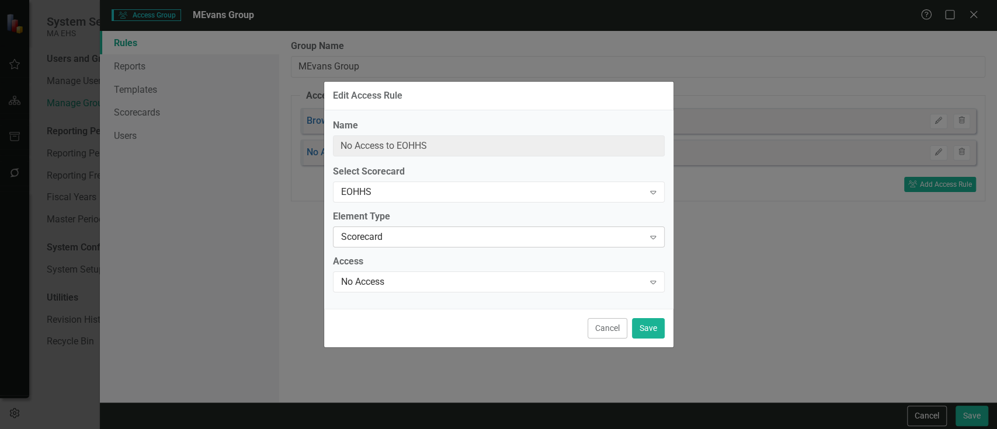
click at [397, 242] on div "Scorecard" at bounding box center [492, 237] width 303 height 13
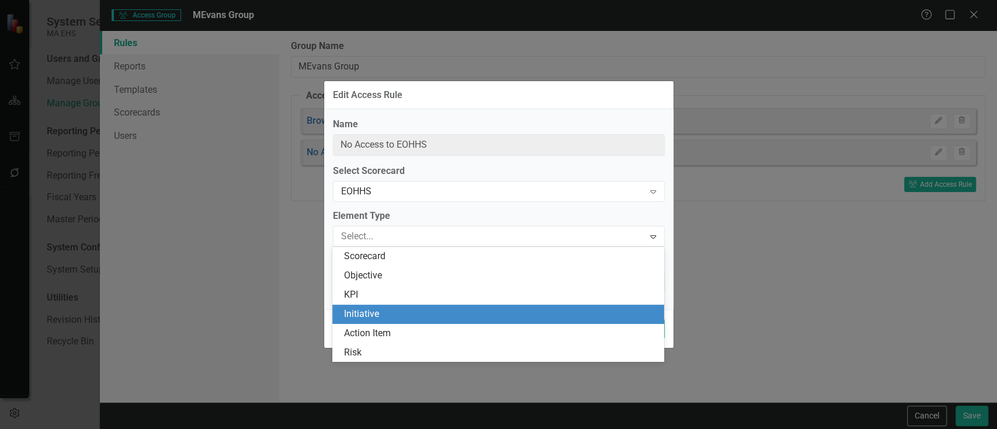
click at [390, 305] on div "Initiative" at bounding box center [498, 314] width 332 height 19
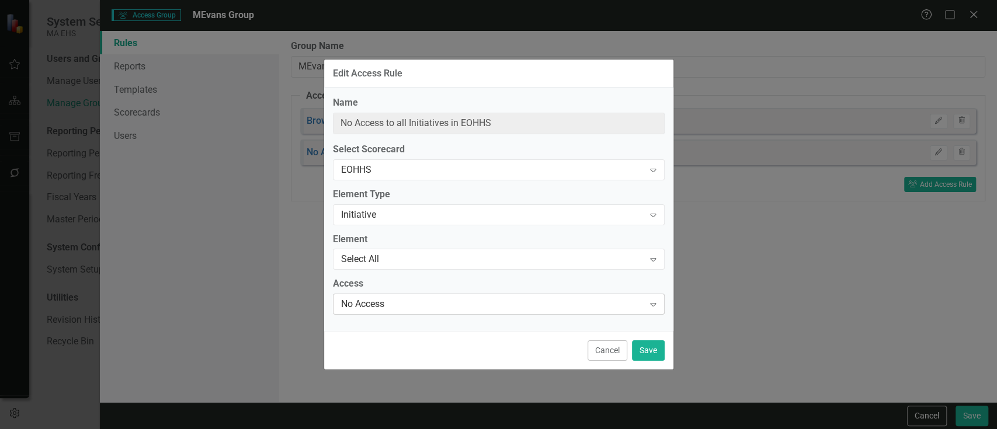
click at [388, 298] on div "No Access" at bounding box center [492, 304] width 303 height 13
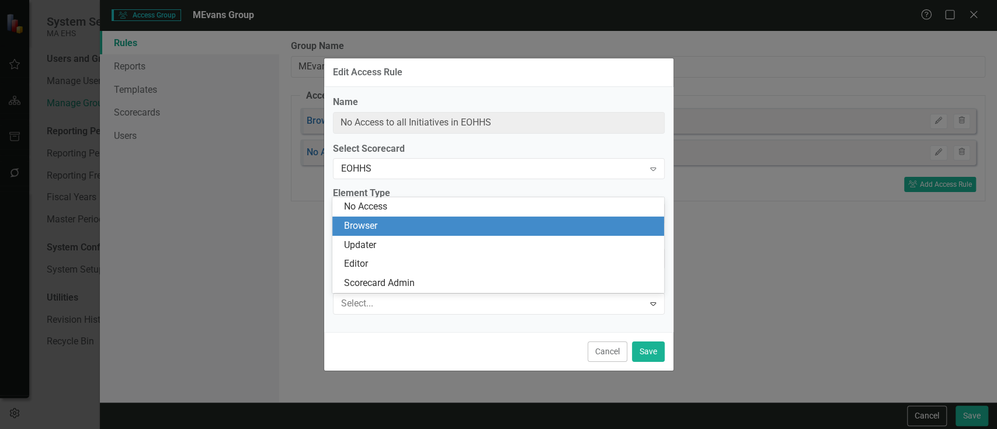
click at [373, 226] on div "Browser" at bounding box center [500, 226] width 313 height 13
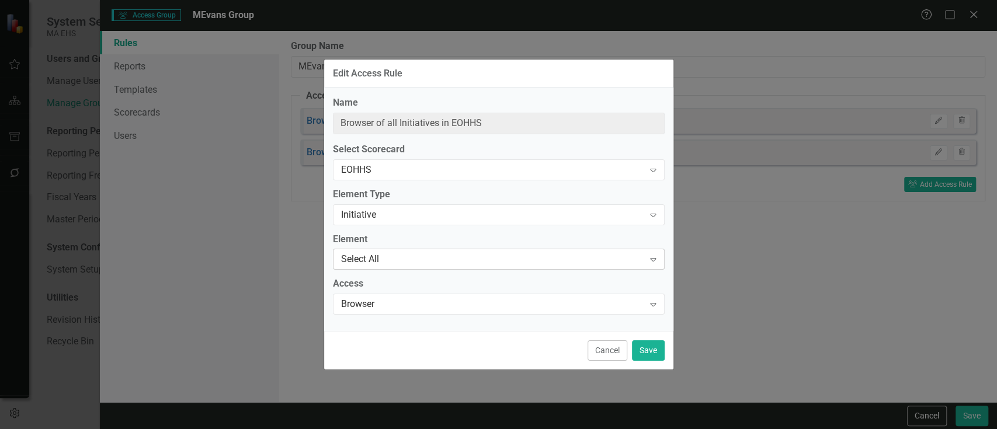
click at [382, 252] on div "Select All Expand" at bounding box center [499, 259] width 332 height 21
click at [366, 259] on div "Select All" at bounding box center [492, 259] width 303 height 13
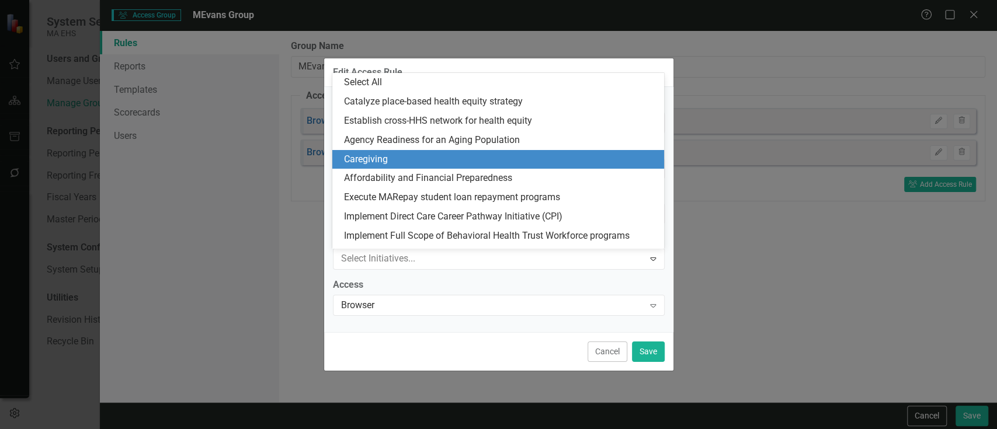
click at [374, 158] on div "Caregiving" at bounding box center [500, 159] width 313 height 13
type input "Browser of Initiative "Caregiving" (EOHHS)"
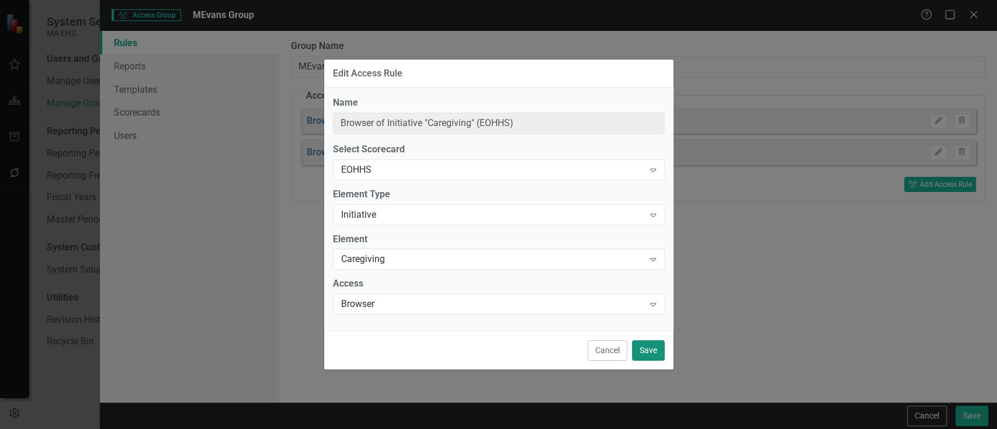
click at [650, 350] on button "Save" at bounding box center [648, 350] width 33 height 20
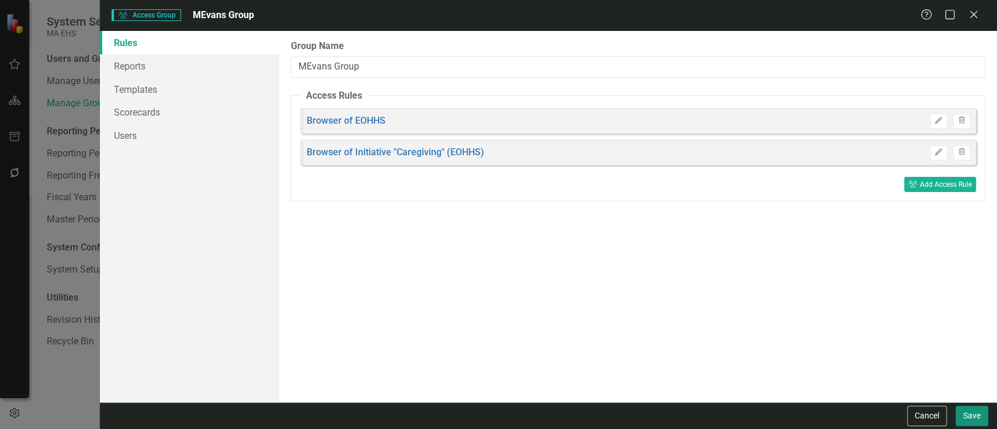
click at [981, 412] on button "Save" at bounding box center [971, 416] width 33 height 20
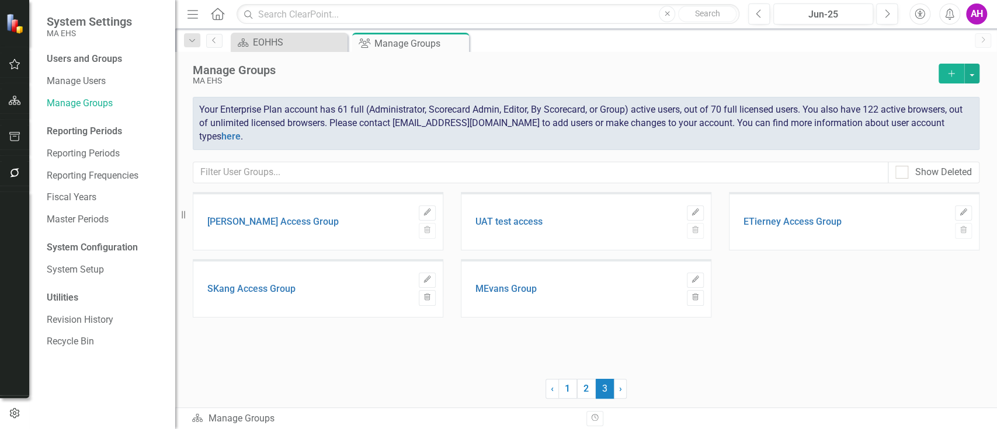
click at [83, 54] on div "Users and Groups" at bounding box center [105, 59] width 117 height 13
click at [88, 58] on div "Users and Groups" at bounding box center [105, 59] width 117 height 13
click at [86, 77] on link "Manage Users" at bounding box center [105, 81] width 117 height 13
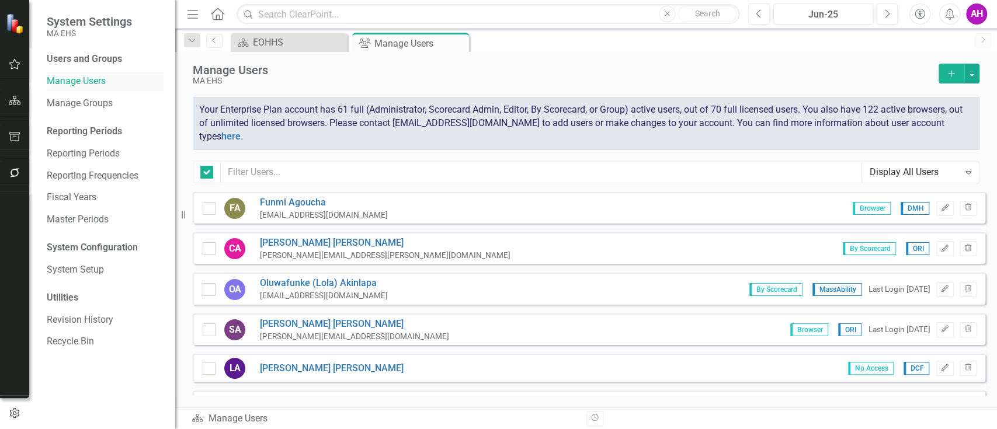
checkbox input "false"
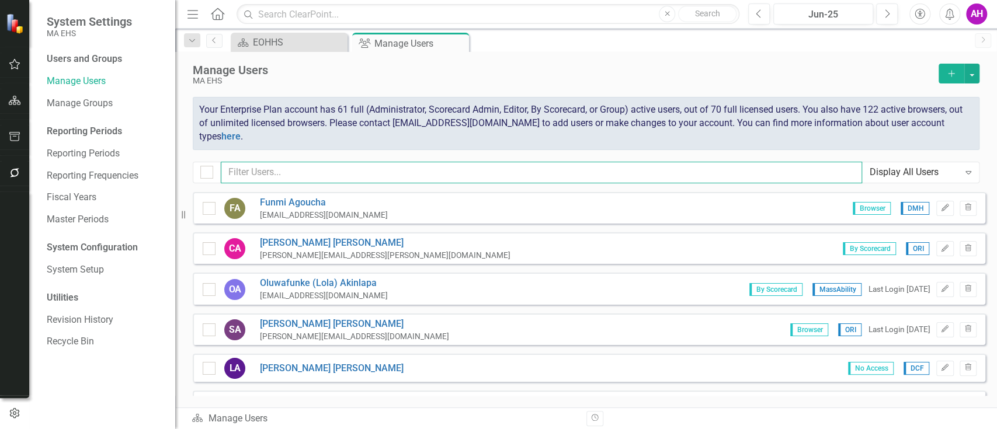
click at [293, 169] on input "text" at bounding box center [541, 173] width 641 height 22
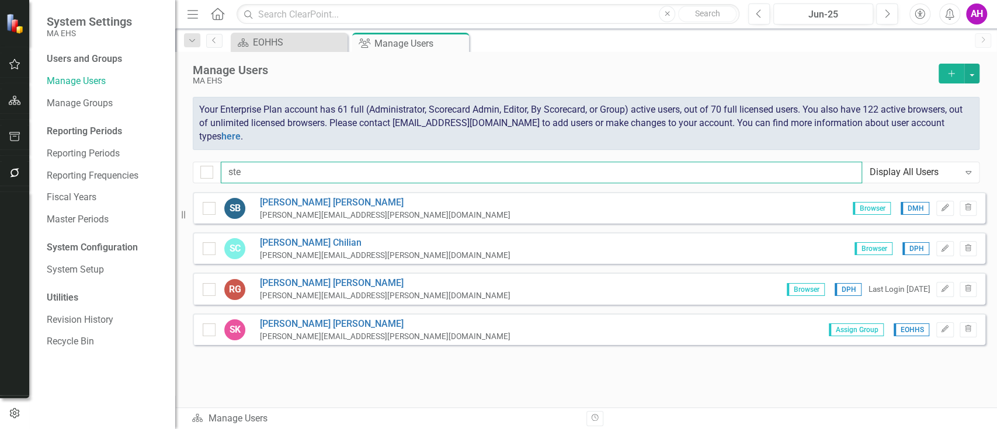
type input "ste"
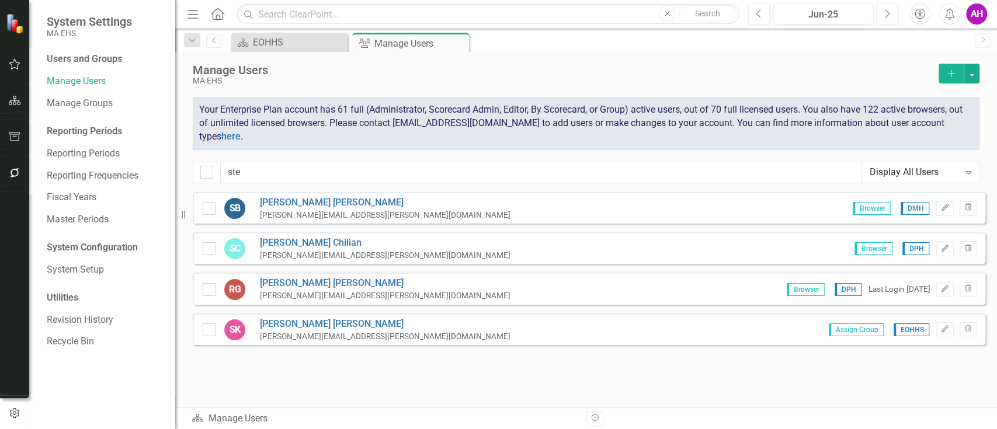
click at [302, 331] on div "[PERSON_NAME][EMAIL_ADDRESS][PERSON_NAME][DOMAIN_NAME]" at bounding box center [385, 336] width 251 height 11
click at [301, 318] on link "[PERSON_NAME]" at bounding box center [385, 324] width 251 height 13
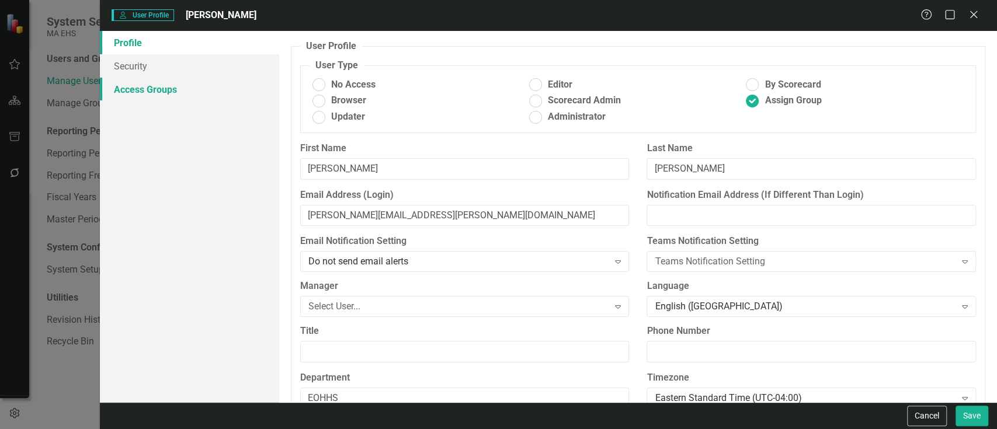
click at [163, 89] on link "Access Groups" at bounding box center [189, 89] width 179 height 23
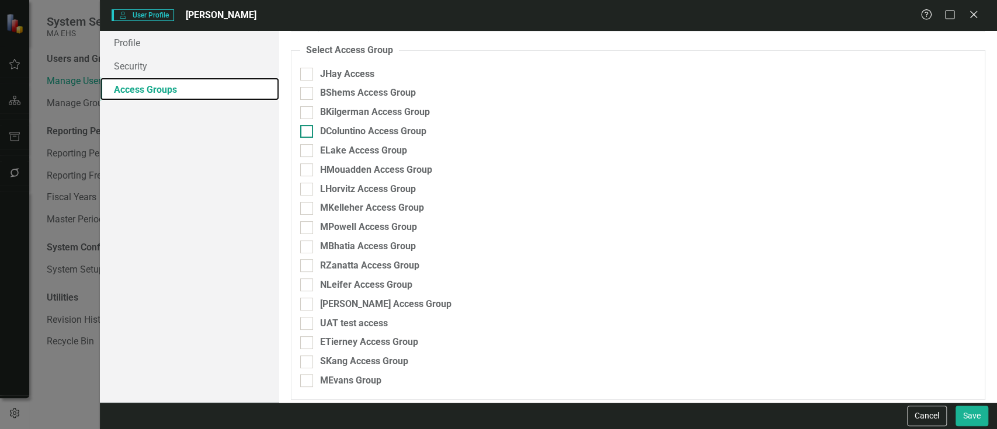
scroll to position [100, 0]
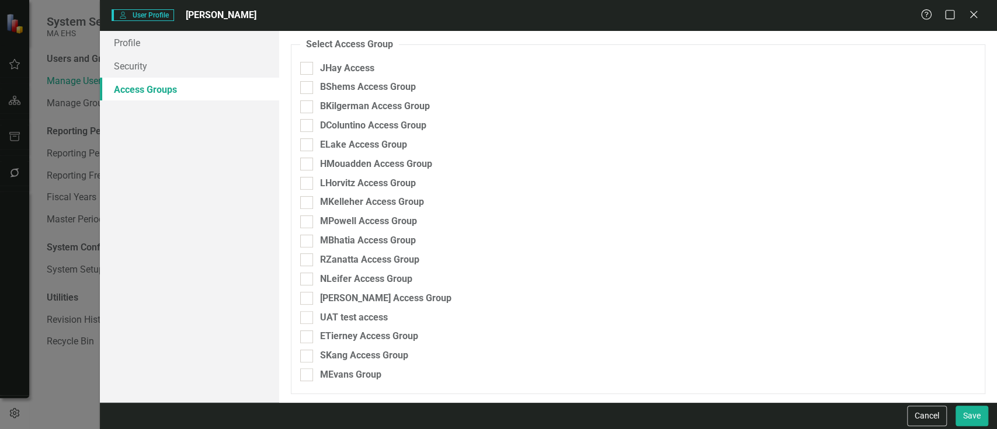
drag, startPoint x: 310, startPoint y: 352, endPoint x: 425, endPoint y: 345, distance: 115.3
click at [308, 350] on div at bounding box center [306, 356] width 13 height 13
click at [308, 350] on input "SKang Access Group" at bounding box center [304, 354] width 8 height 8
checkbox input "true"
click at [967, 412] on button "Save" at bounding box center [971, 416] width 33 height 20
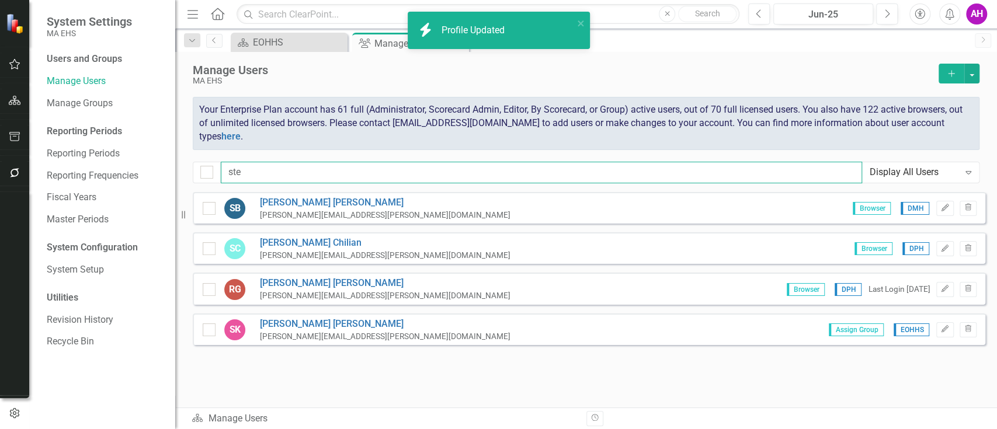
click at [241, 171] on input "ste" at bounding box center [541, 173] width 641 height 22
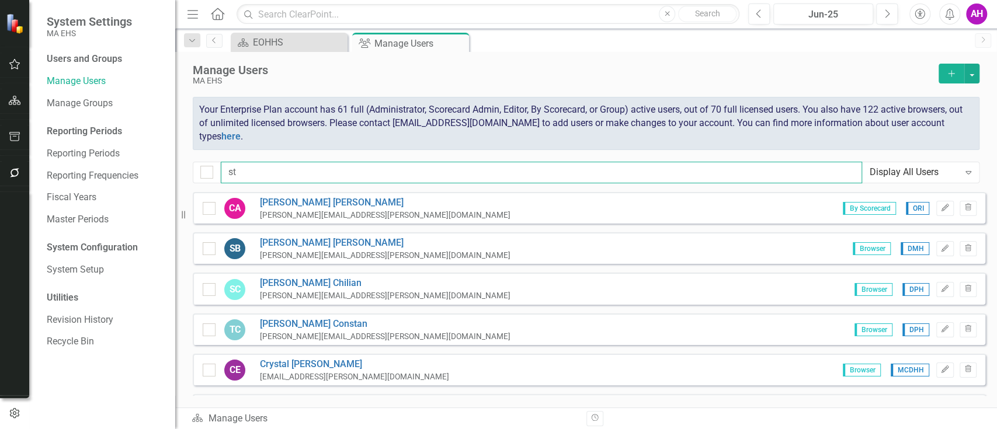
type input "s"
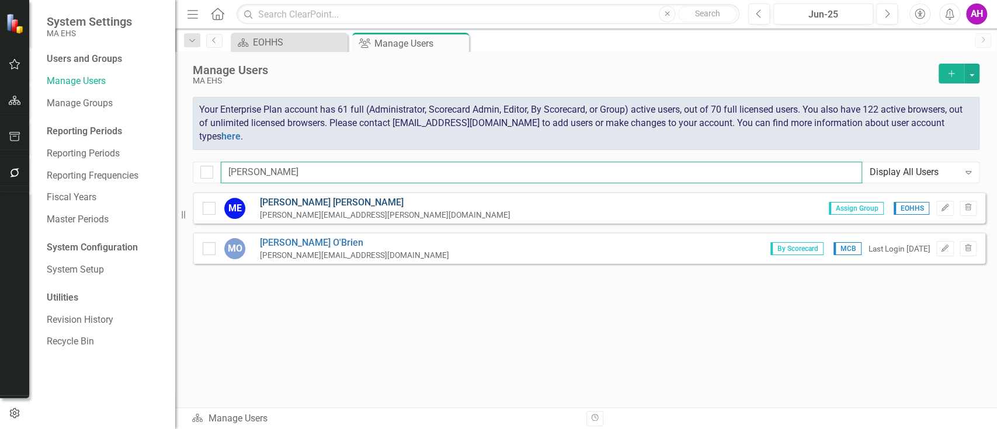
type input "[PERSON_NAME]"
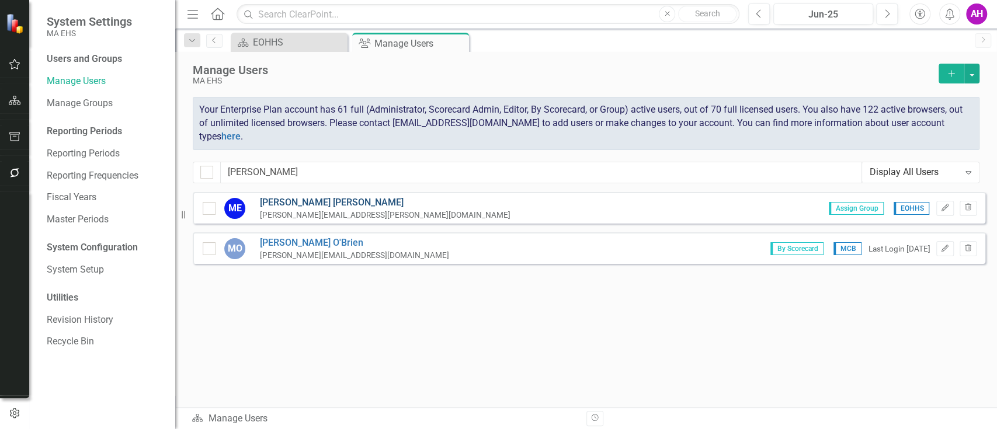
click at [262, 196] on link "[PERSON_NAME]" at bounding box center [385, 202] width 251 height 13
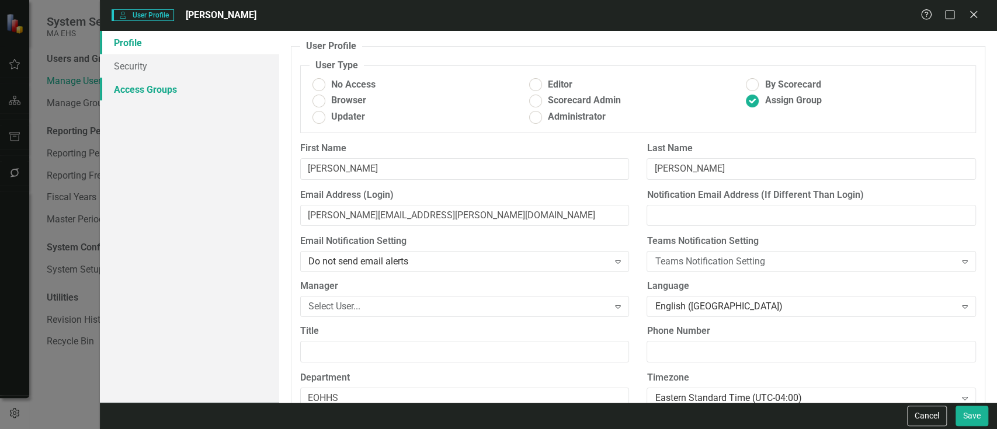
click at [143, 85] on link "Access Groups" at bounding box center [189, 89] width 179 height 23
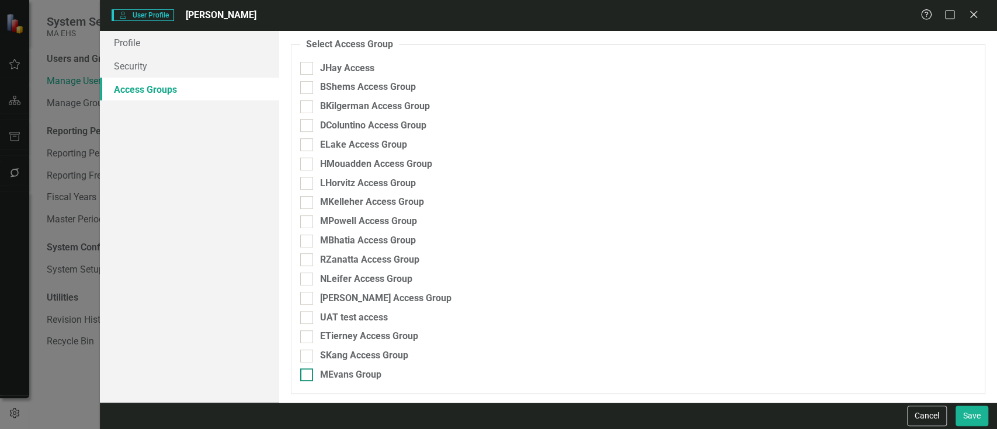
click at [305, 377] on div at bounding box center [306, 374] width 13 height 13
click at [305, 376] on input "MEvans Group" at bounding box center [304, 372] width 8 height 8
checkbox input "true"
click at [961, 416] on button "Save" at bounding box center [971, 416] width 33 height 20
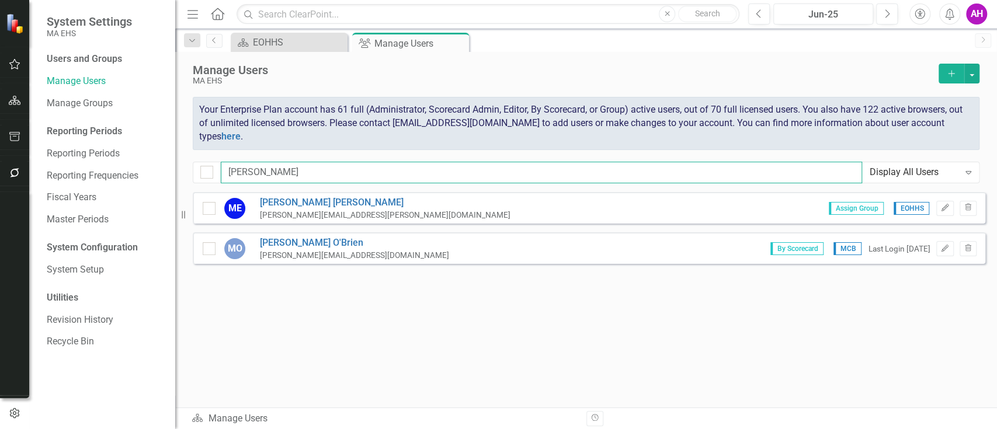
click at [290, 175] on input "[PERSON_NAME]" at bounding box center [541, 173] width 641 height 22
type input "m"
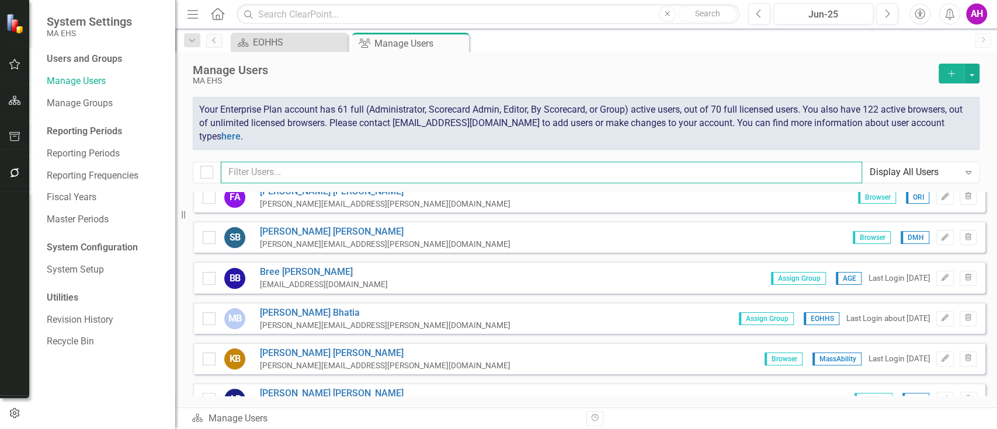
scroll to position [234, 0]
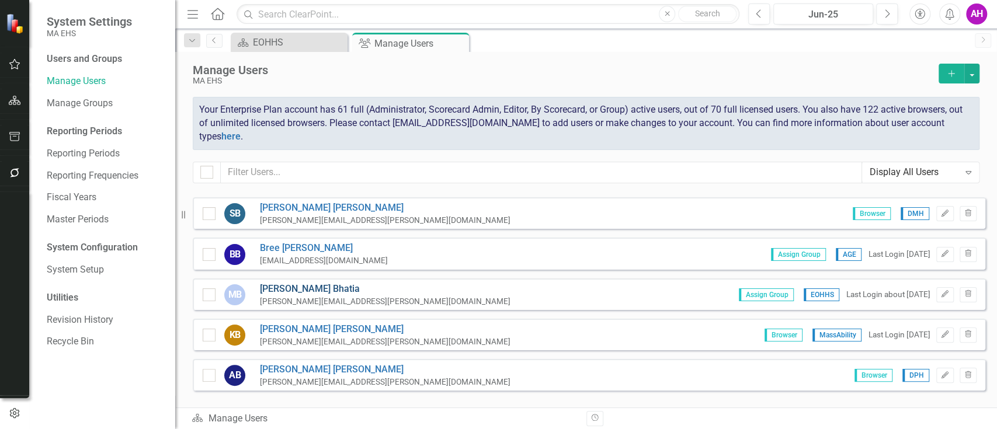
click at [288, 283] on link "[PERSON_NAME]" at bounding box center [385, 289] width 251 height 13
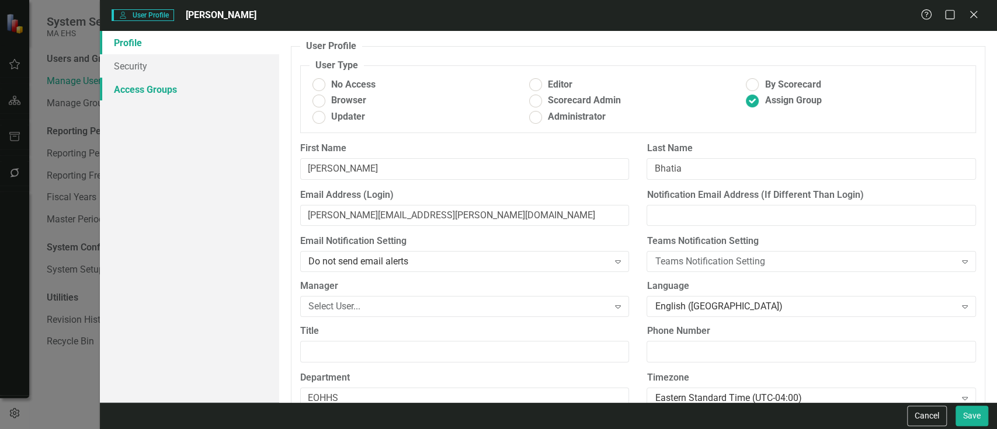
click at [158, 92] on link "Access Groups" at bounding box center [189, 89] width 179 height 23
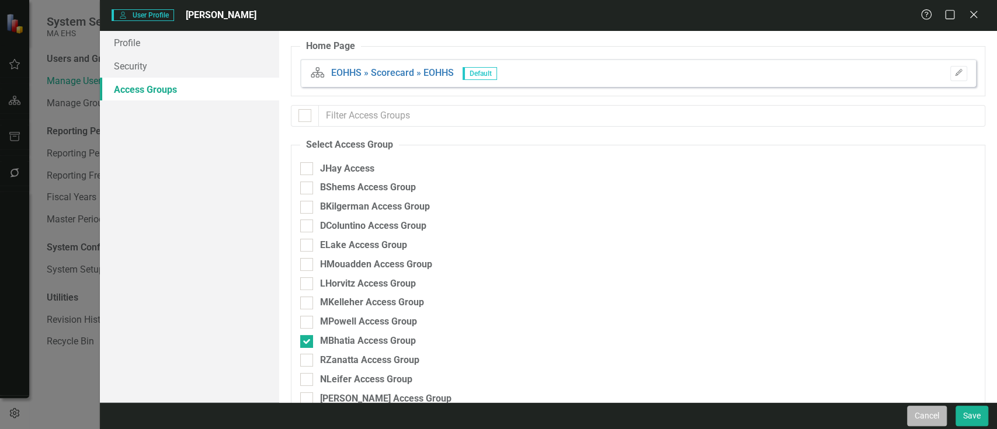
click at [924, 415] on button "Cancel" at bounding box center [927, 416] width 40 height 20
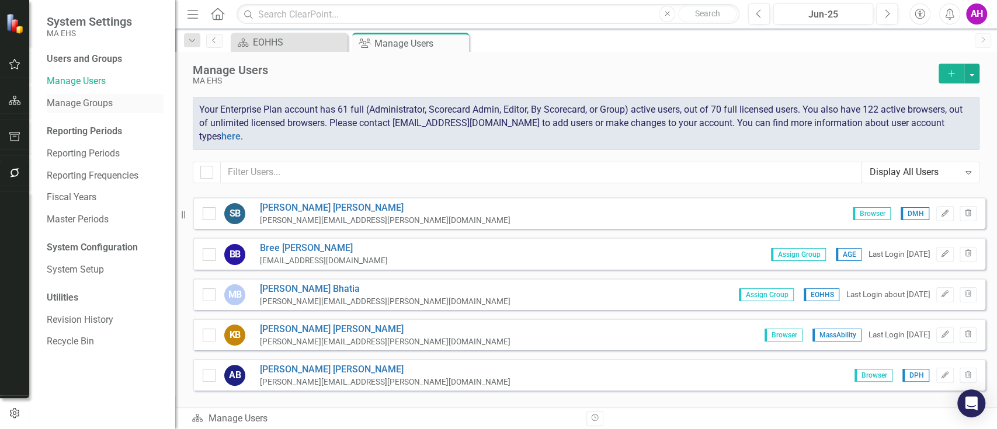
click at [95, 101] on link "Manage Groups" at bounding box center [105, 103] width 117 height 13
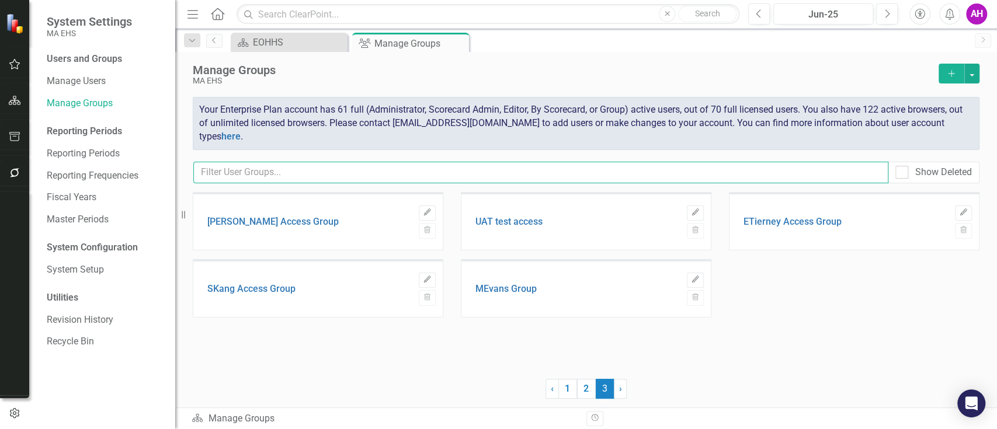
click at [313, 173] on input "text" at bounding box center [540, 173] width 695 height 22
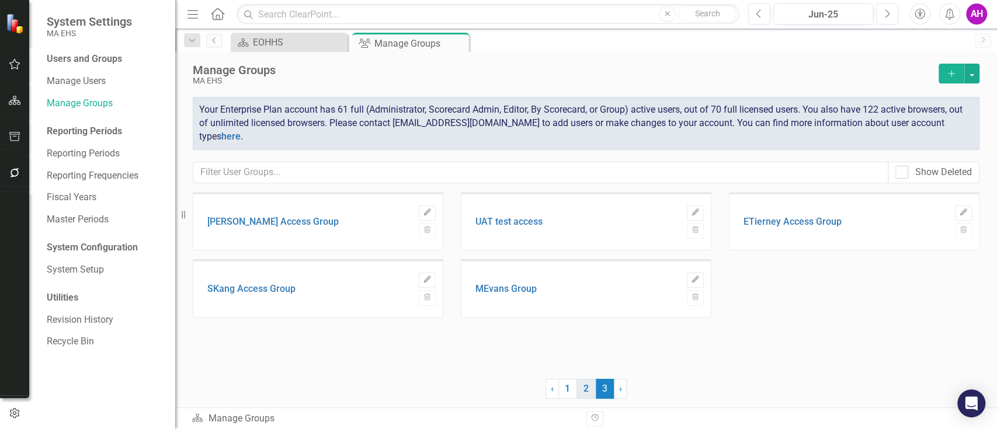
click at [579, 394] on link "2" at bounding box center [586, 389] width 19 height 20
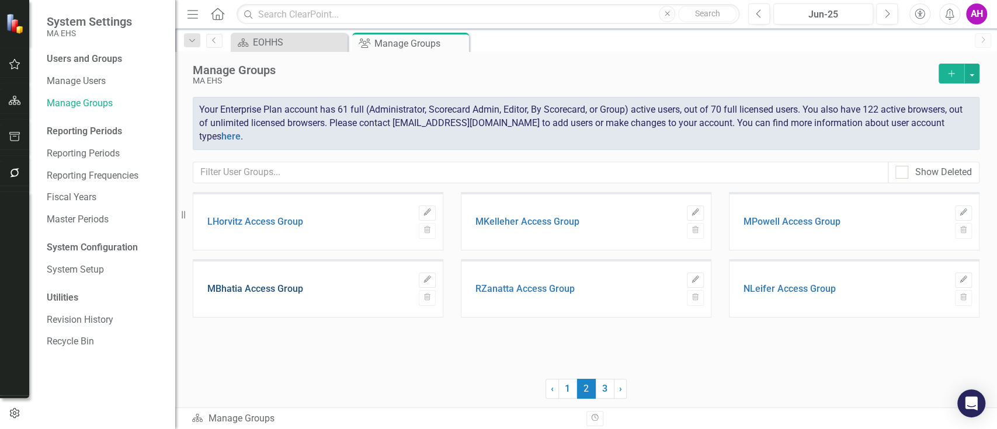
click at [276, 289] on link "MBhatia Access Group" at bounding box center [255, 289] width 96 height 11
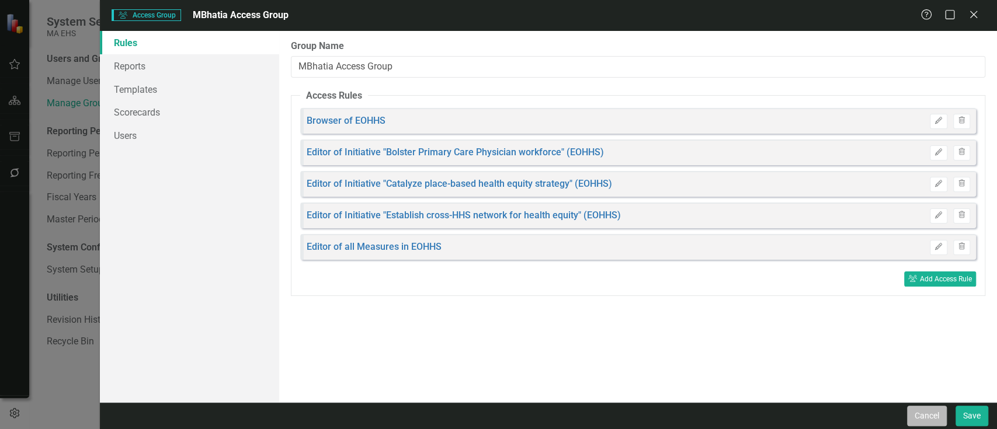
click at [913, 420] on button "Cancel" at bounding box center [927, 416] width 40 height 20
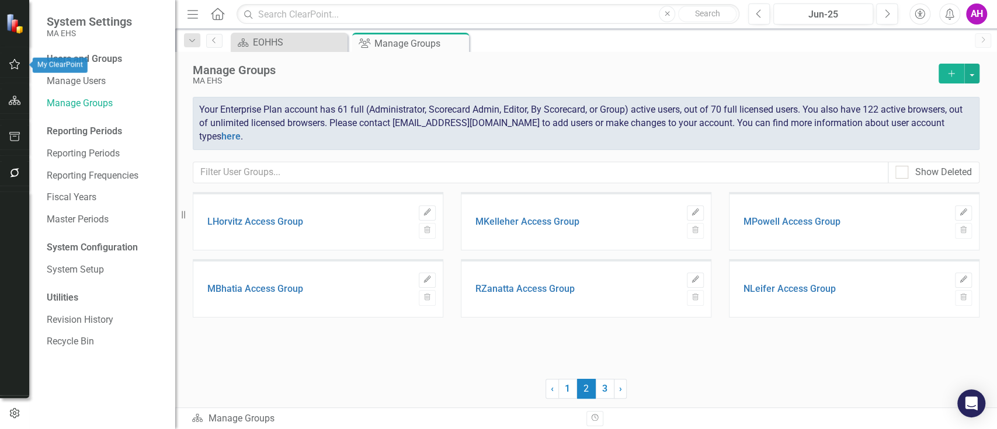
click at [13, 100] on icon "button" at bounding box center [15, 100] width 12 height 9
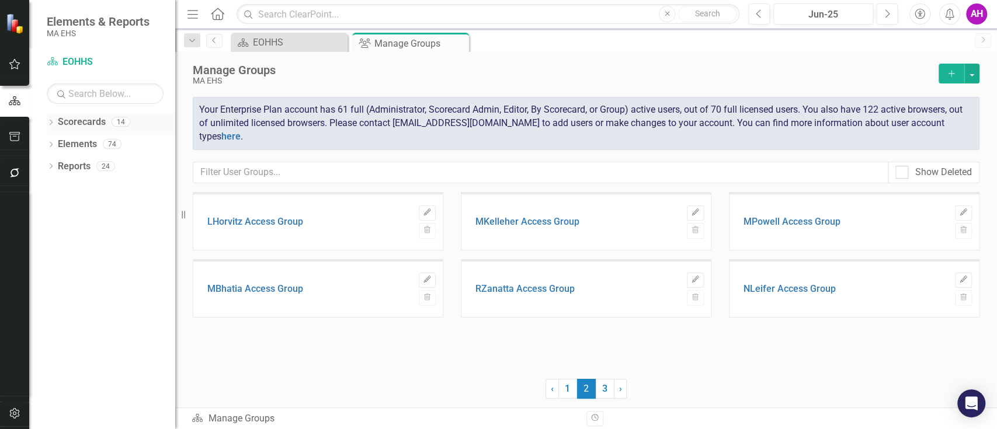
click at [51, 124] on icon "Dropdown" at bounding box center [51, 123] width 8 height 6
click at [58, 140] on icon "Dropdown" at bounding box center [57, 143] width 9 height 7
click at [74, 147] on link "EOHHS" at bounding box center [119, 144] width 111 height 13
